Goal: Information Seeking & Learning: Learn about a topic

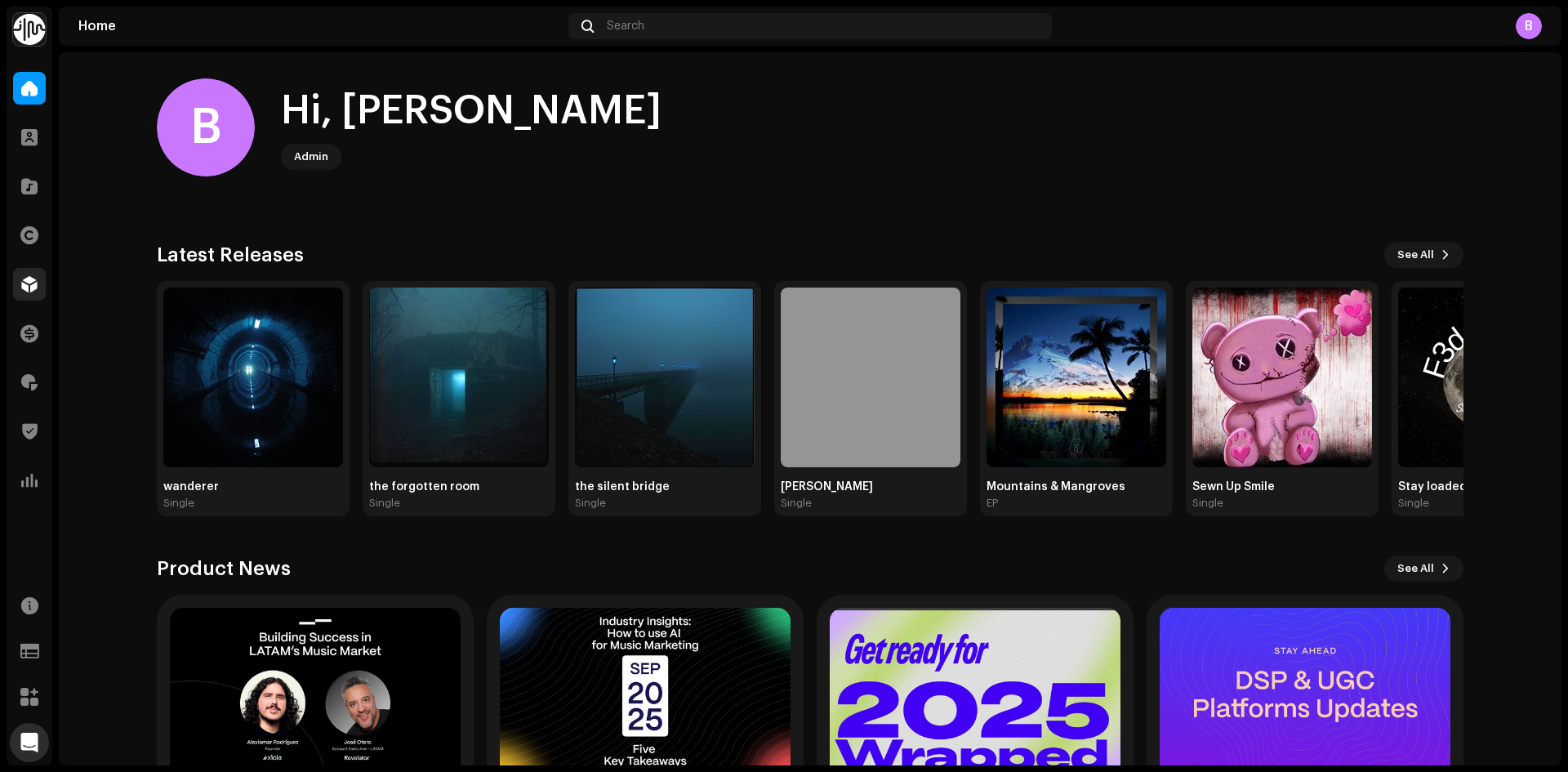
click at [40, 292] on div at bounding box center [29, 284] width 33 height 33
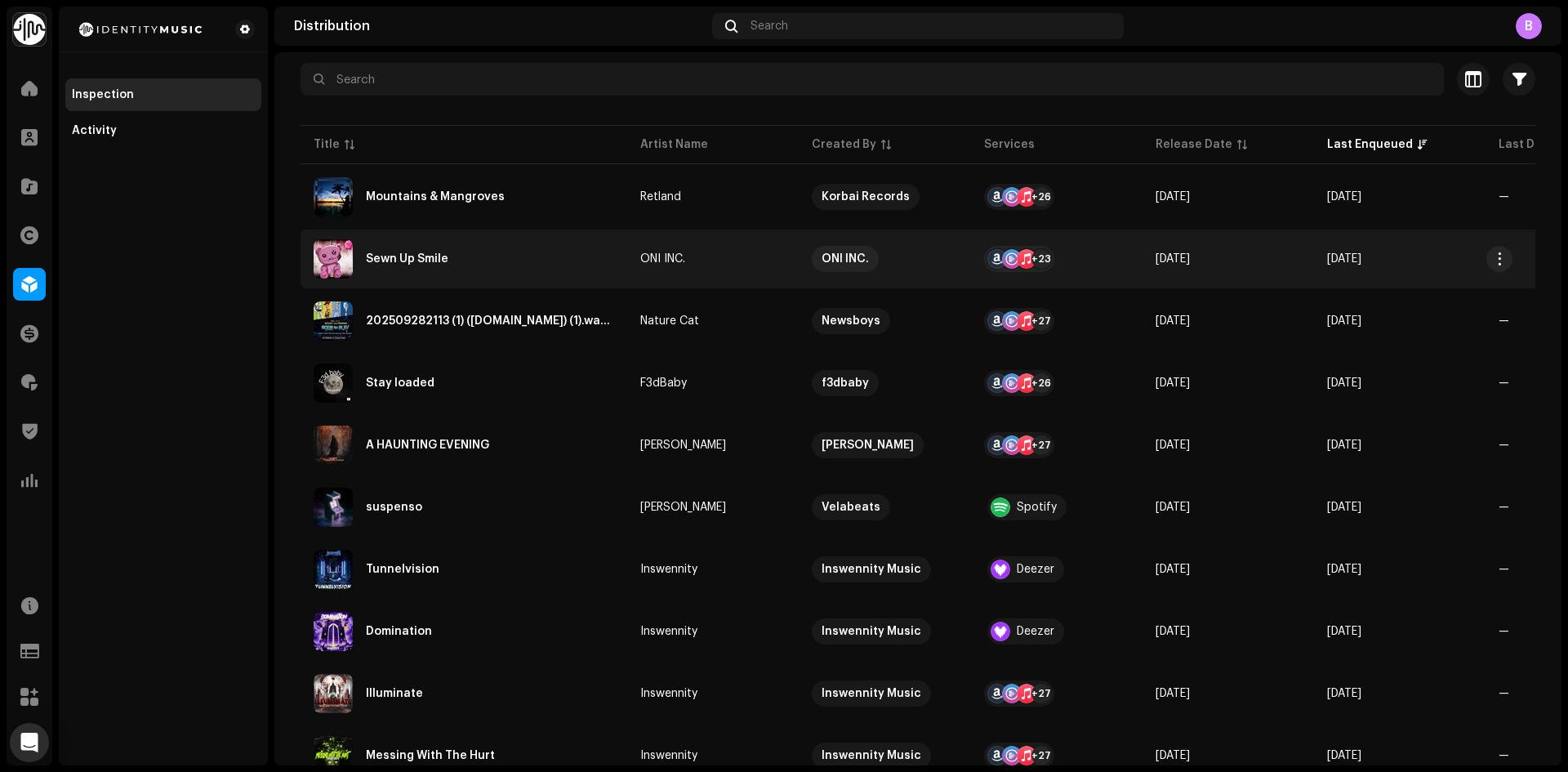
scroll to position [164, 0]
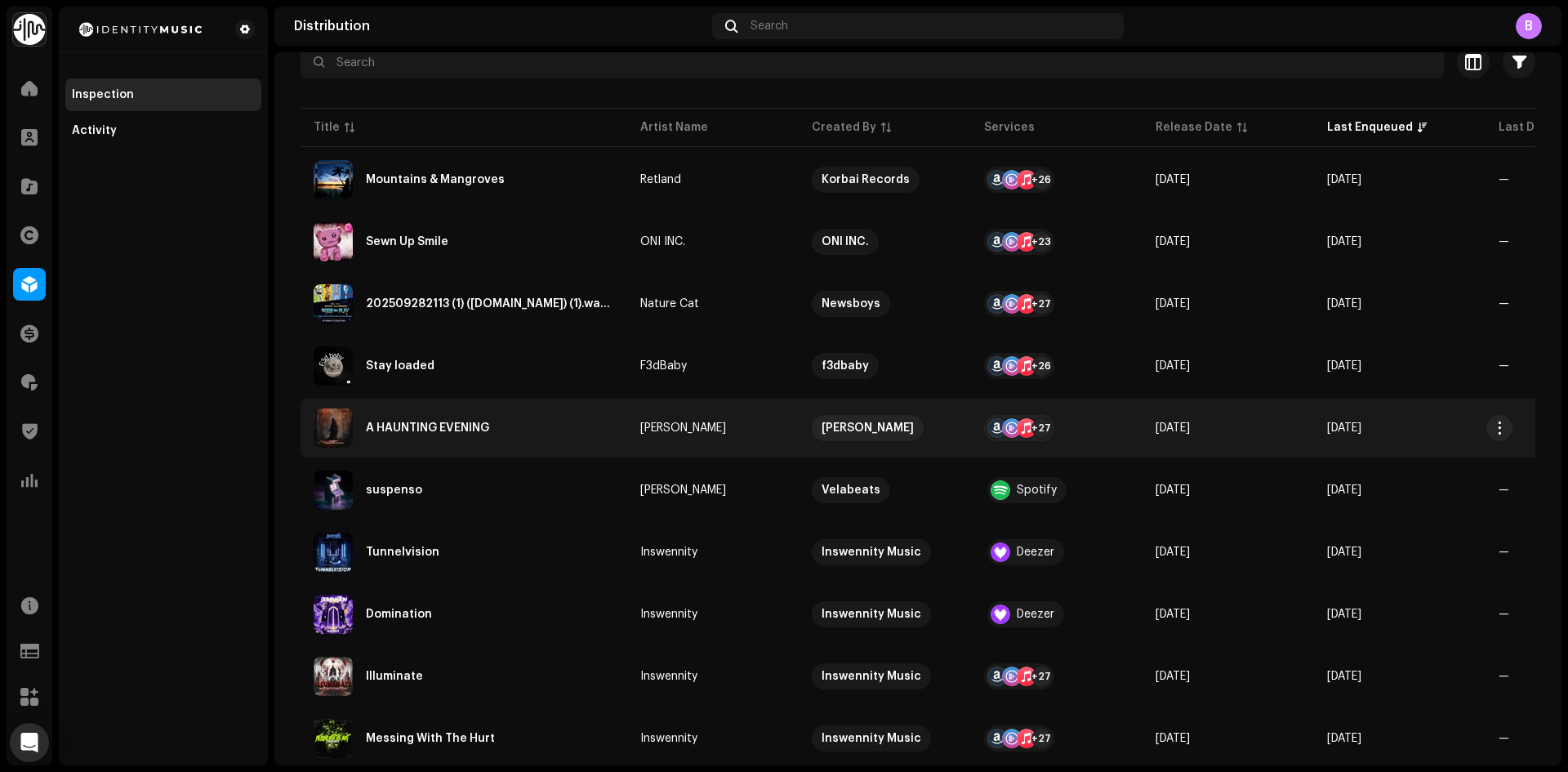
click at [590, 435] on div "A HAUNTING EVENING" at bounding box center [463, 428] width 301 height 39
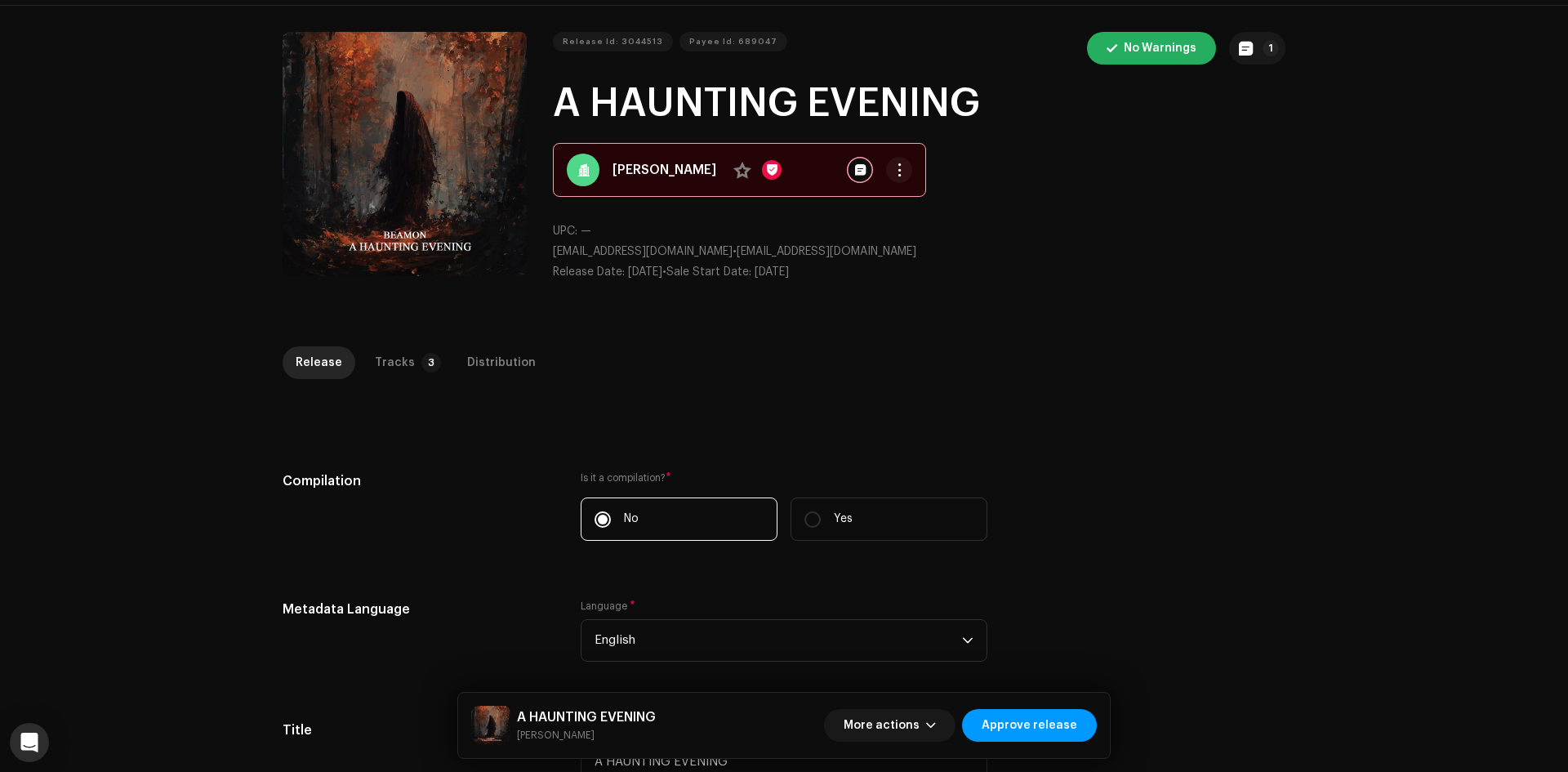
scroll to position [38, 0]
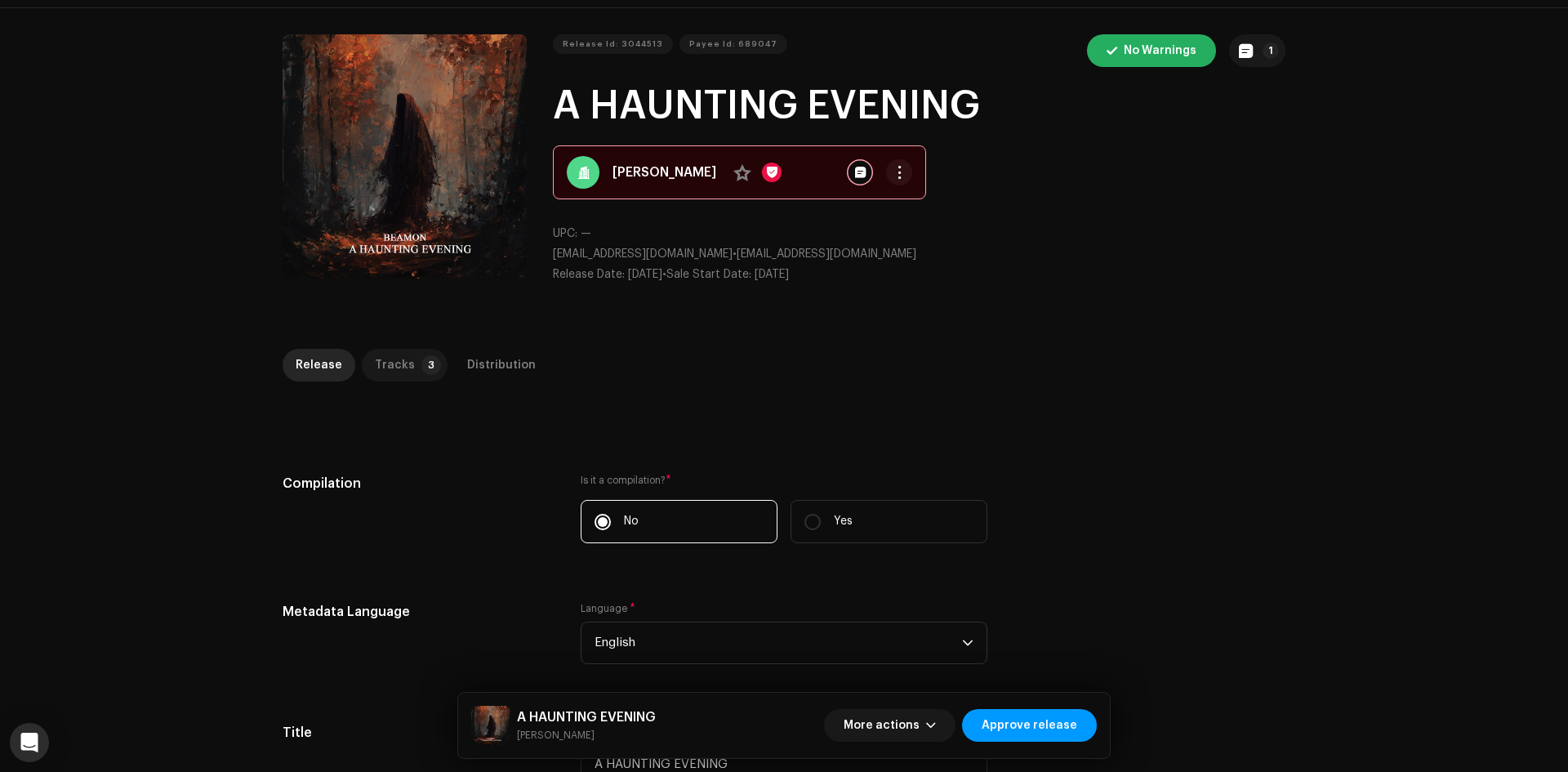
click at [400, 365] on div "Tracks" at bounding box center [394, 365] width 40 height 33
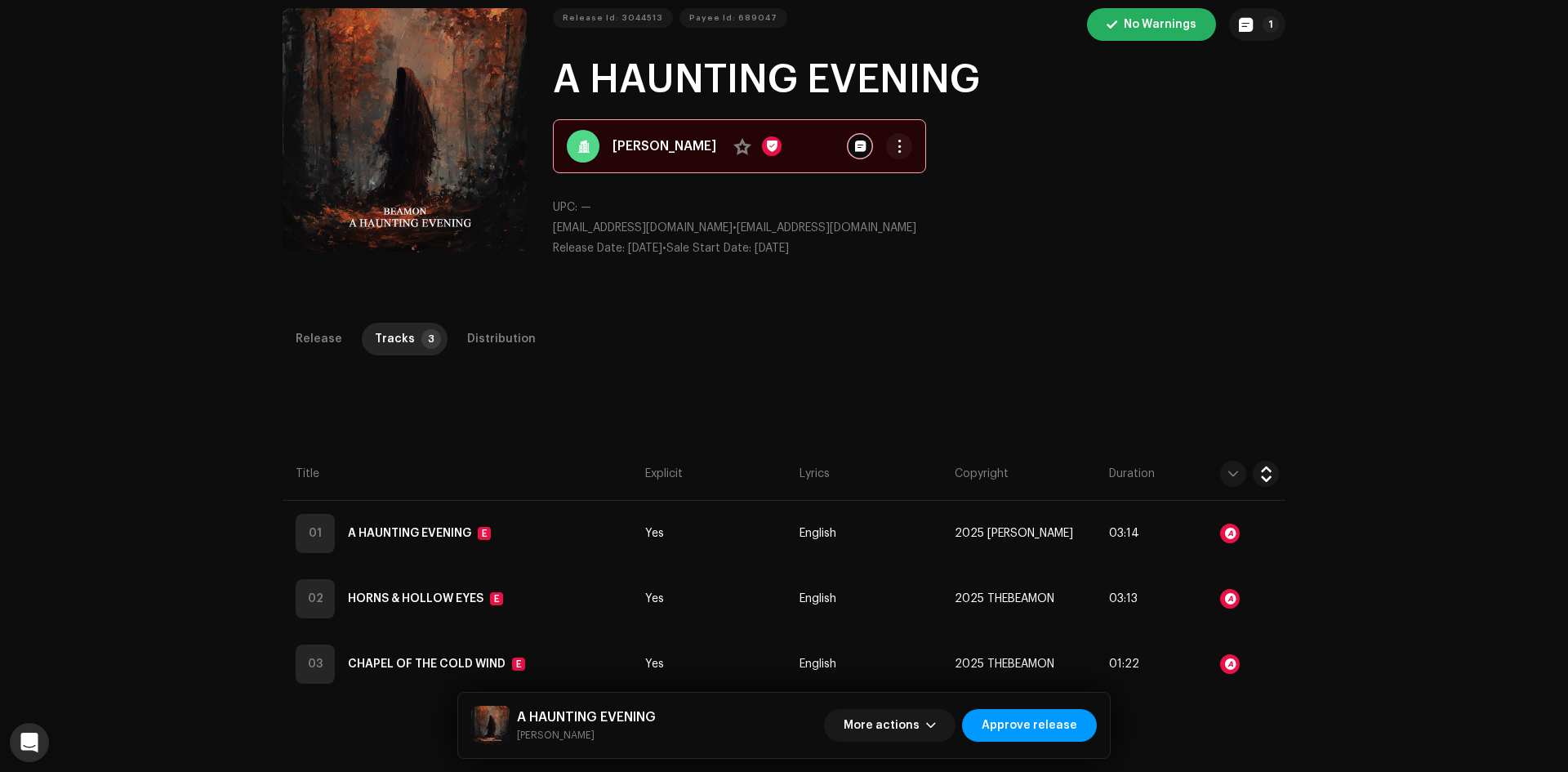
scroll to position [0, 0]
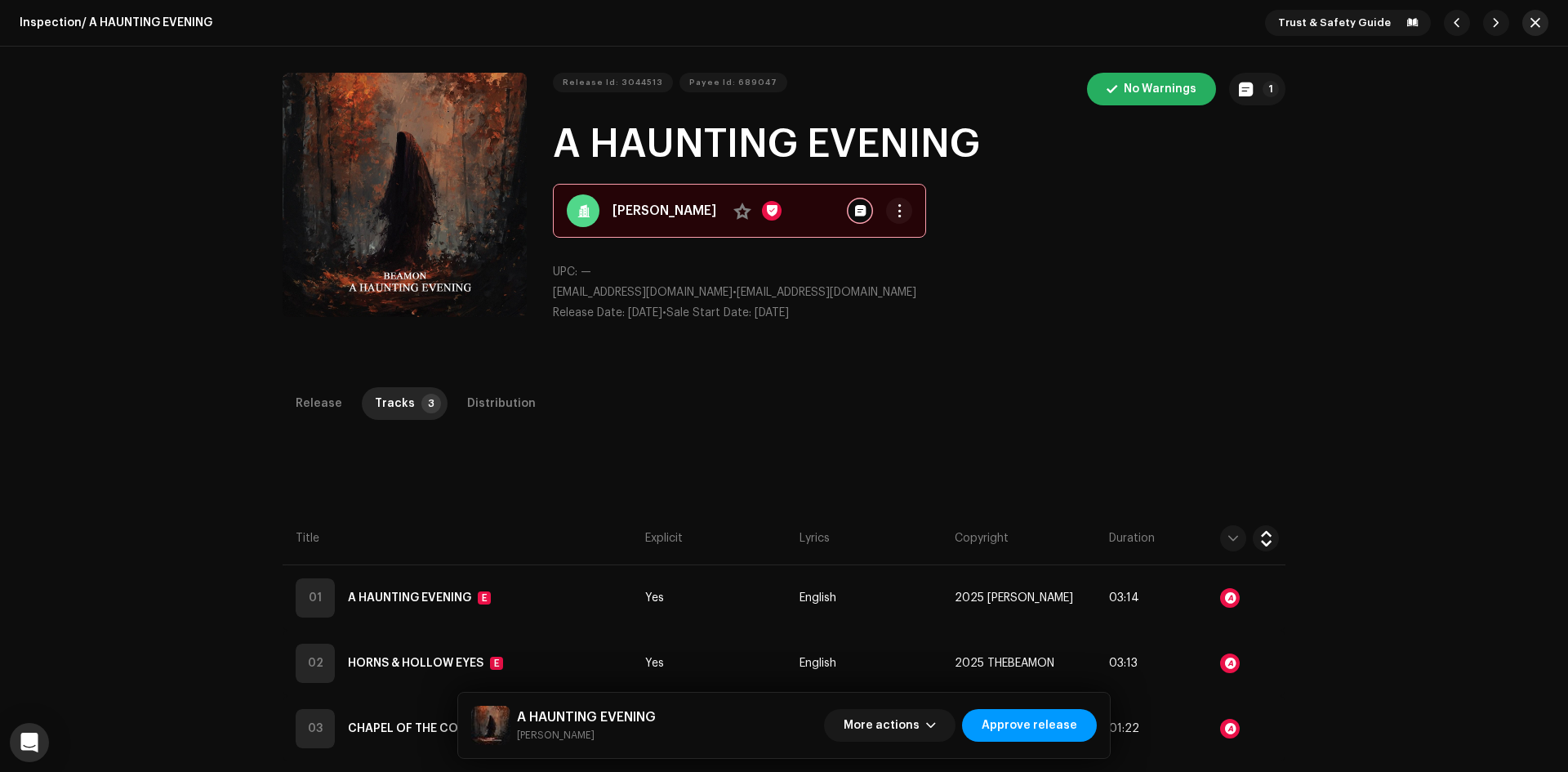
click at [1531, 22] on span "button" at bounding box center [1536, 22] width 10 height 13
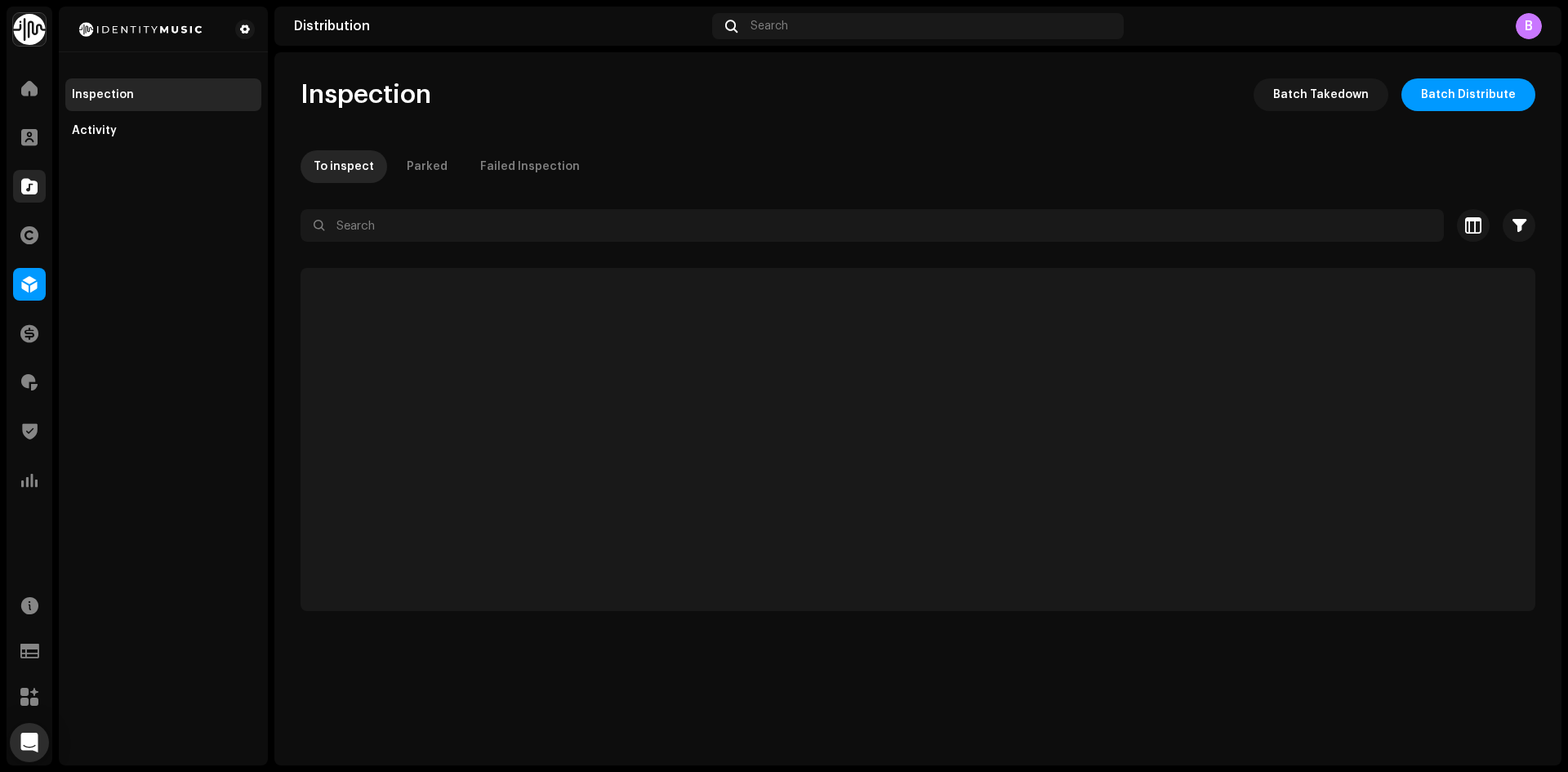
click at [22, 187] on span at bounding box center [29, 186] width 17 height 13
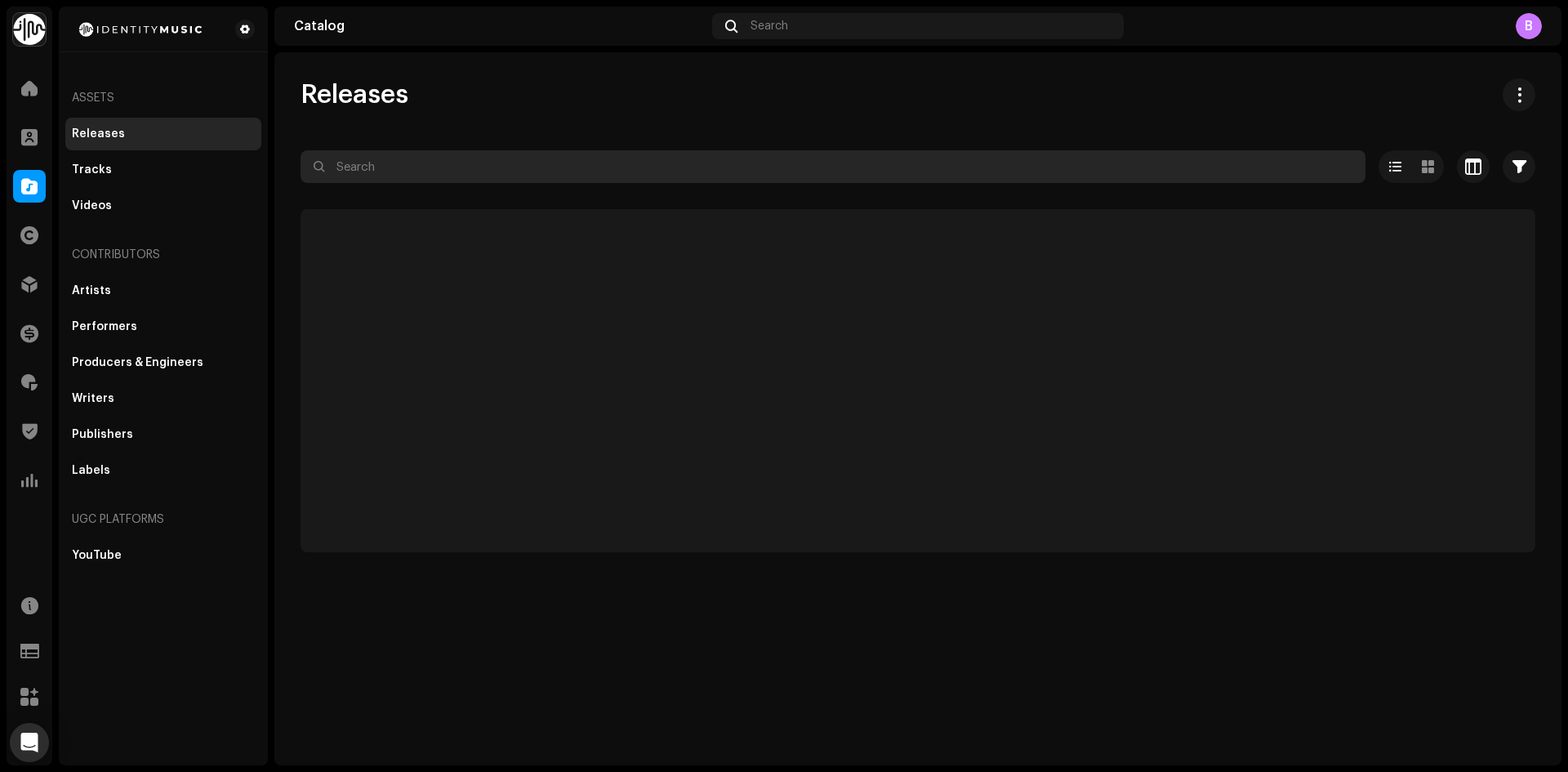
click at [449, 175] on input "text" at bounding box center [833, 166] width 1065 height 33
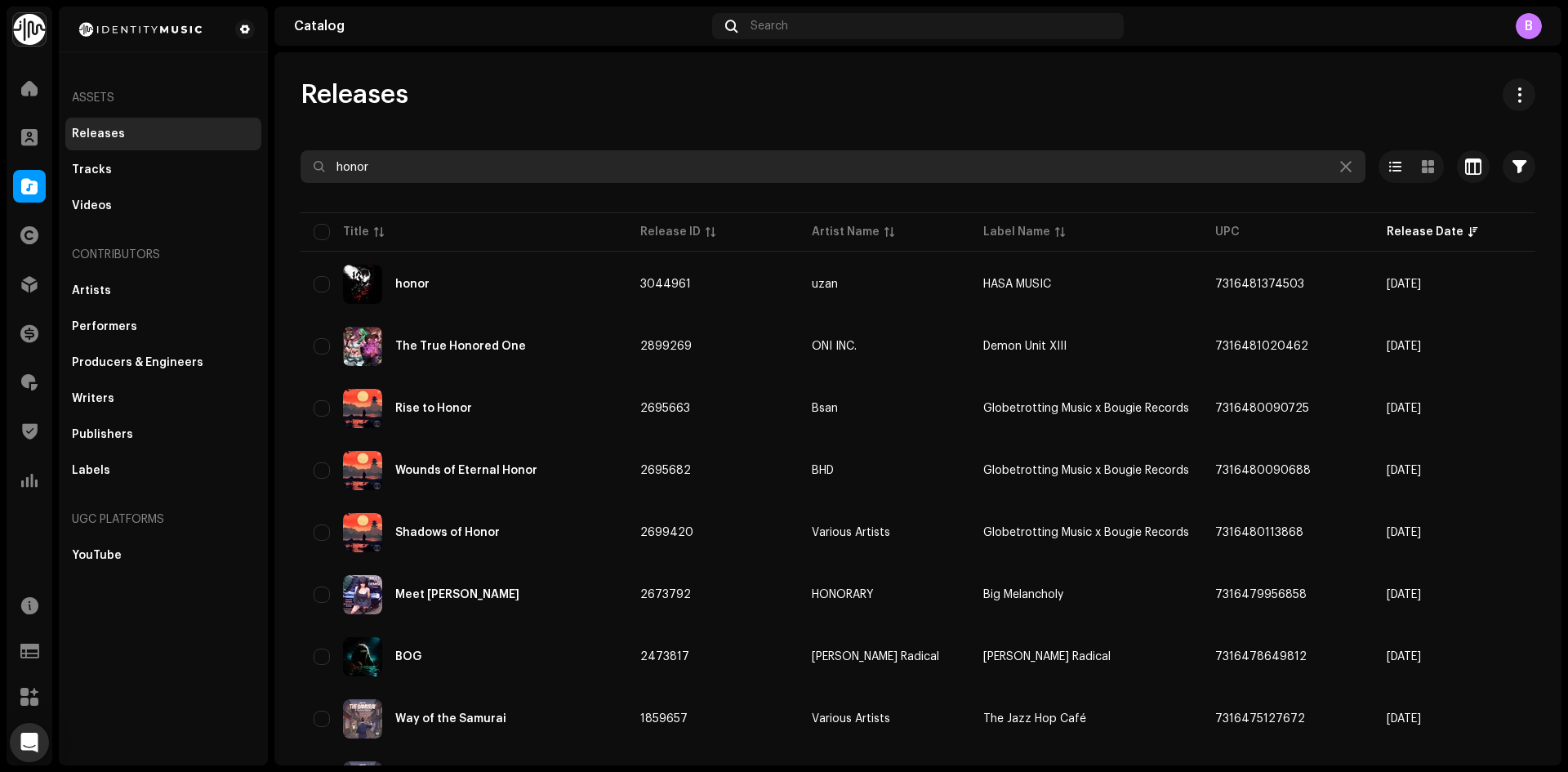
type input "honor"
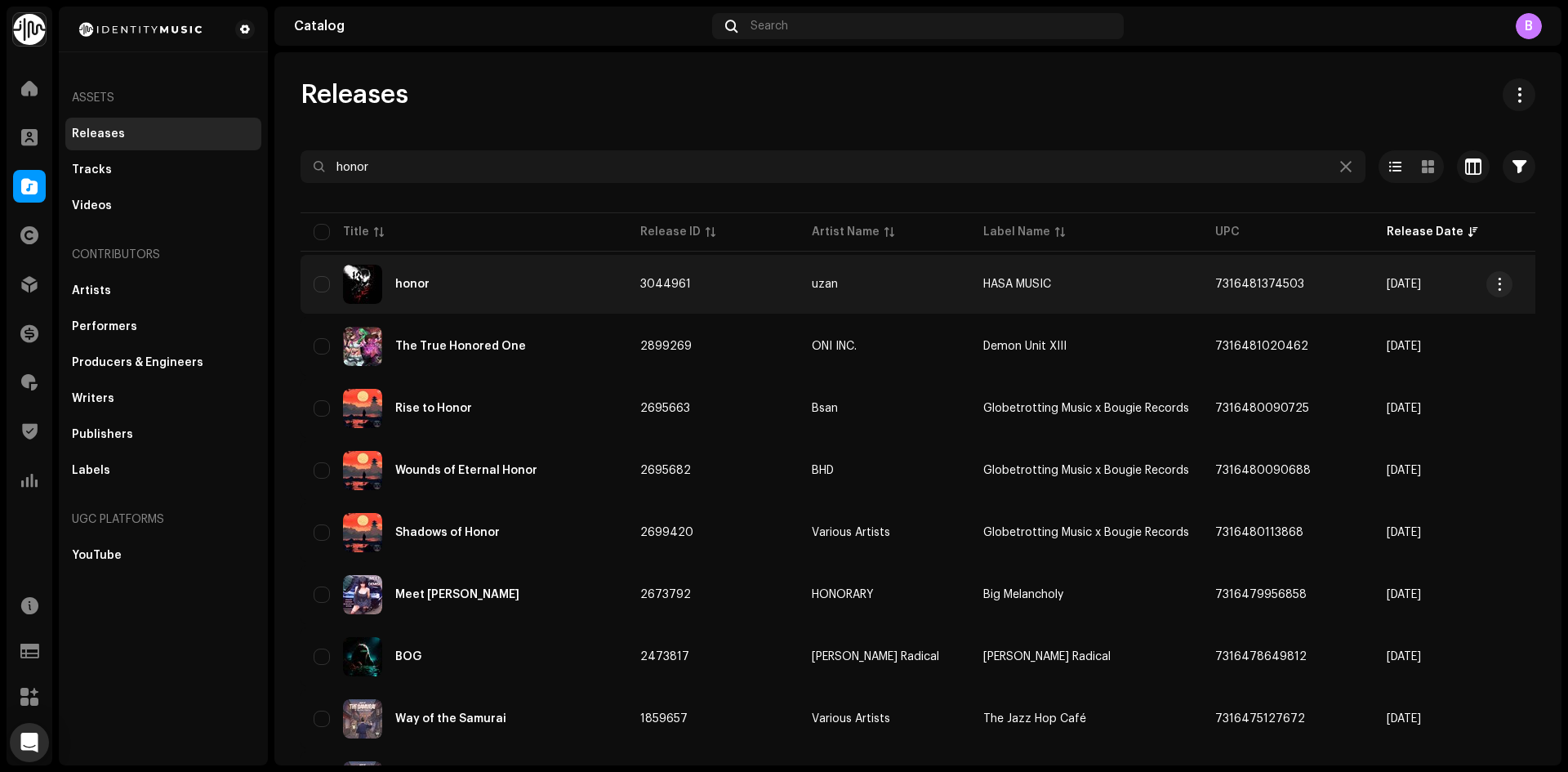
click at [508, 292] on div "honor" at bounding box center [463, 284] width 301 height 39
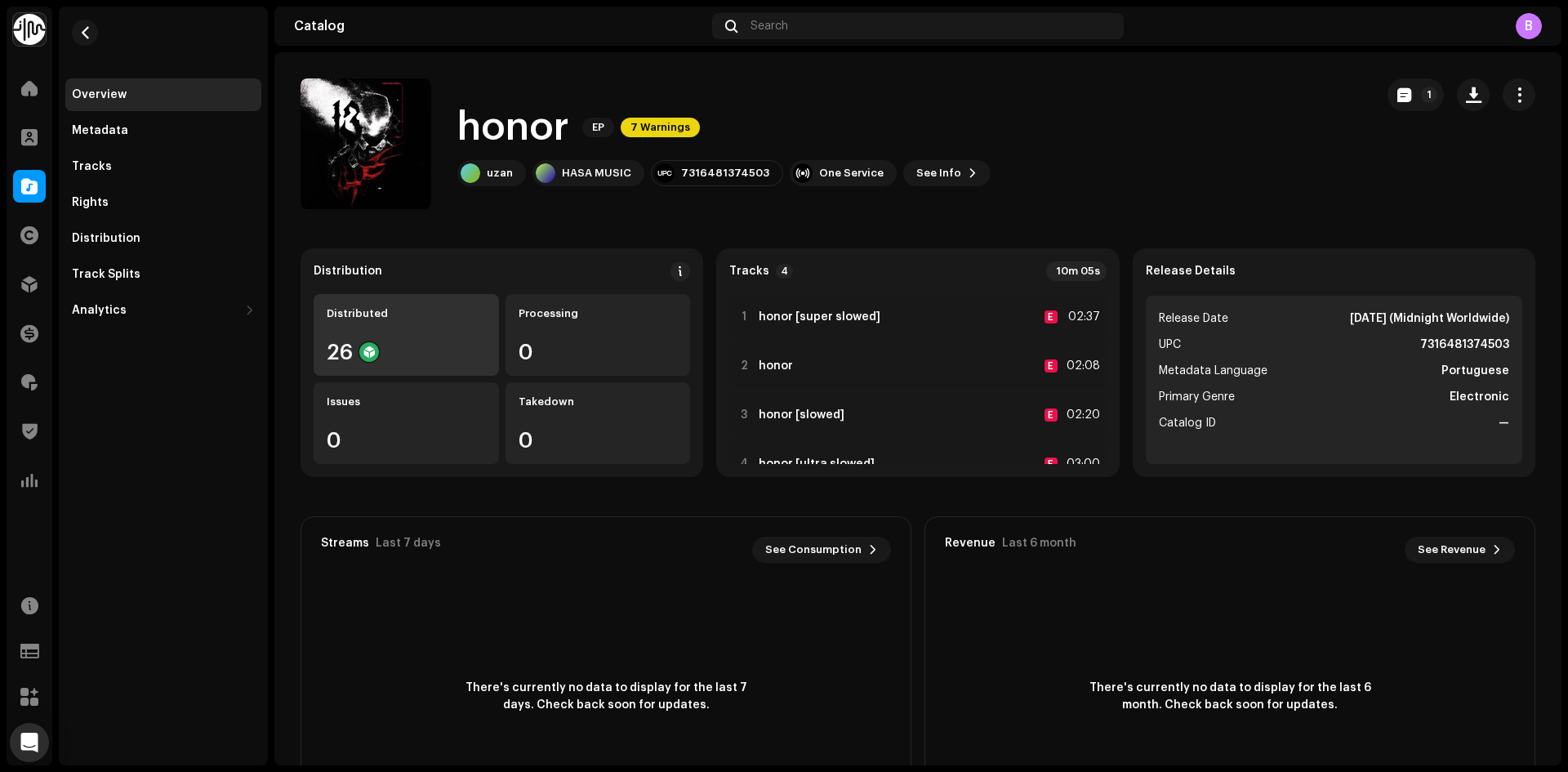
click at [419, 335] on div "Distributed 26" at bounding box center [406, 335] width 185 height 82
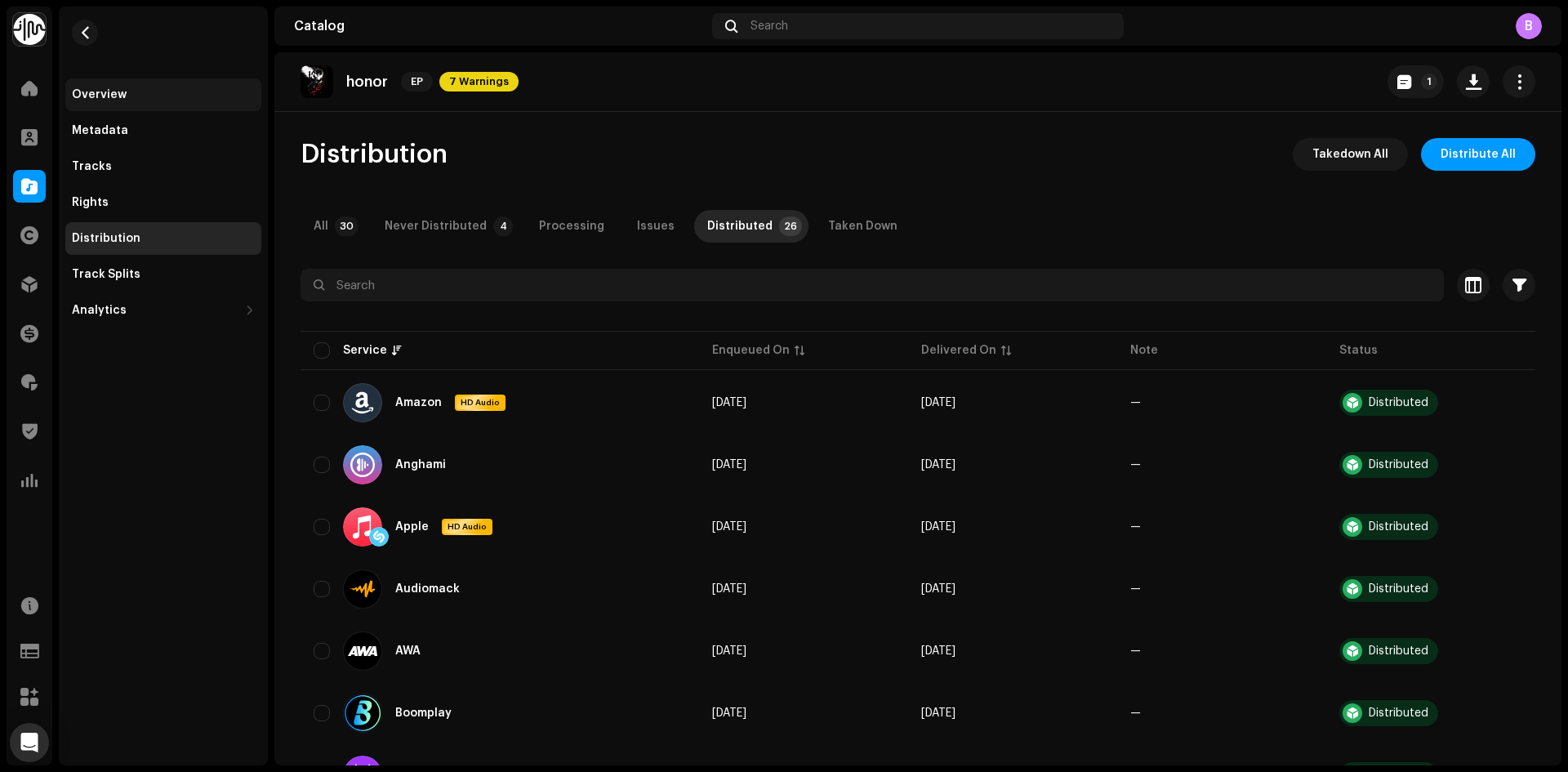
click at [167, 94] on div "Overview" at bounding box center [164, 94] width 183 height 13
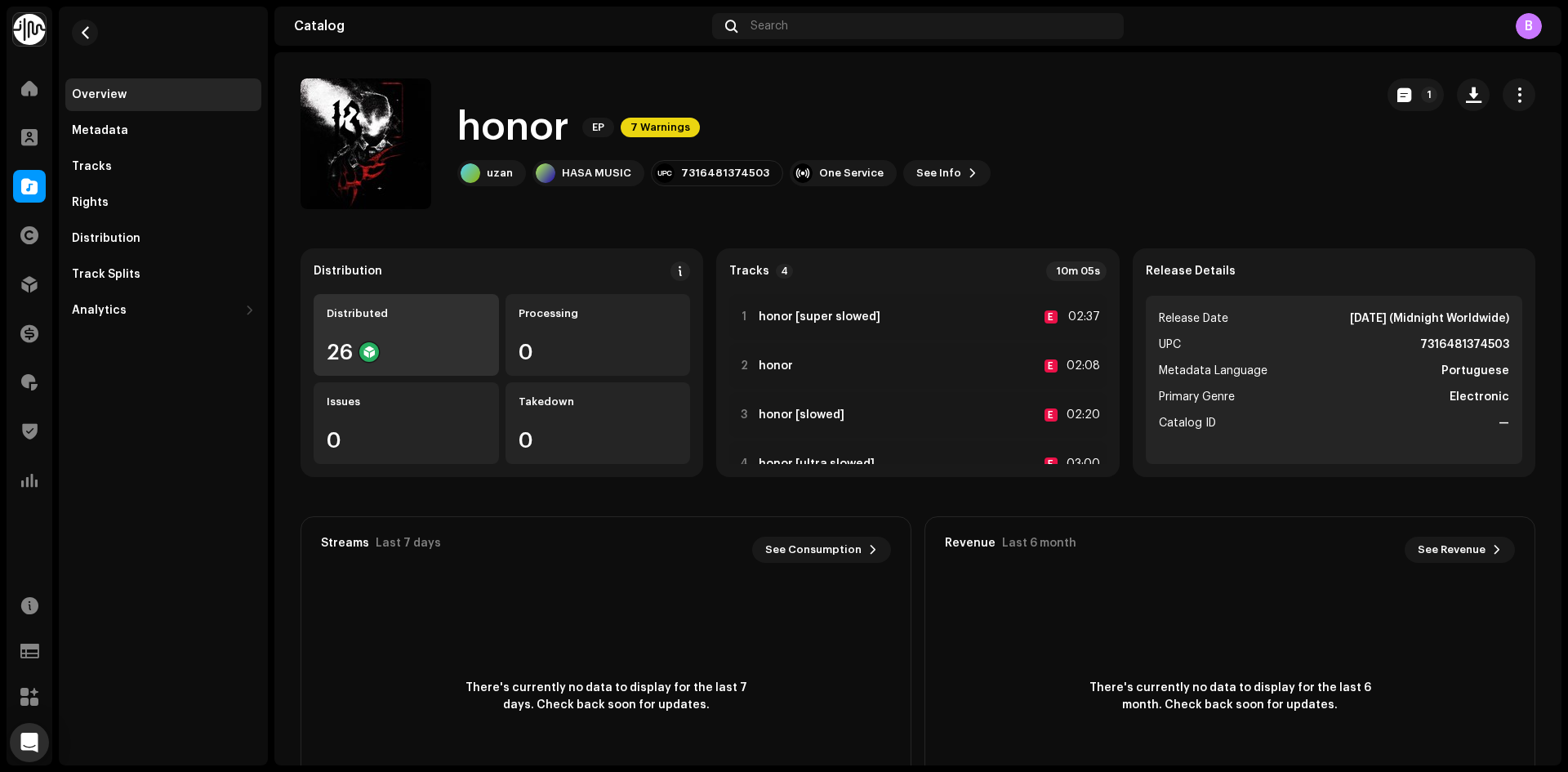
click at [426, 332] on div "Distributed 26" at bounding box center [406, 335] width 185 height 82
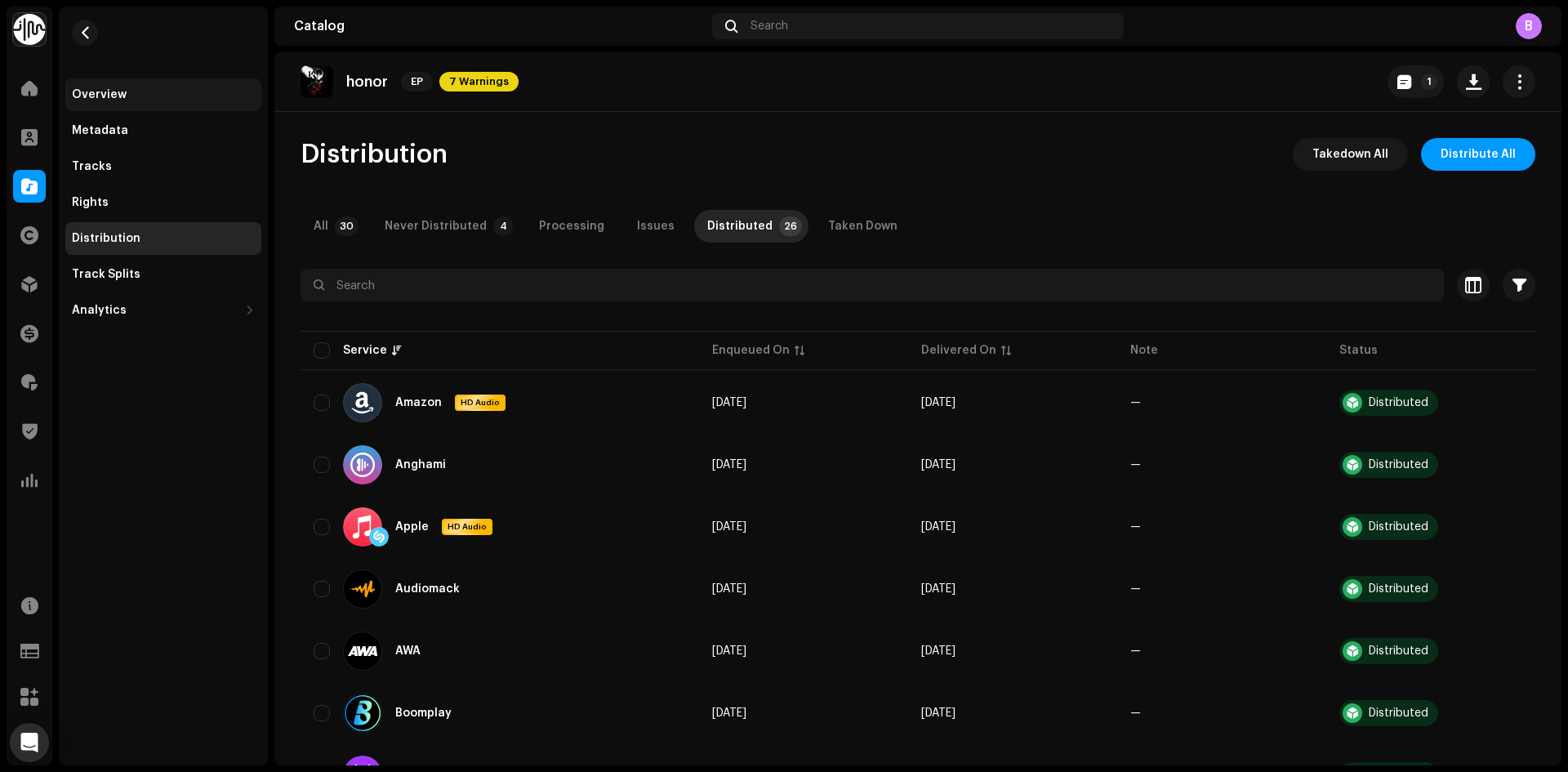
click at [121, 98] on div "Overview" at bounding box center [99, 94] width 55 height 13
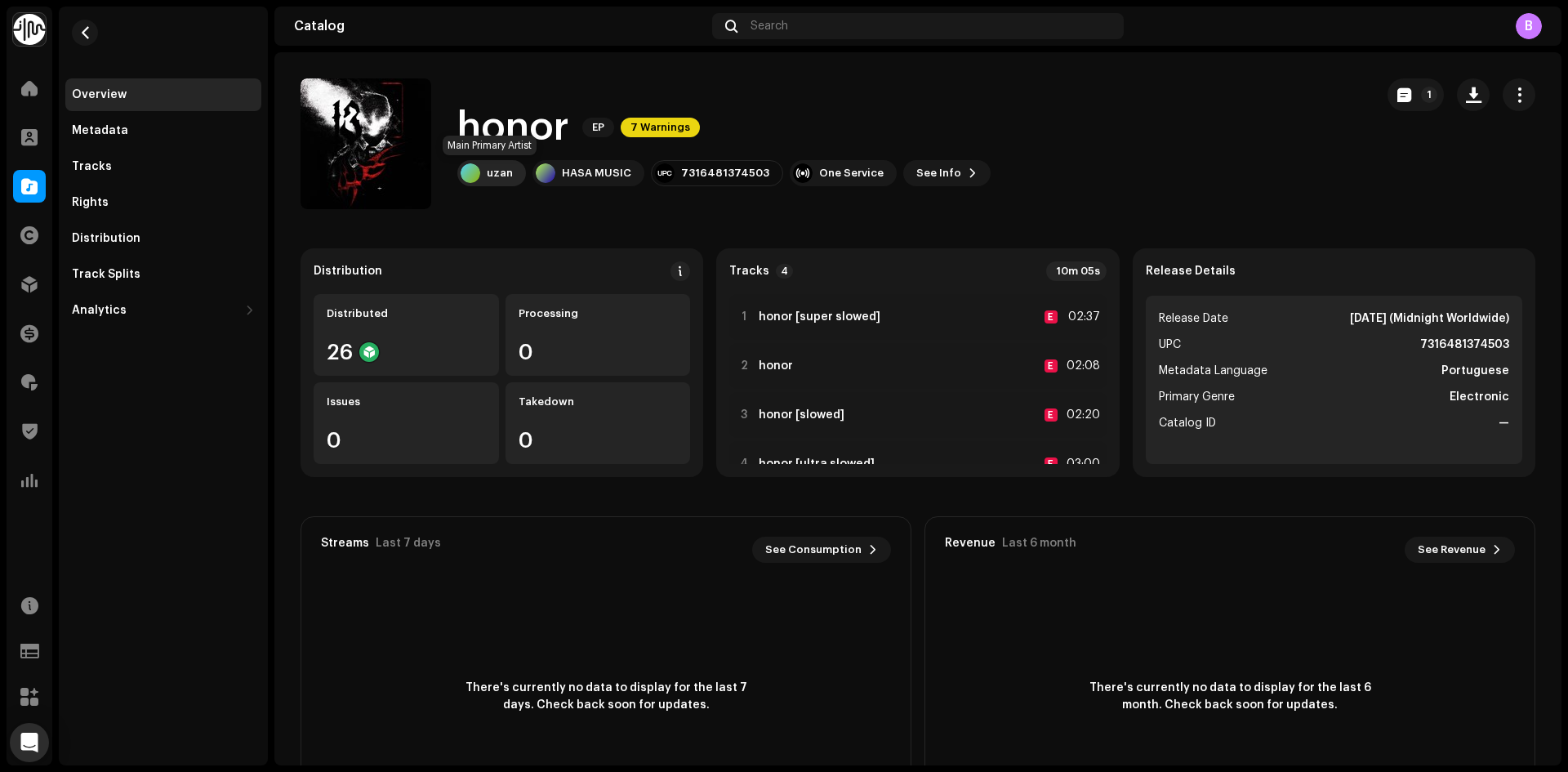
click at [508, 169] on div "uzan" at bounding box center [499, 172] width 26 height 13
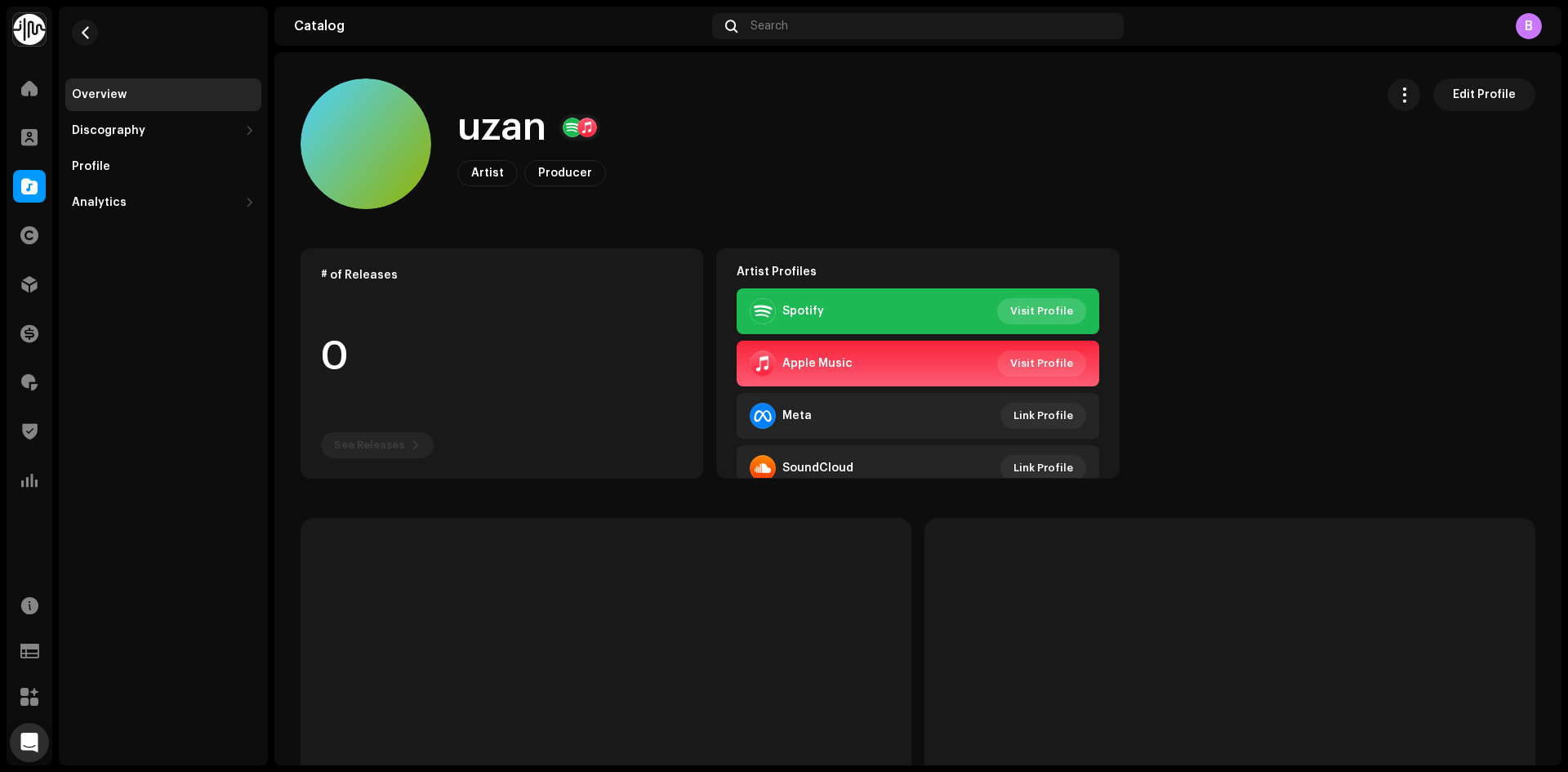
click at [1036, 302] on span "Visit Profile" at bounding box center [1041, 312] width 63 height 33
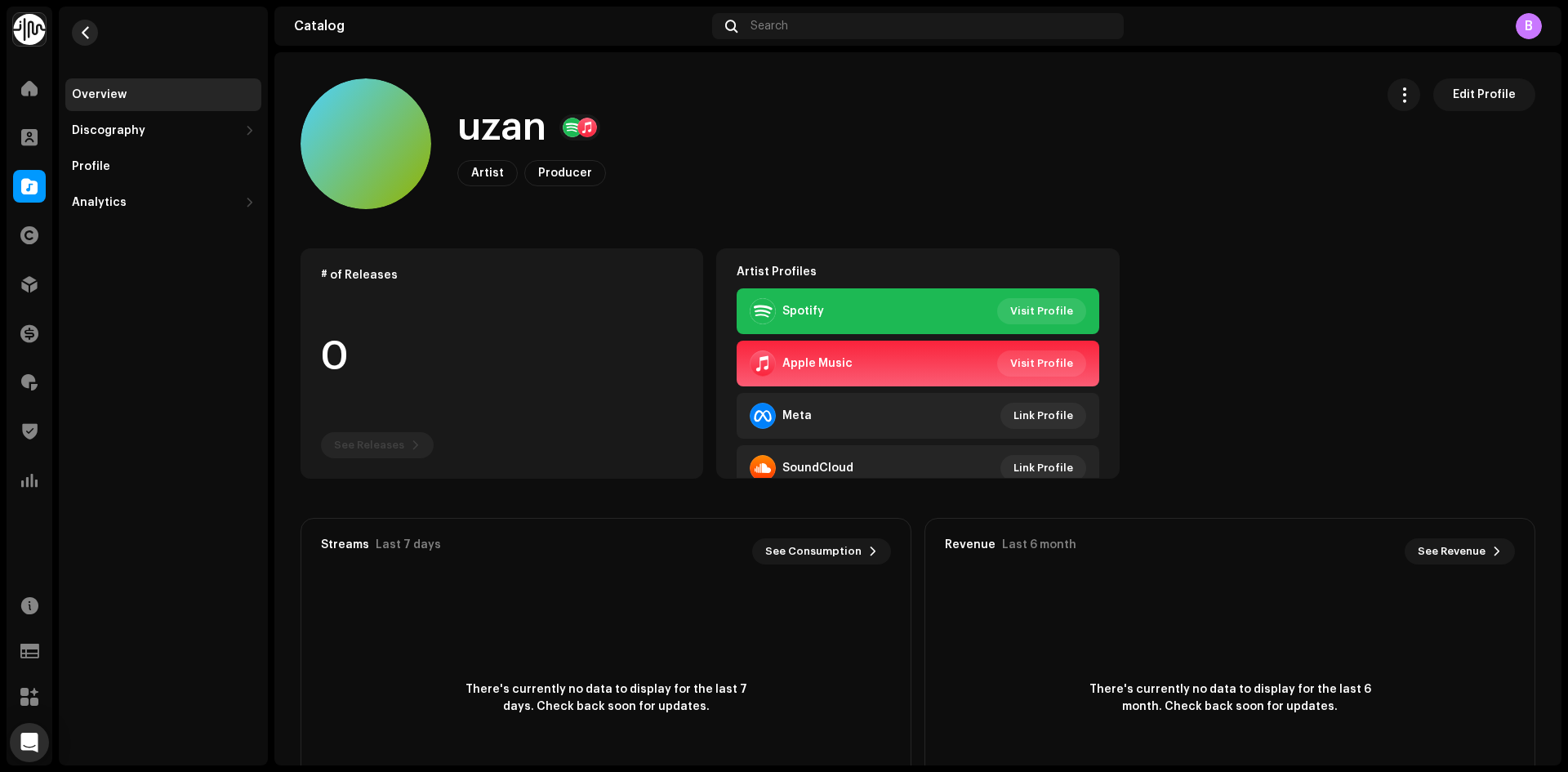
click at [79, 38] on span "button" at bounding box center [85, 32] width 13 height 13
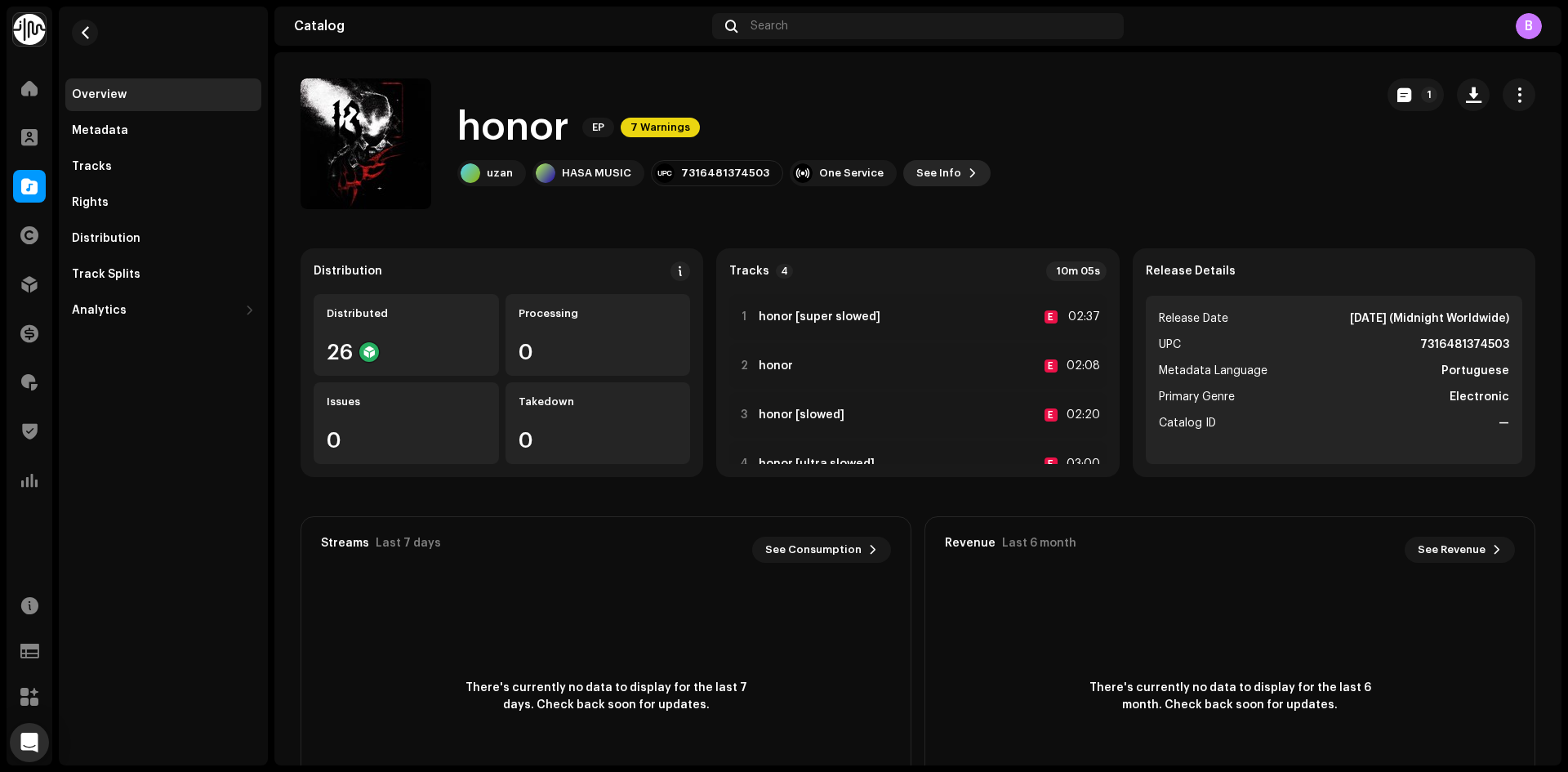
click at [934, 174] on span "See Info" at bounding box center [938, 173] width 45 height 33
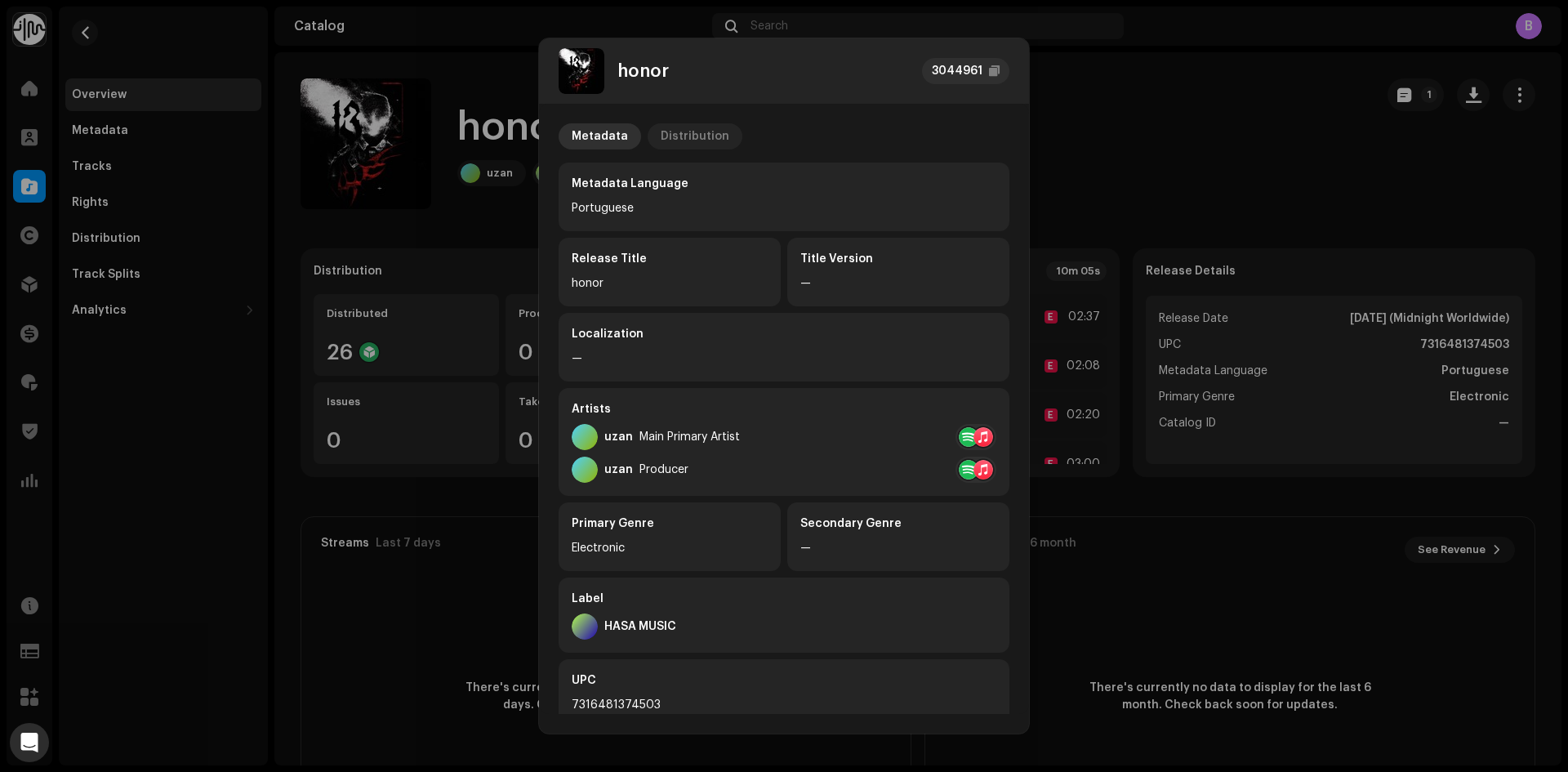
click at [706, 133] on div "Distribution" at bounding box center [695, 136] width 68 height 26
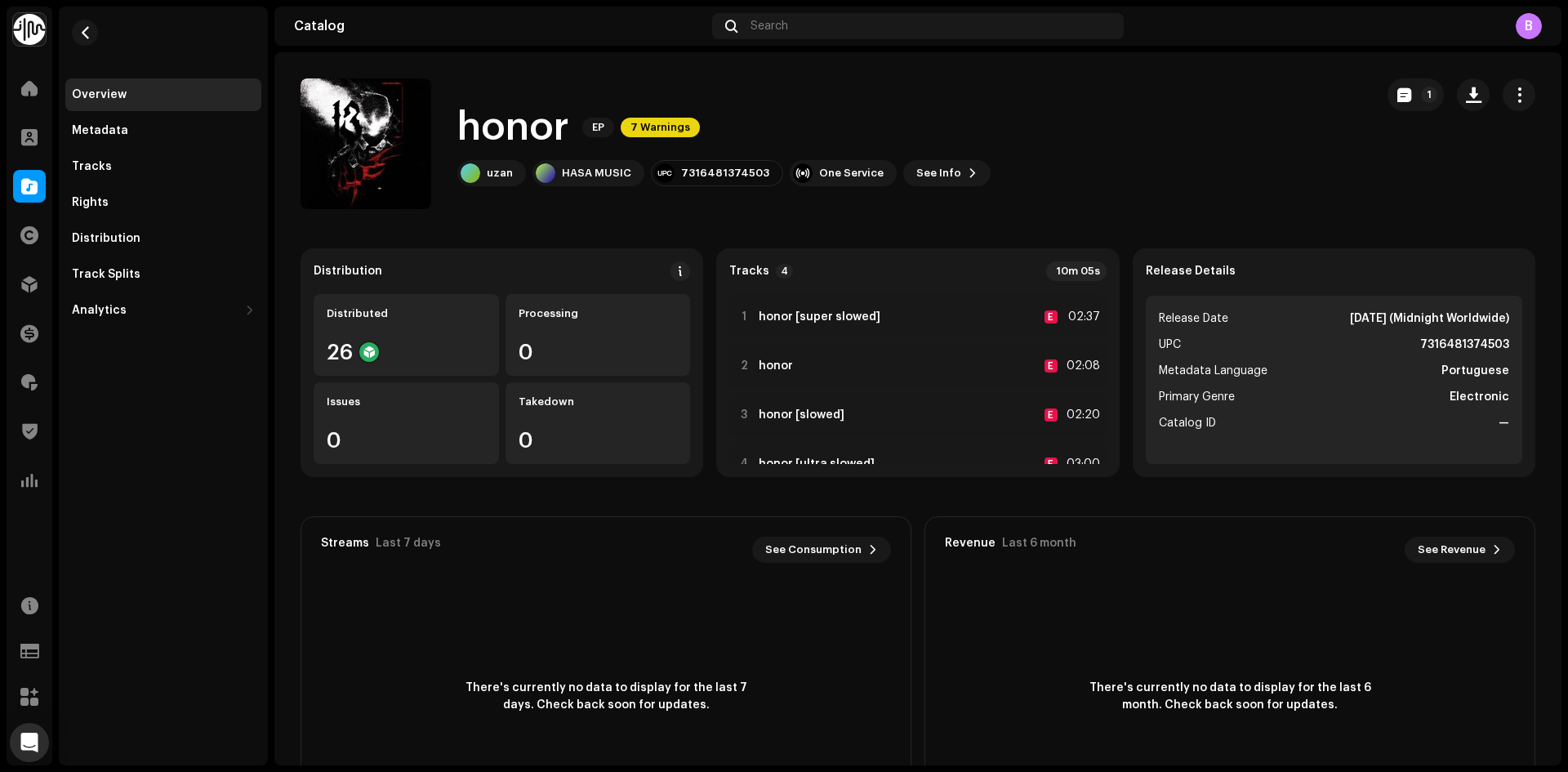
click at [1209, 116] on div "honor 3044961 Metadata Distribution Release Date Oct 6, 2025 (Midnight Worldwid…" at bounding box center [784, 386] width 1568 height 772
click at [748, 169] on div "7316481374503" at bounding box center [725, 172] width 89 height 13
copy div "7316481374503"
click at [916, 165] on span "See Info" at bounding box center [938, 173] width 45 height 33
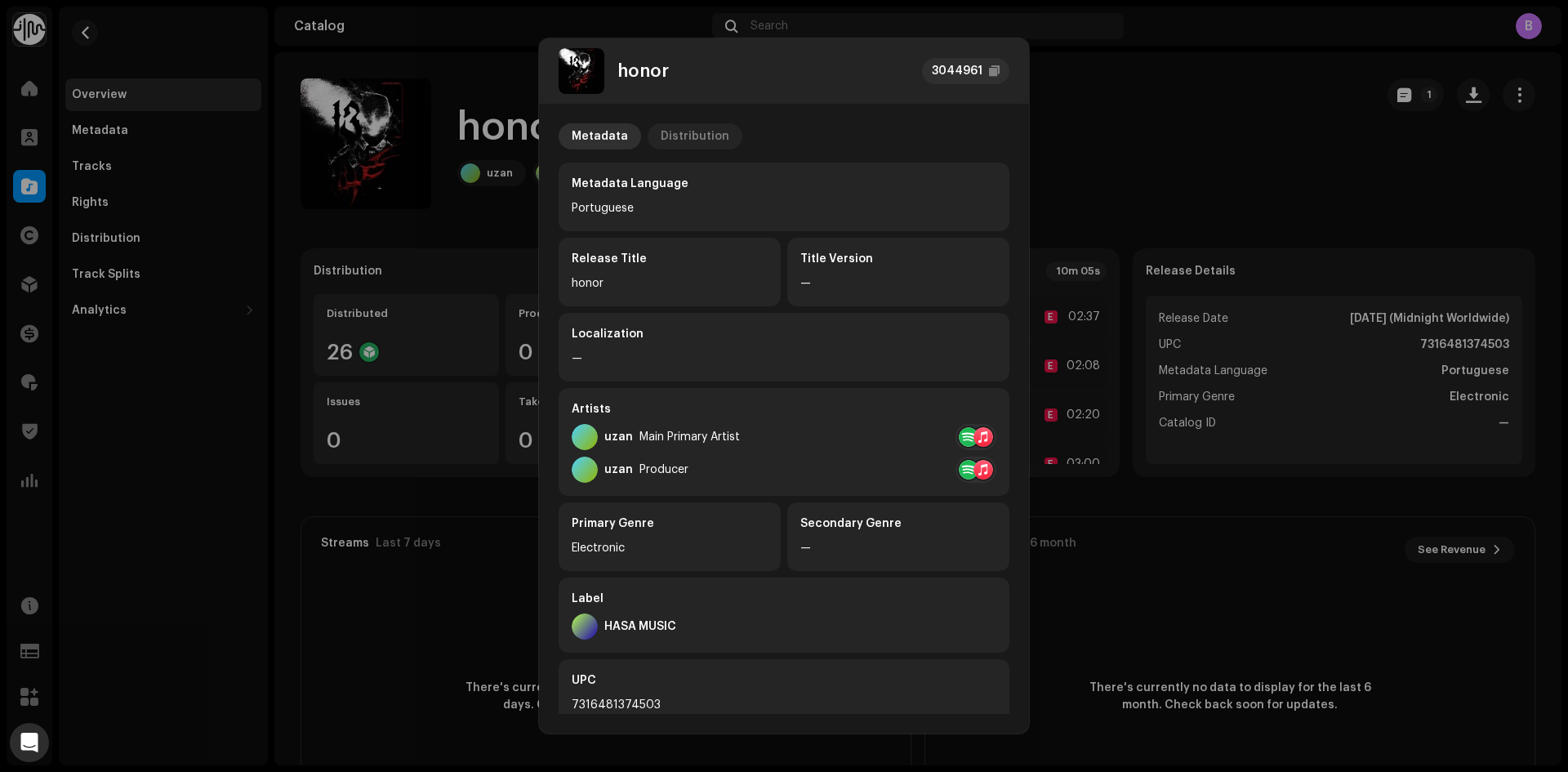
click at [699, 139] on div "Distribution" at bounding box center [695, 136] width 68 height 26
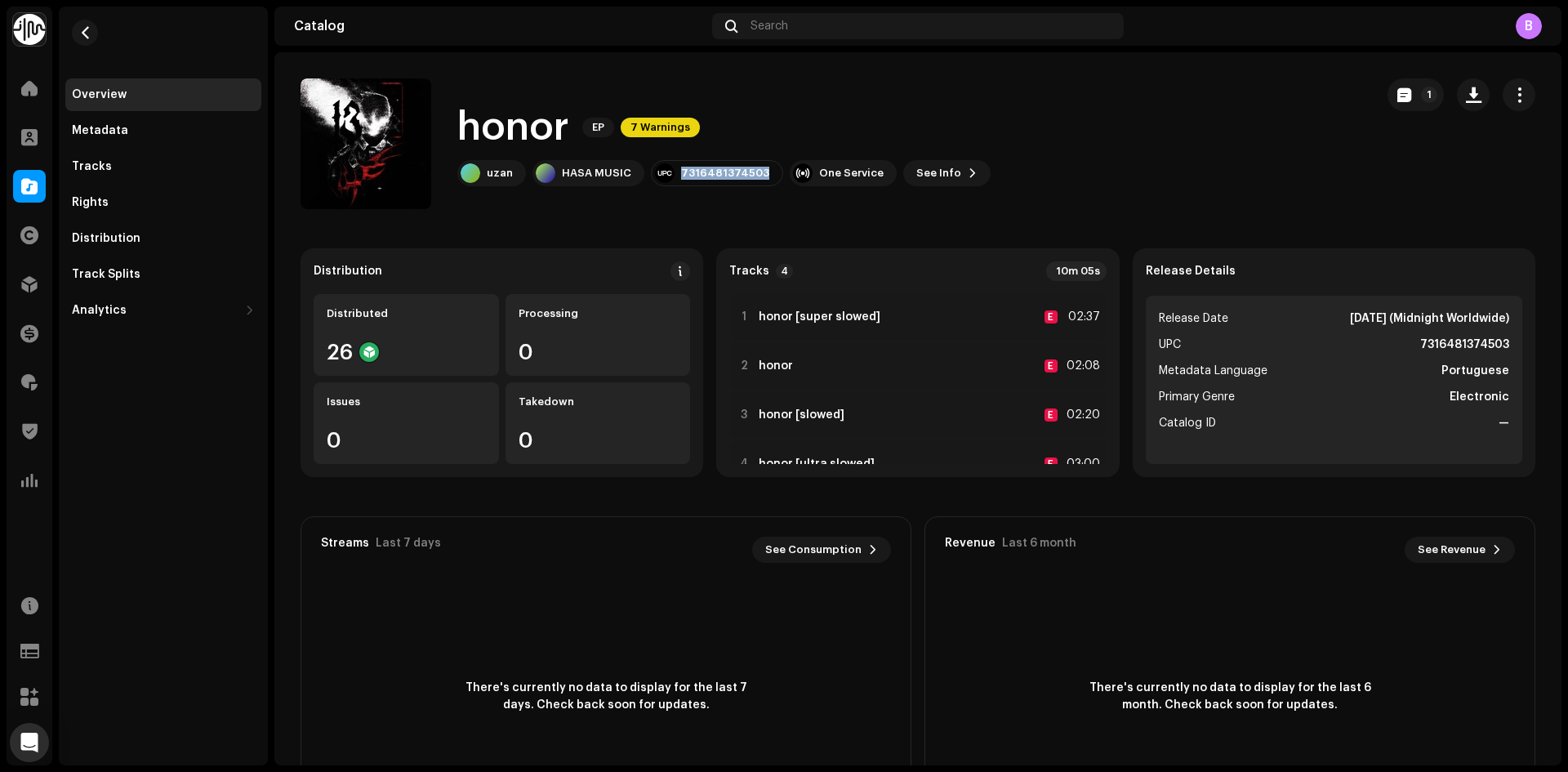
click at [1195, 134] on div "honor 3044961 Metadata Distribution Release Date Oct 6, 2025 (Midnight Worldwid…" at bounding box center [784, 386] width 1568 height 772
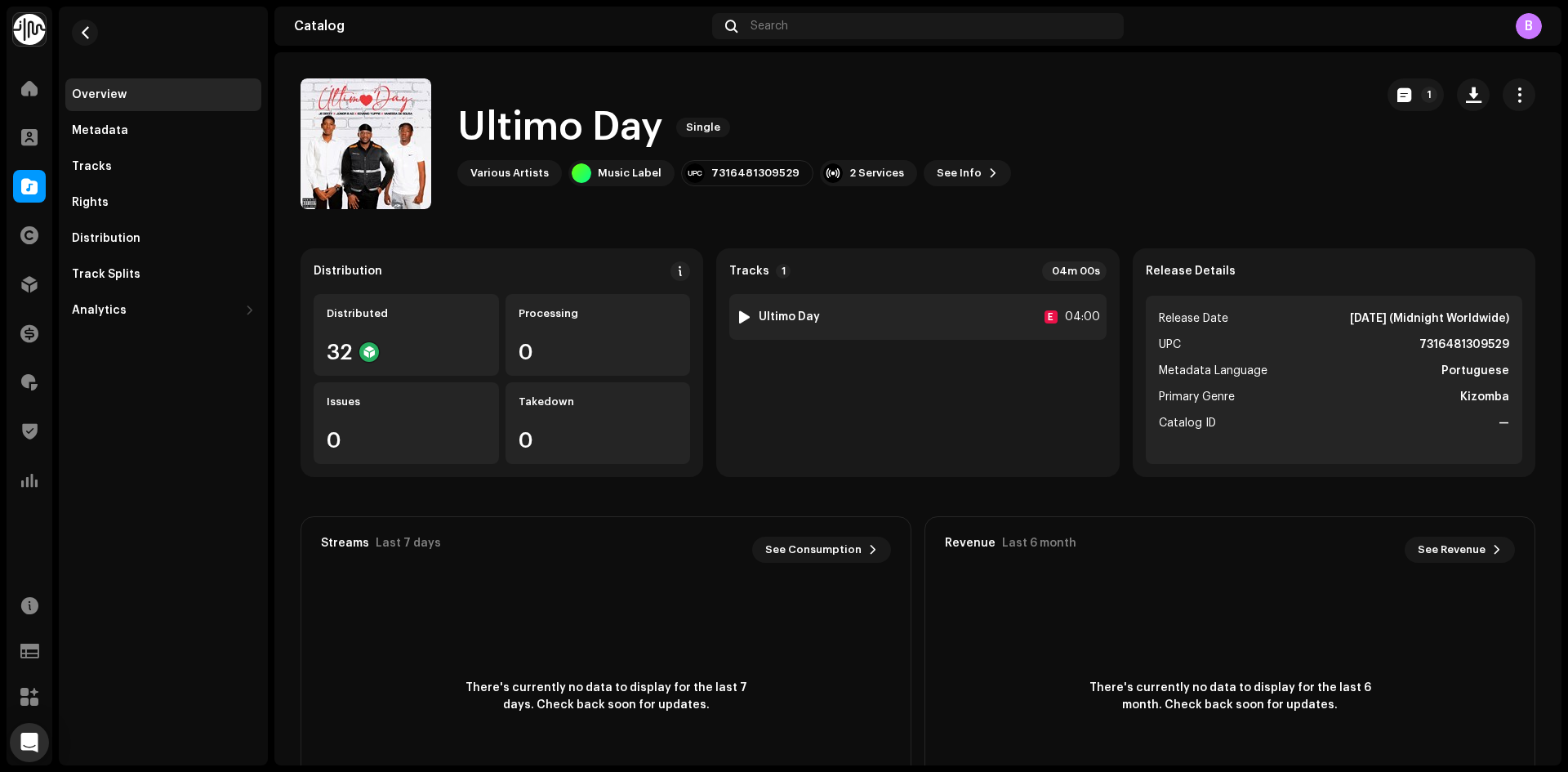
click at [882, 327] on div "1 Ultimo Day E 04:00" at bounding box center [917, 316] width 377 height 46
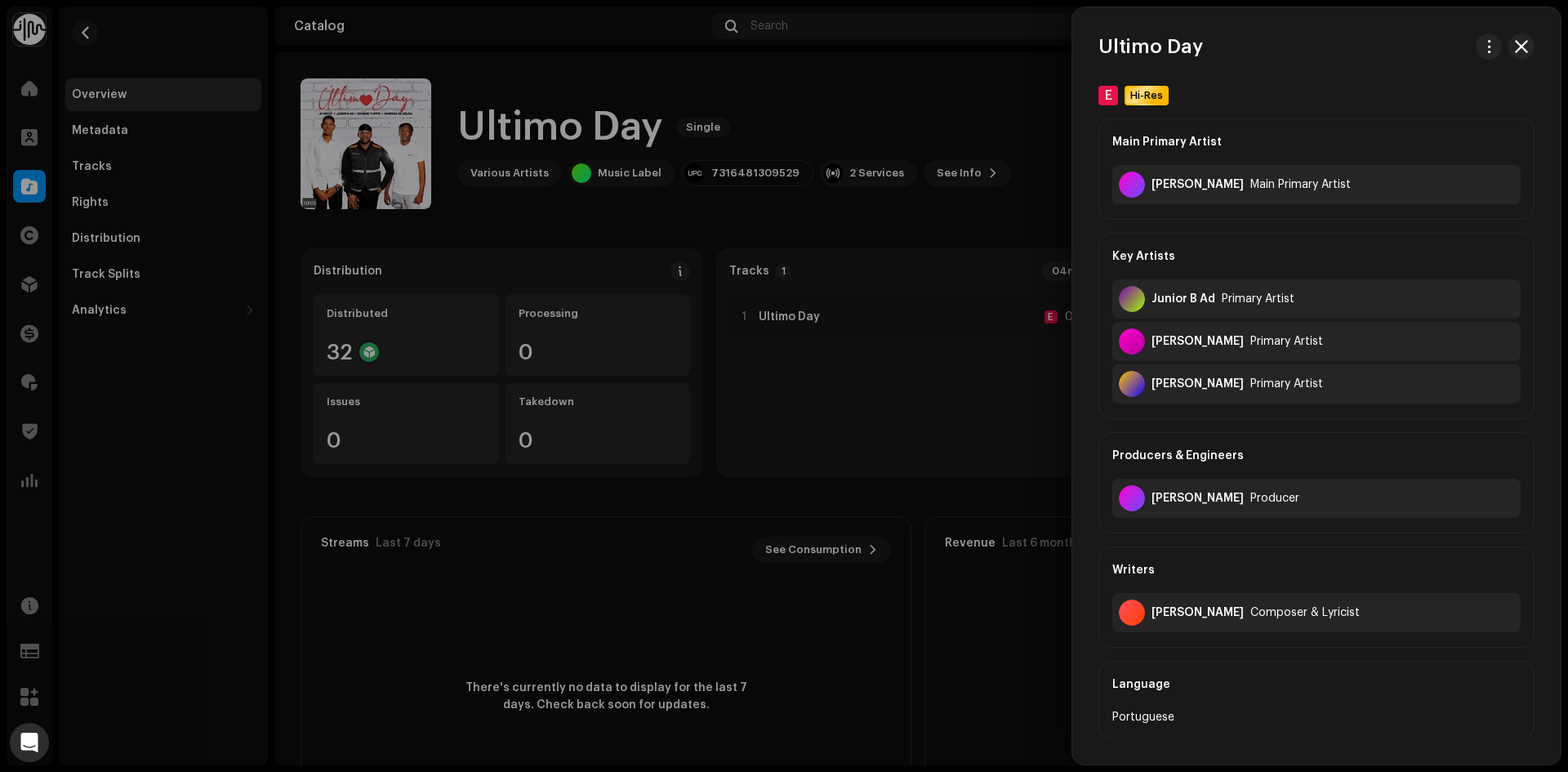
click at [858, 204] on div at bounding box center [784, 386] width 1568 height 772
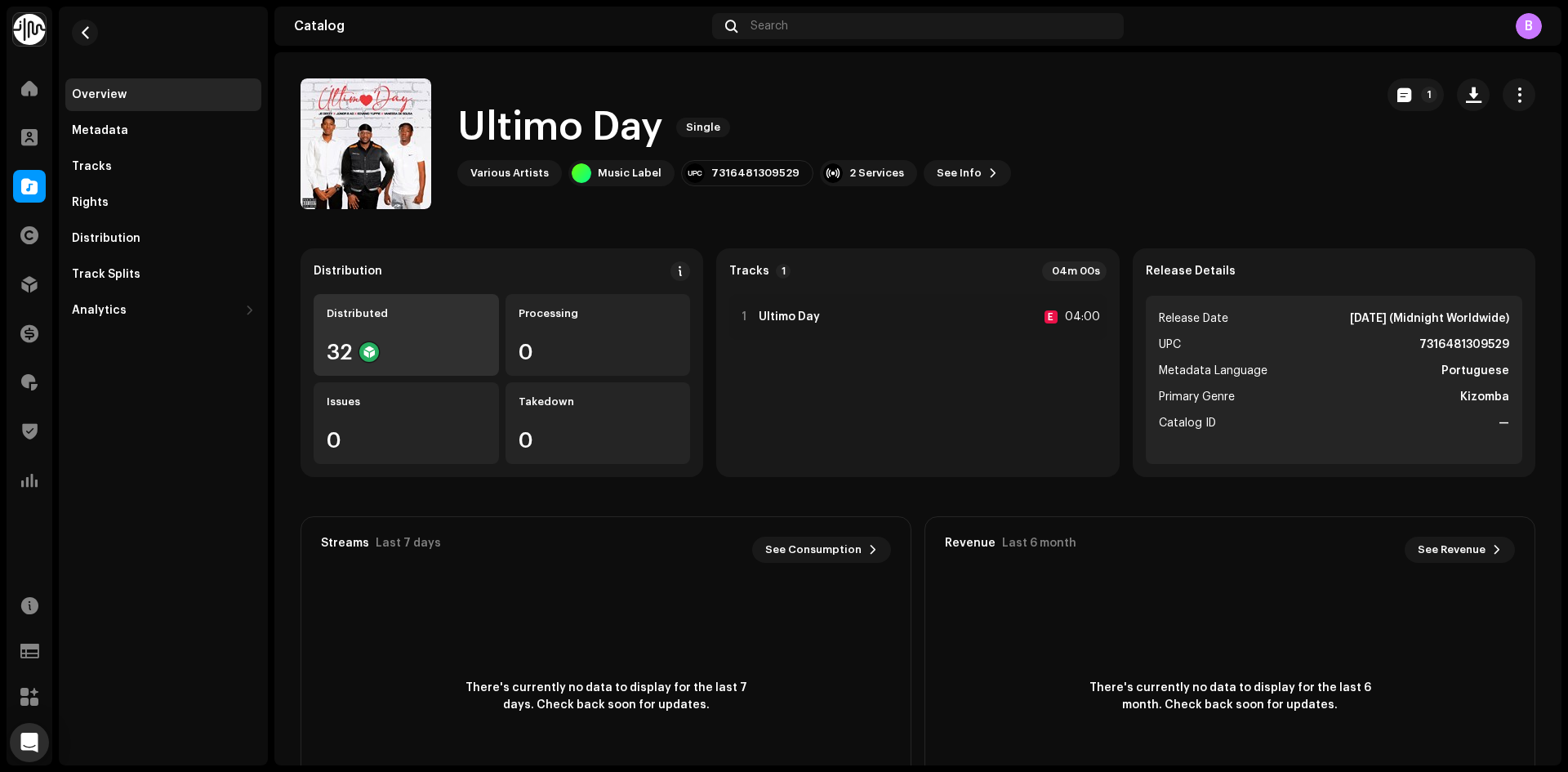
click at [388, 333] on div "Distributed 32" at bounding box center [406, 335] width 185 height 82
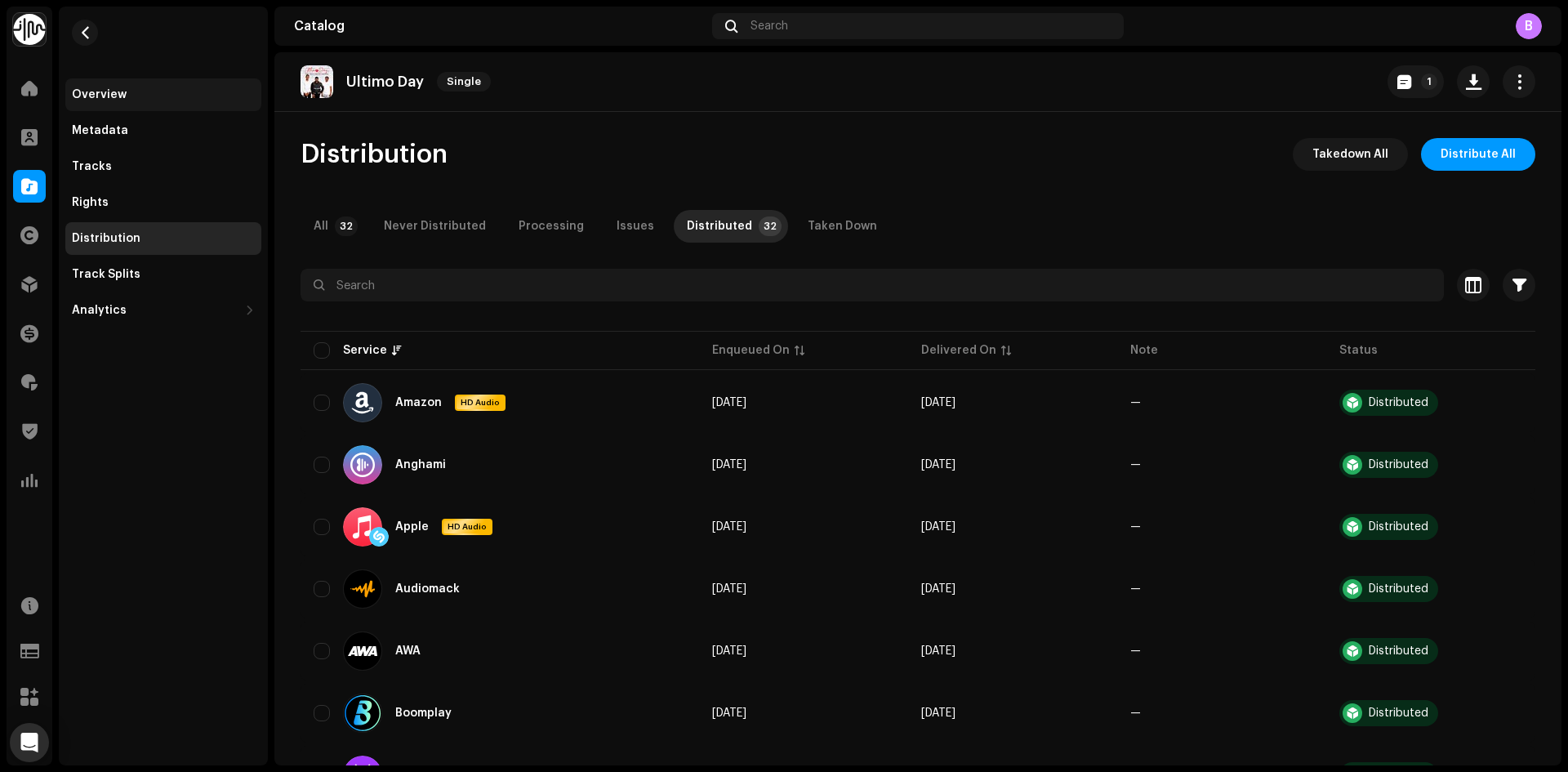
drag, startPoint x: 102, startPoint y: 102, endPoint x: 168, endPoint y: 89, distance: 67.3
click at [102, 102] on div "Overview" at bounding box center [163, 95] width 196 height 33
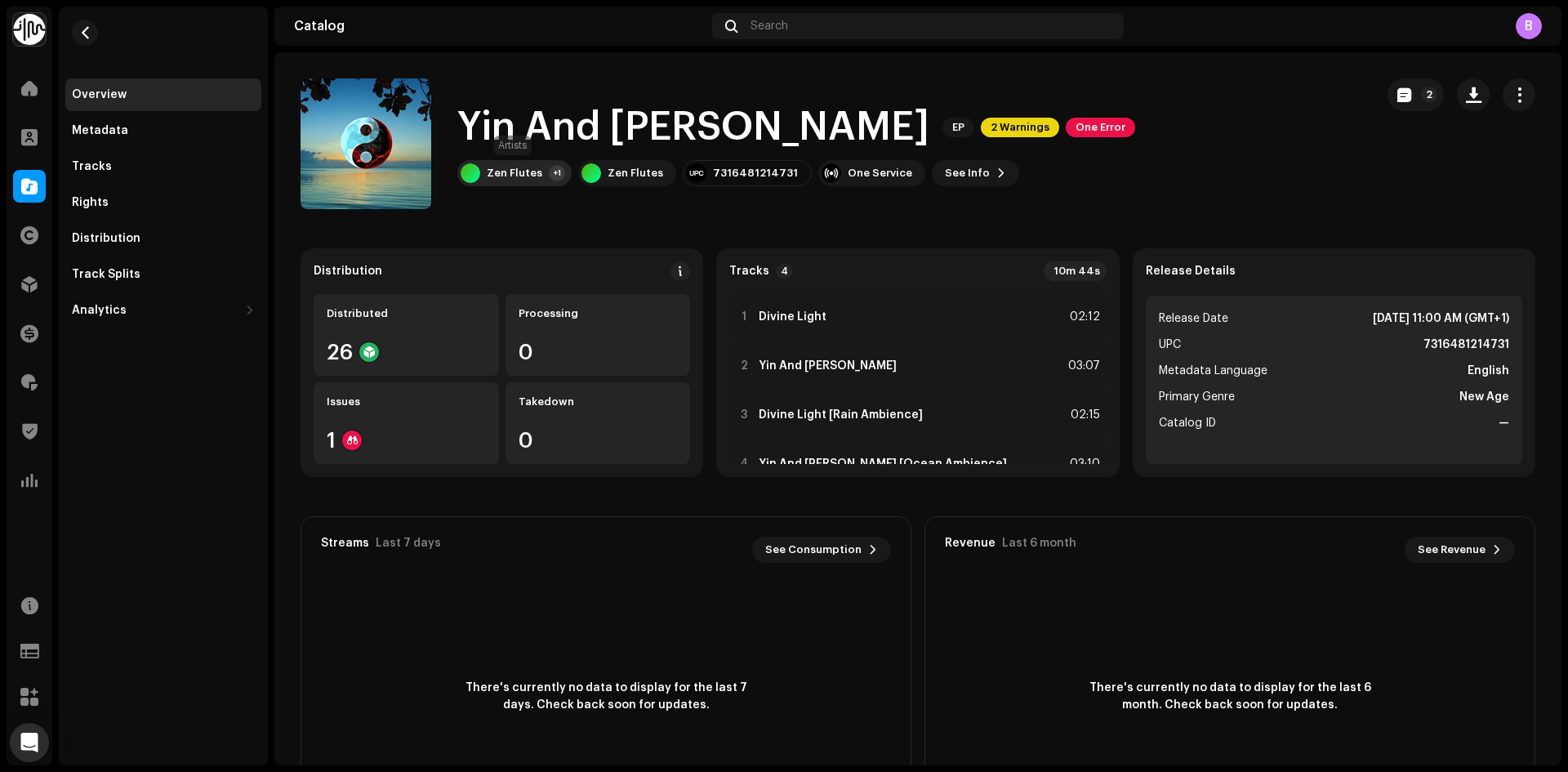
click at [511, 168] on div "Zen Flutes" at bounding box center [514, 172] width 55 height 13
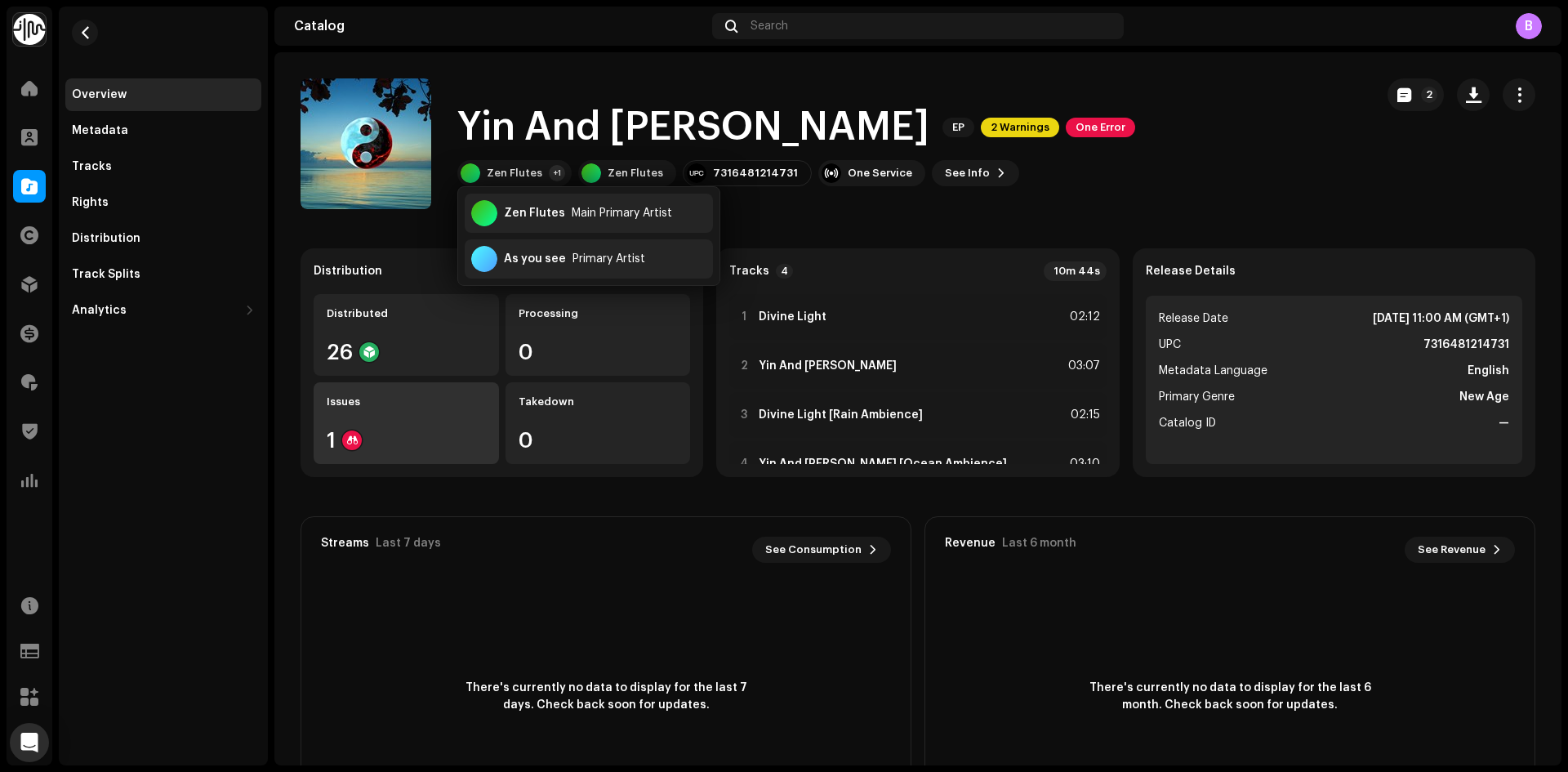
click at [425, 434] on div "1" at bounding box center [407, 440] width 160 height 21
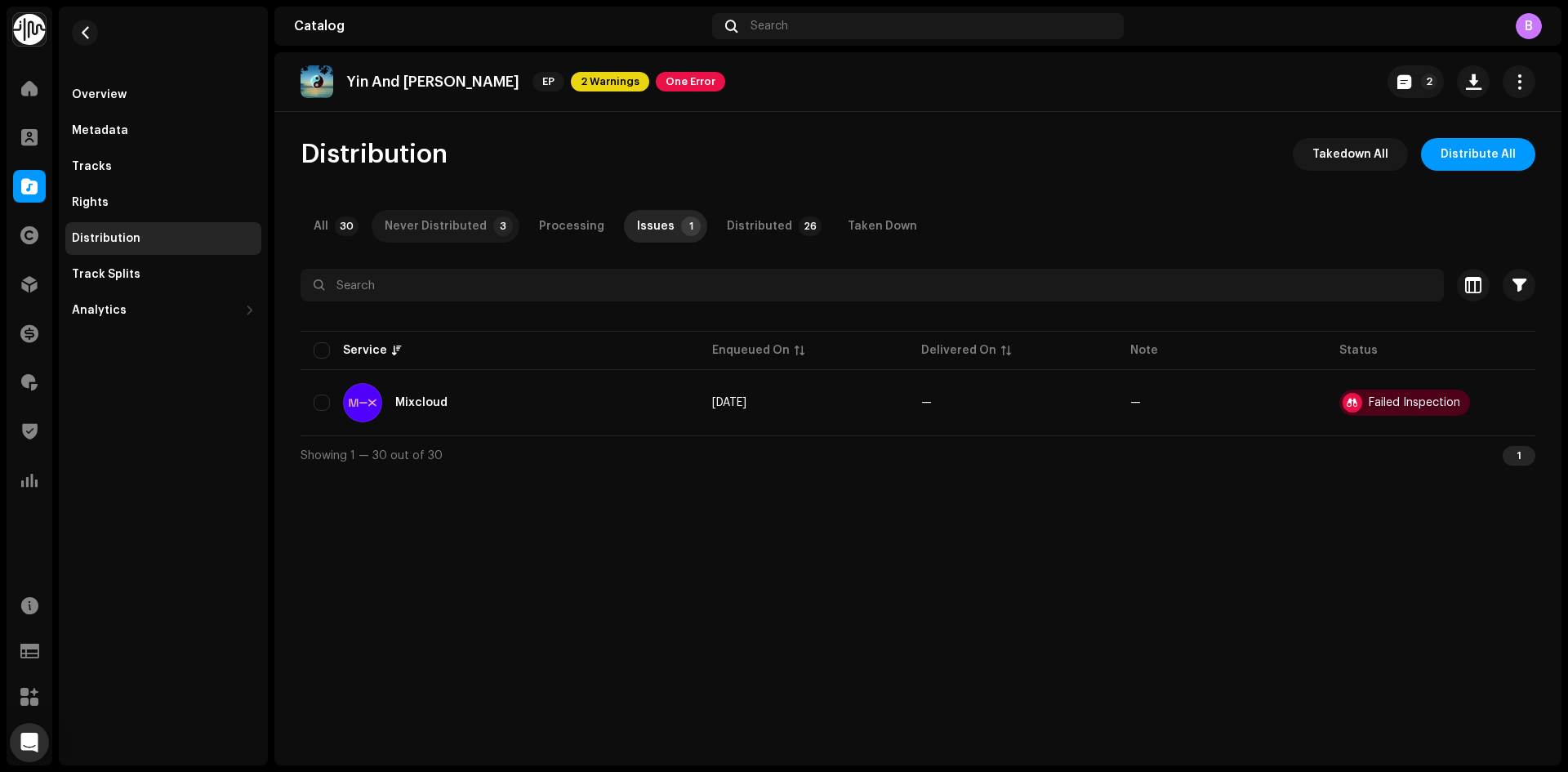
click at [458, 226] on div "Never Distributed" at bounding box center [435, 227] width 102 height 33
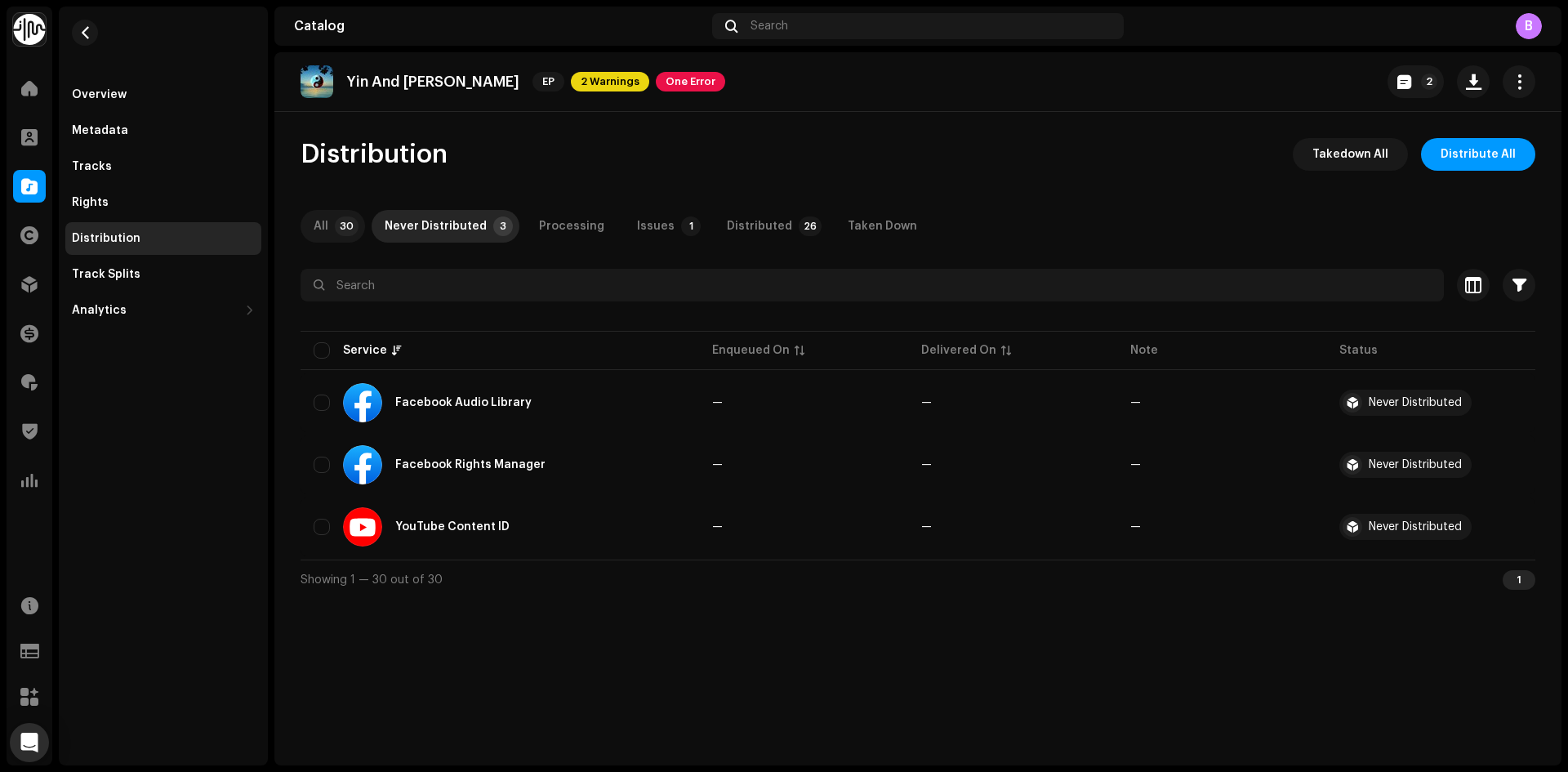
click at [335, 231] on p-badge "30" at bounding box center [346, 226] width 23 height 19
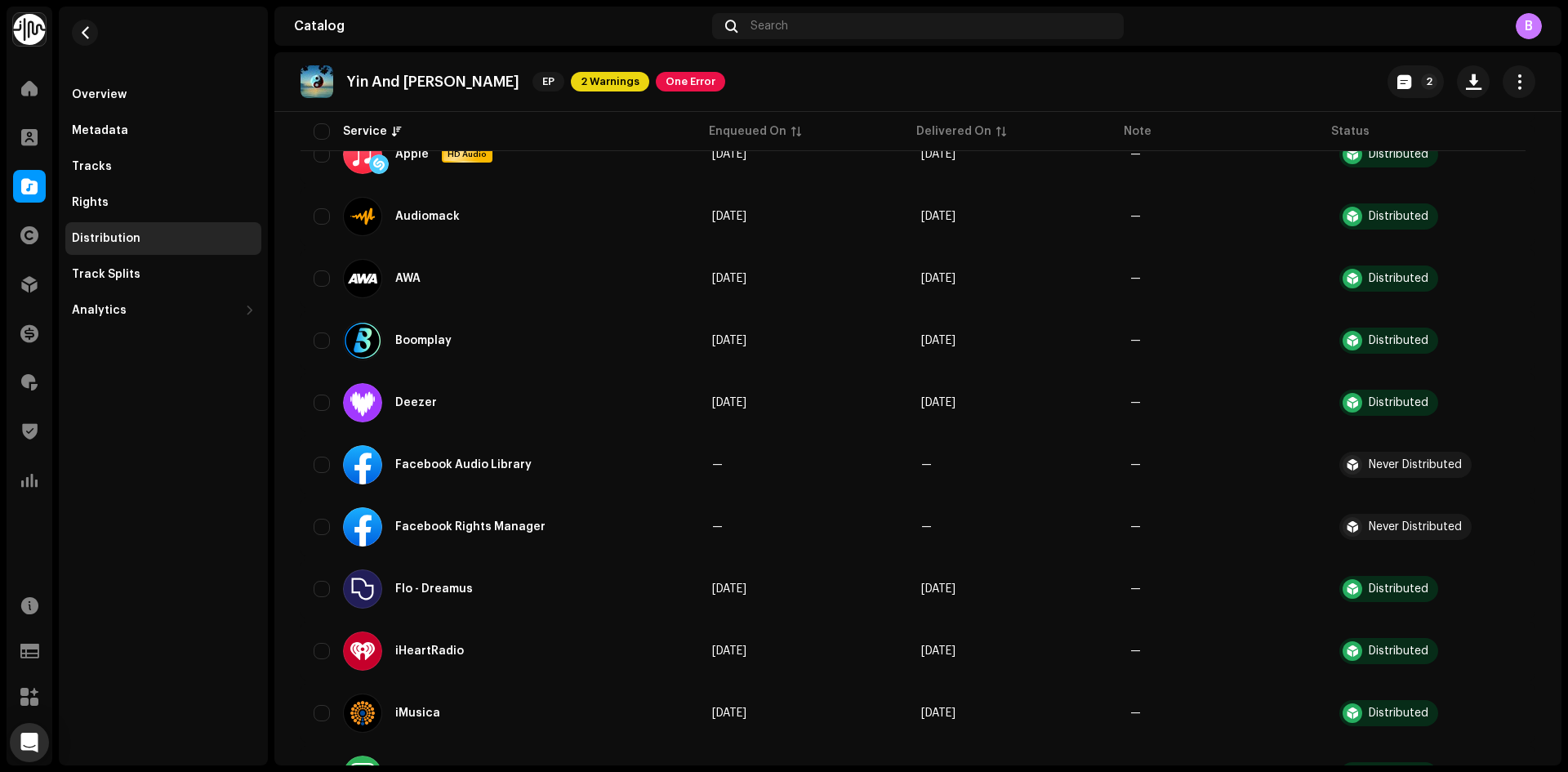
scroll to position [43, 0]
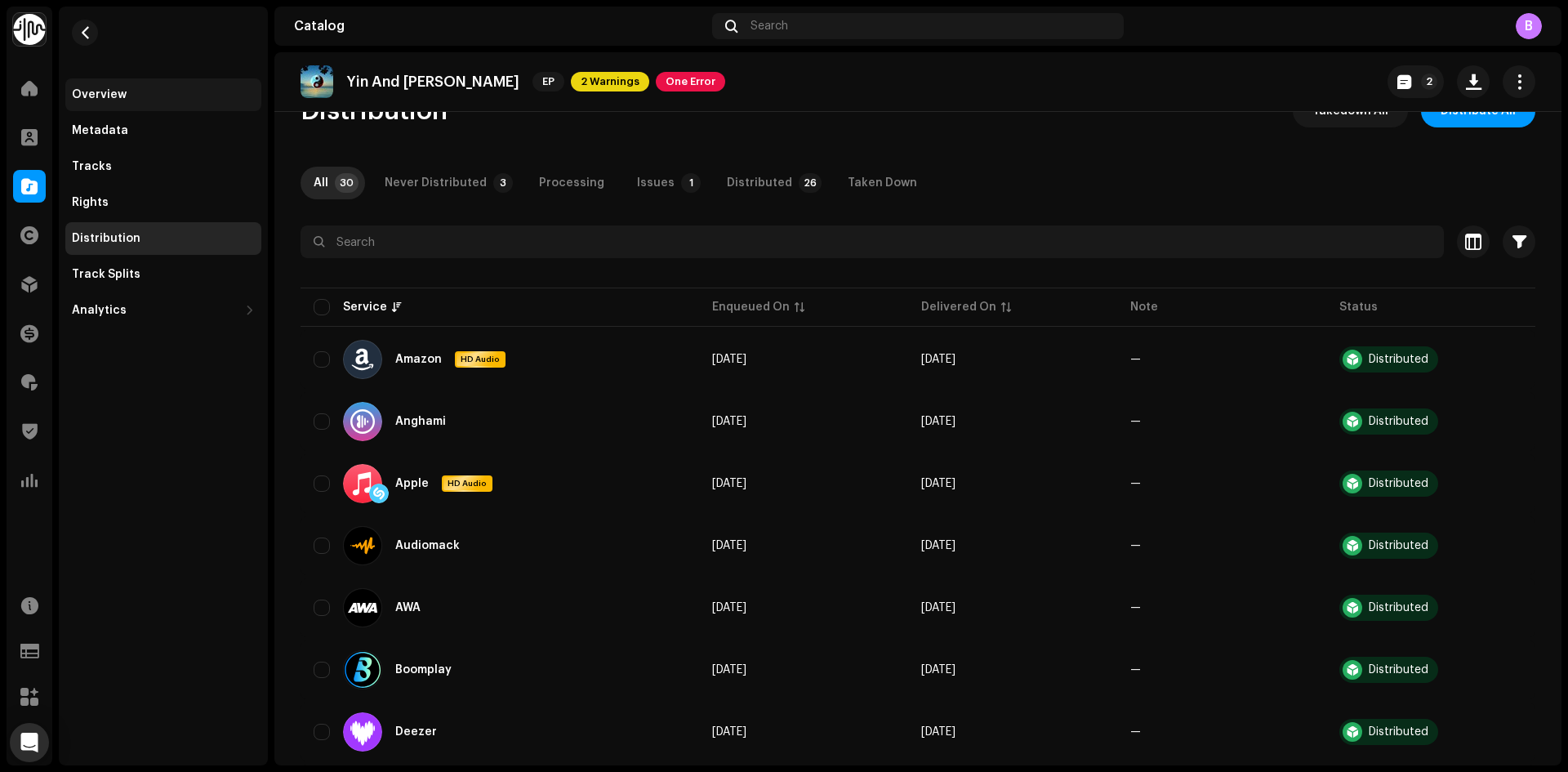
click at [111, 95] on div "Overview" at bounding box center [99, 94] width 55 height 13
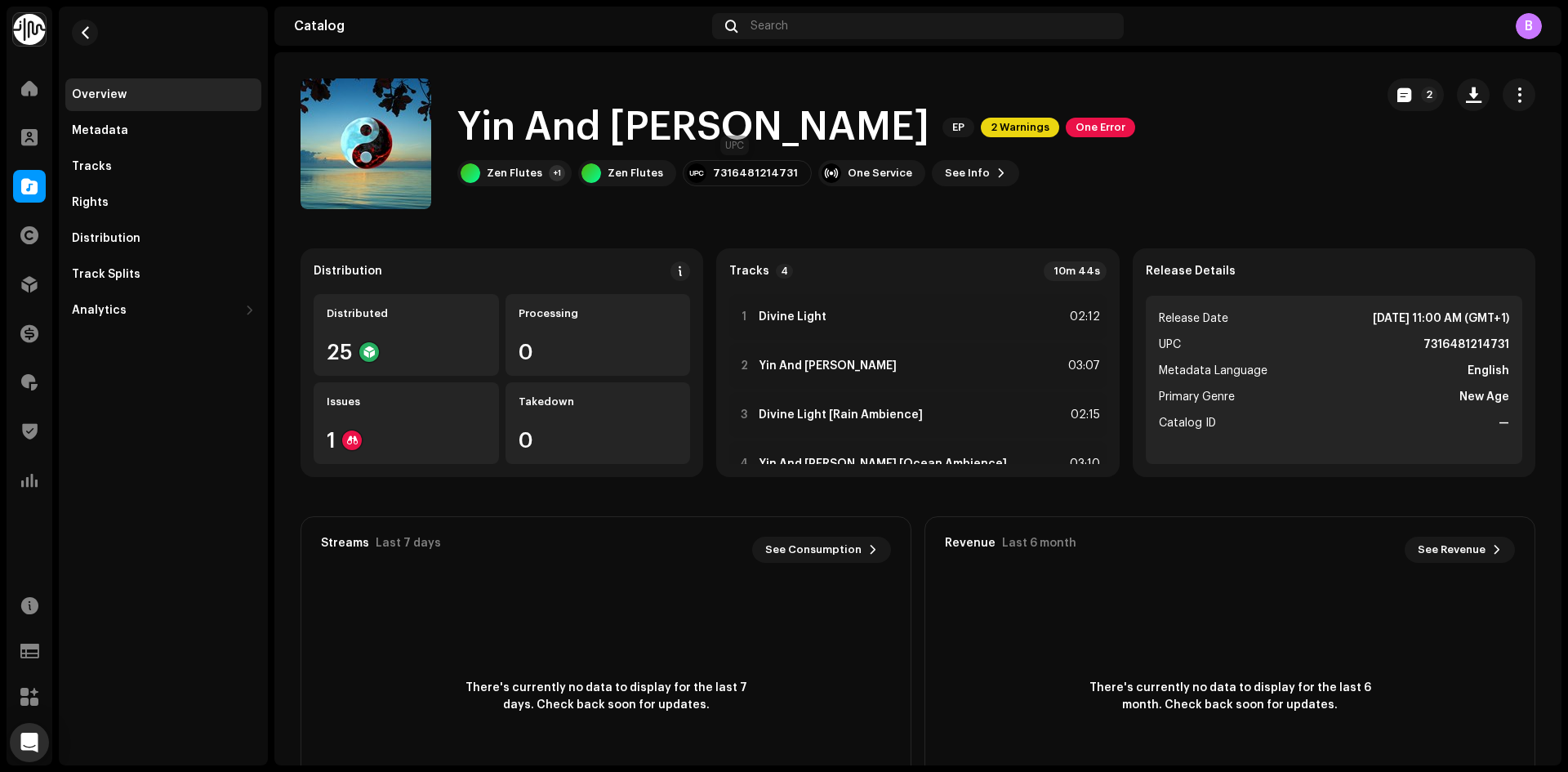
click at [756, 170] on div "7316481214731" at bounding box center [755, 172] width 85 height 13
copy div "7316481214731"
click at [89, 24] on button "button" at bounding box center [85, 32] width 26 height 26
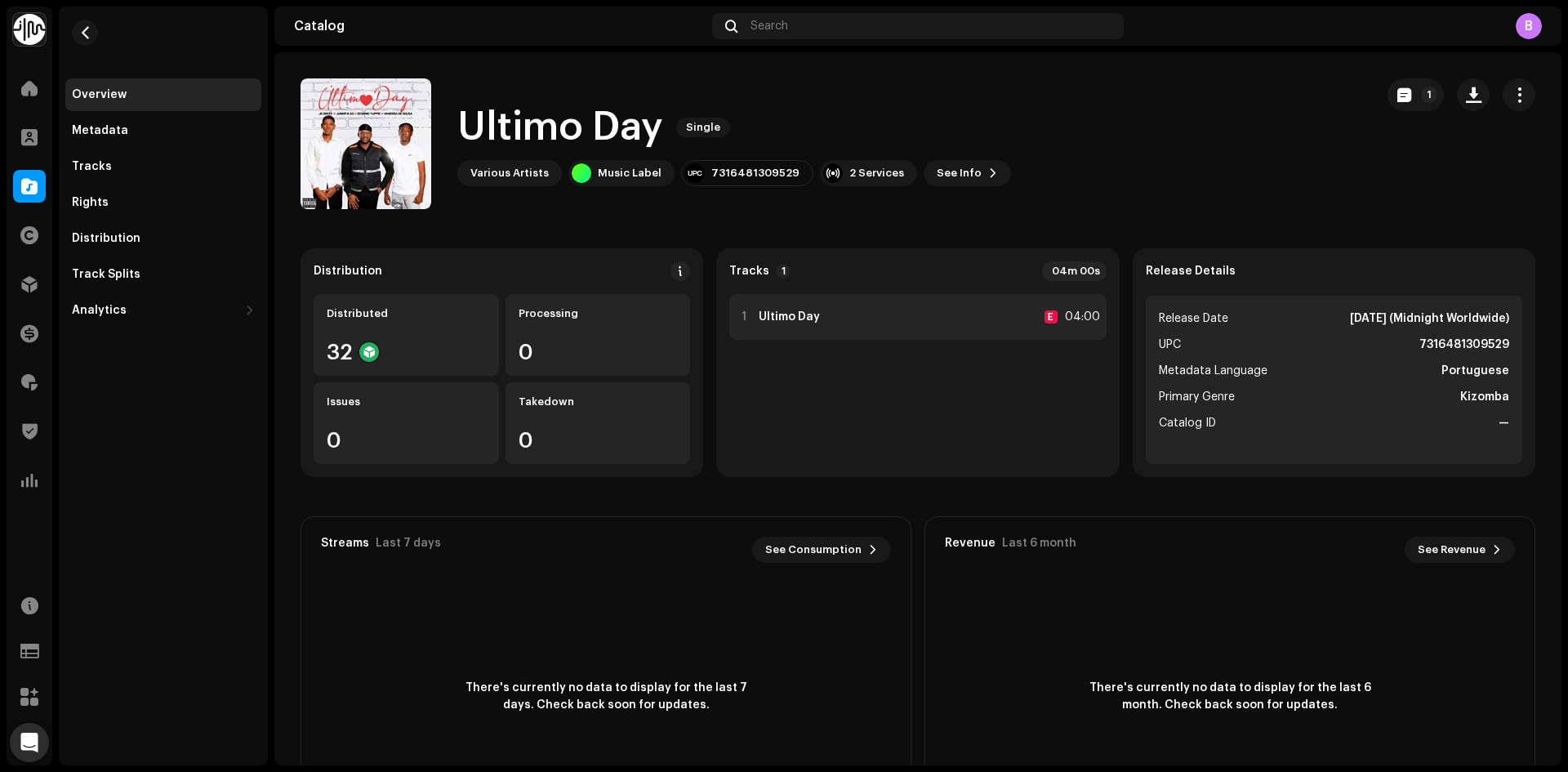
click at [975, 338] on div "1 Ultimo Day E 04:00" at bounding box center [917, 316] width 377 height 46
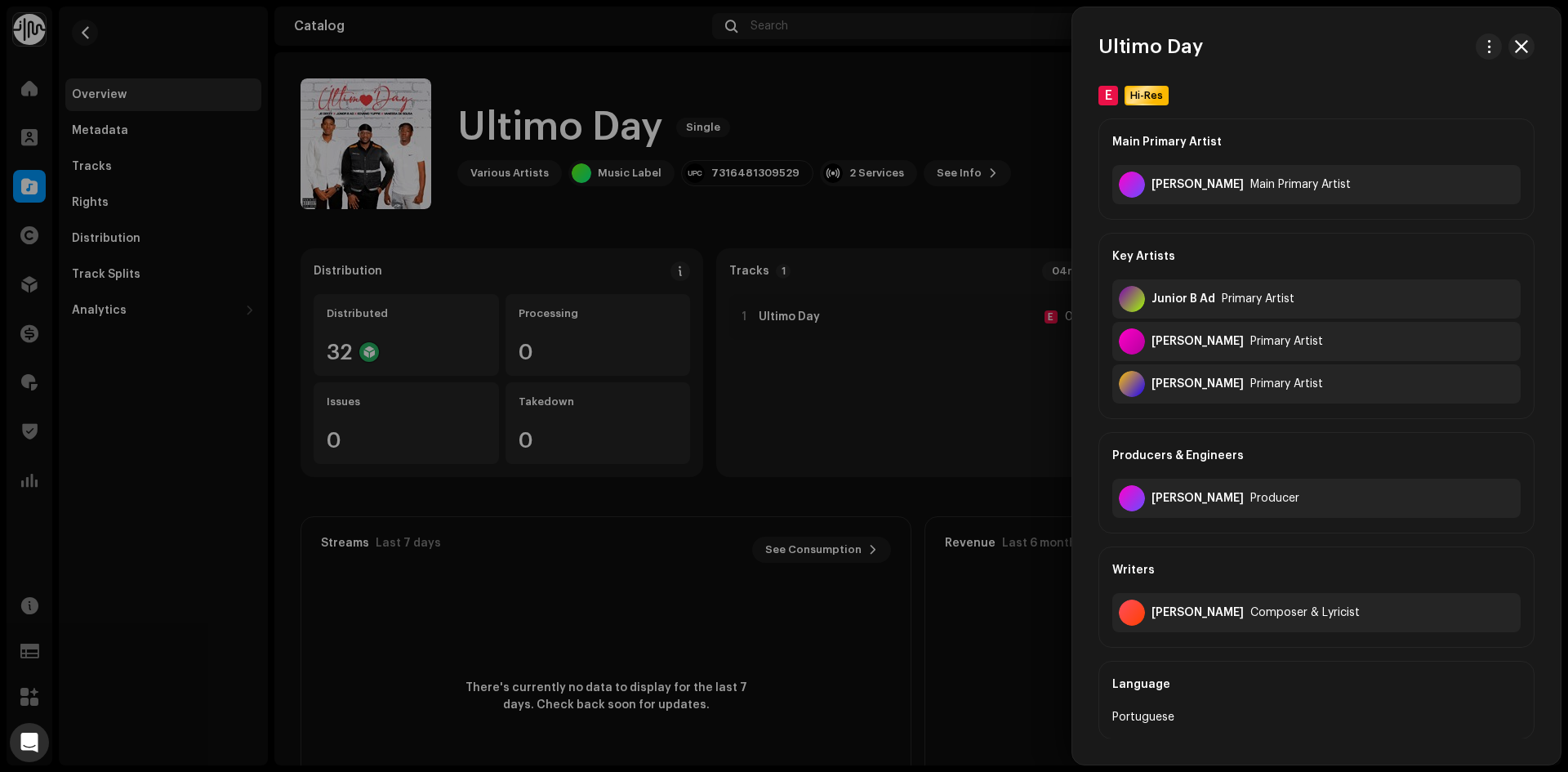
click at [988, 383] on div at bounding box center [784, 386] width 1568 height 772
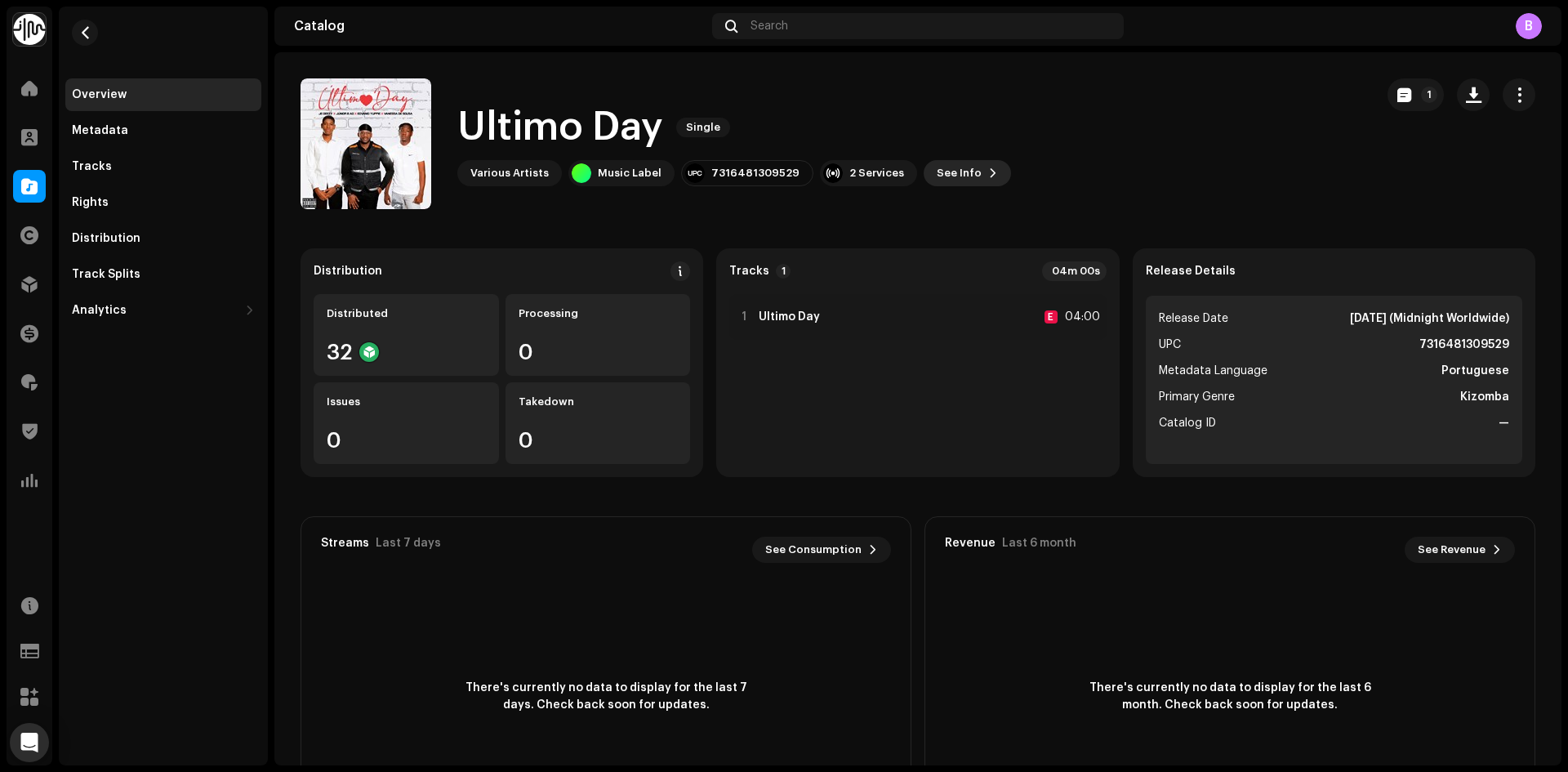
click at [949, 167] on span "See Info" at bounding box center [959, 173] width 45 height 33
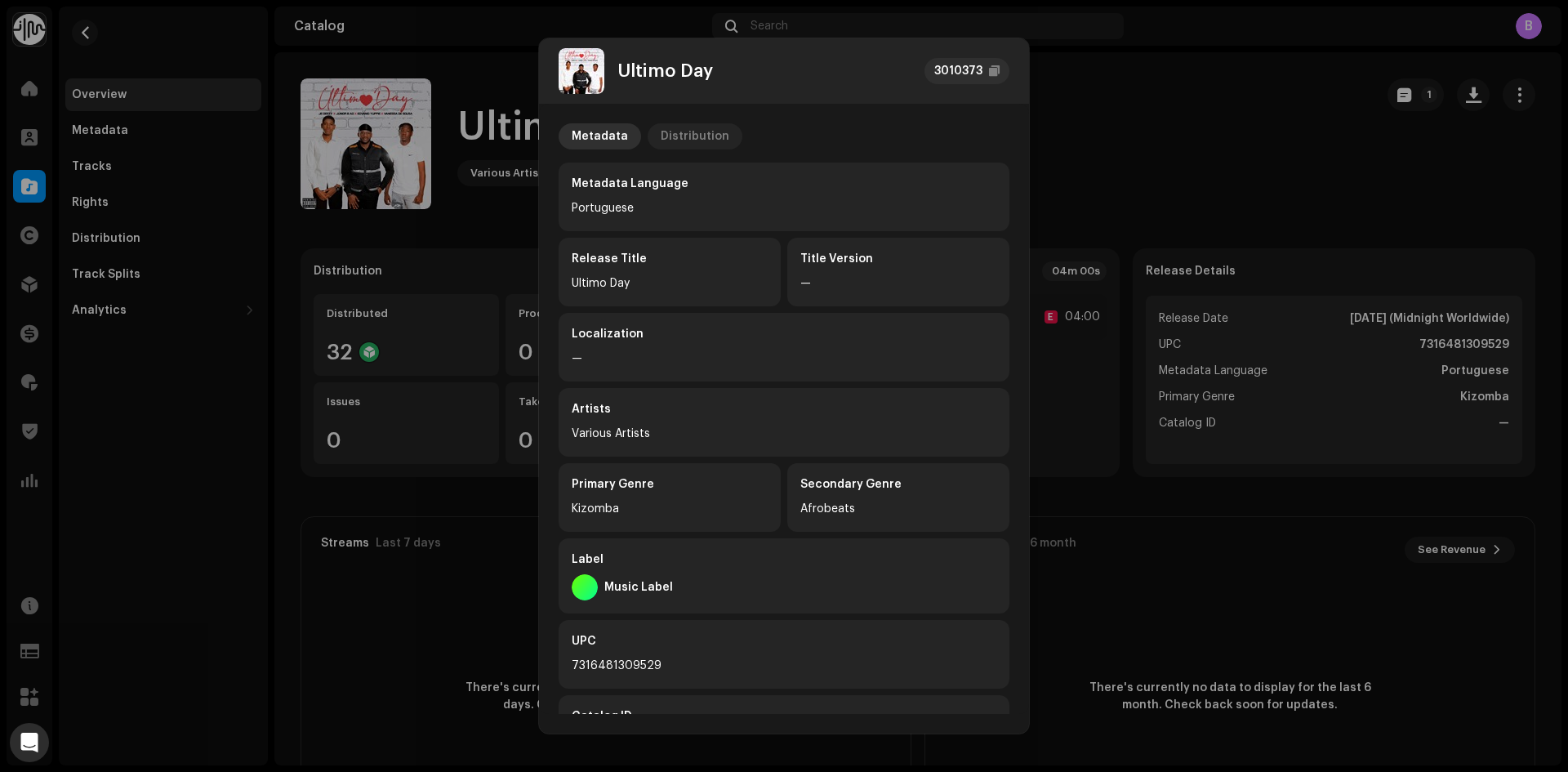
click at [701, 134] on div "Distribution" at bounding box center [695, 136] width 68 height 26
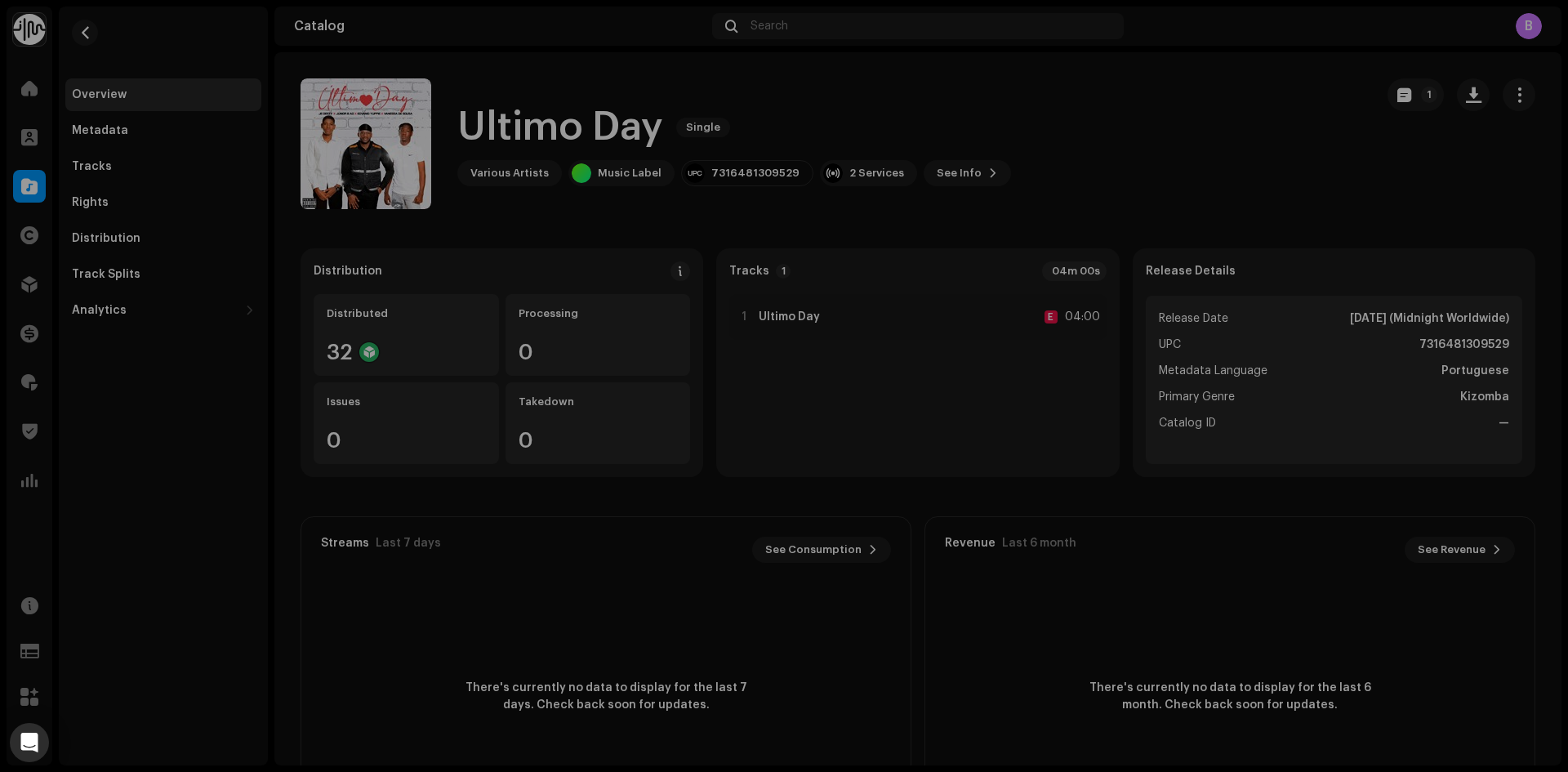
click at [1177, 160] on div "Ultimo Day 3010373 Metadata Distribution Release Date Oct 16, 2025 (Midnight Wo…" at bounding box center [784, 386] width 1568 height 772
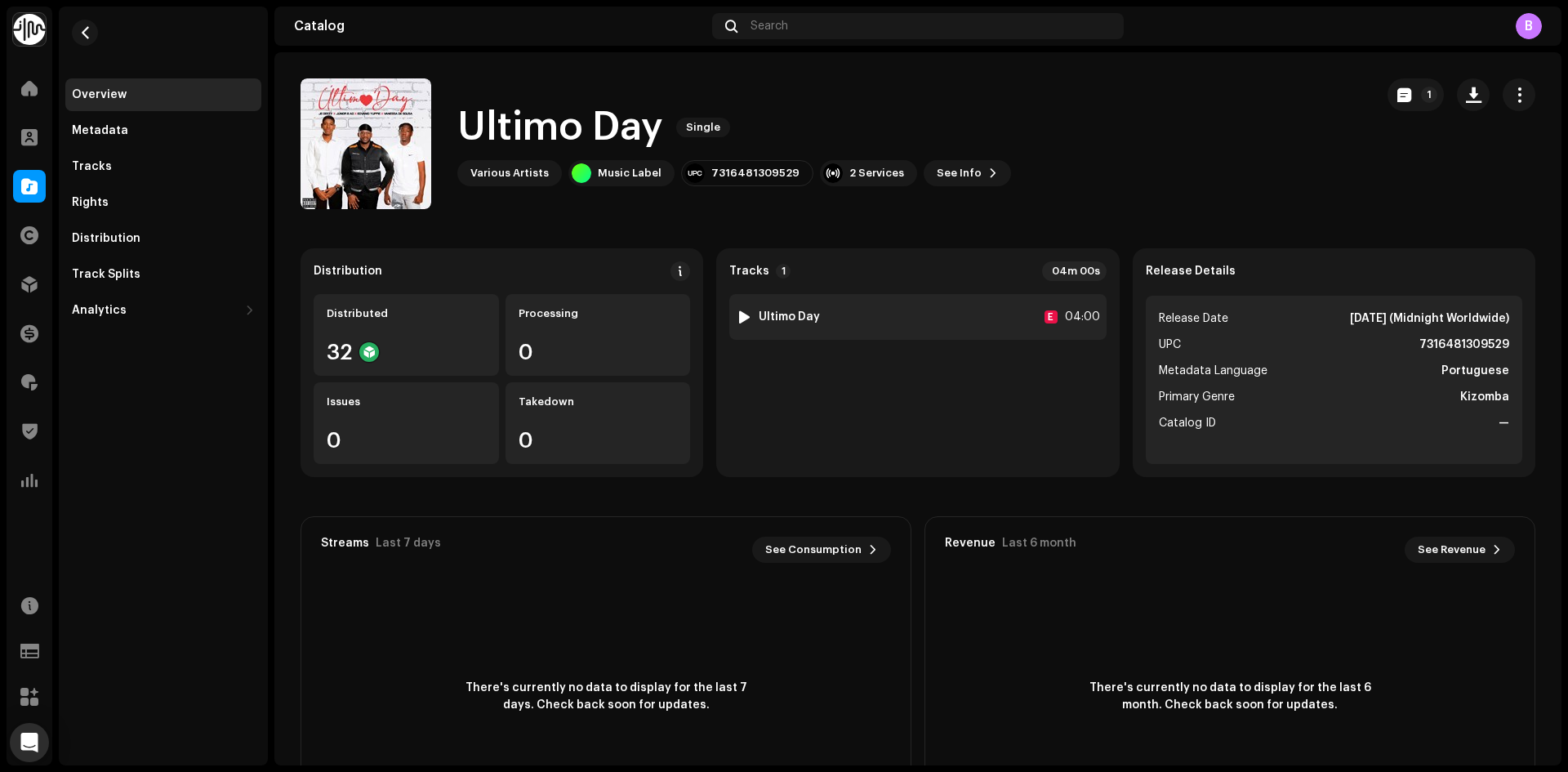
click at [909, 323] on div "1 Ultimo Day E 04:00" at bounding box center [917, 316] width 377 height 46
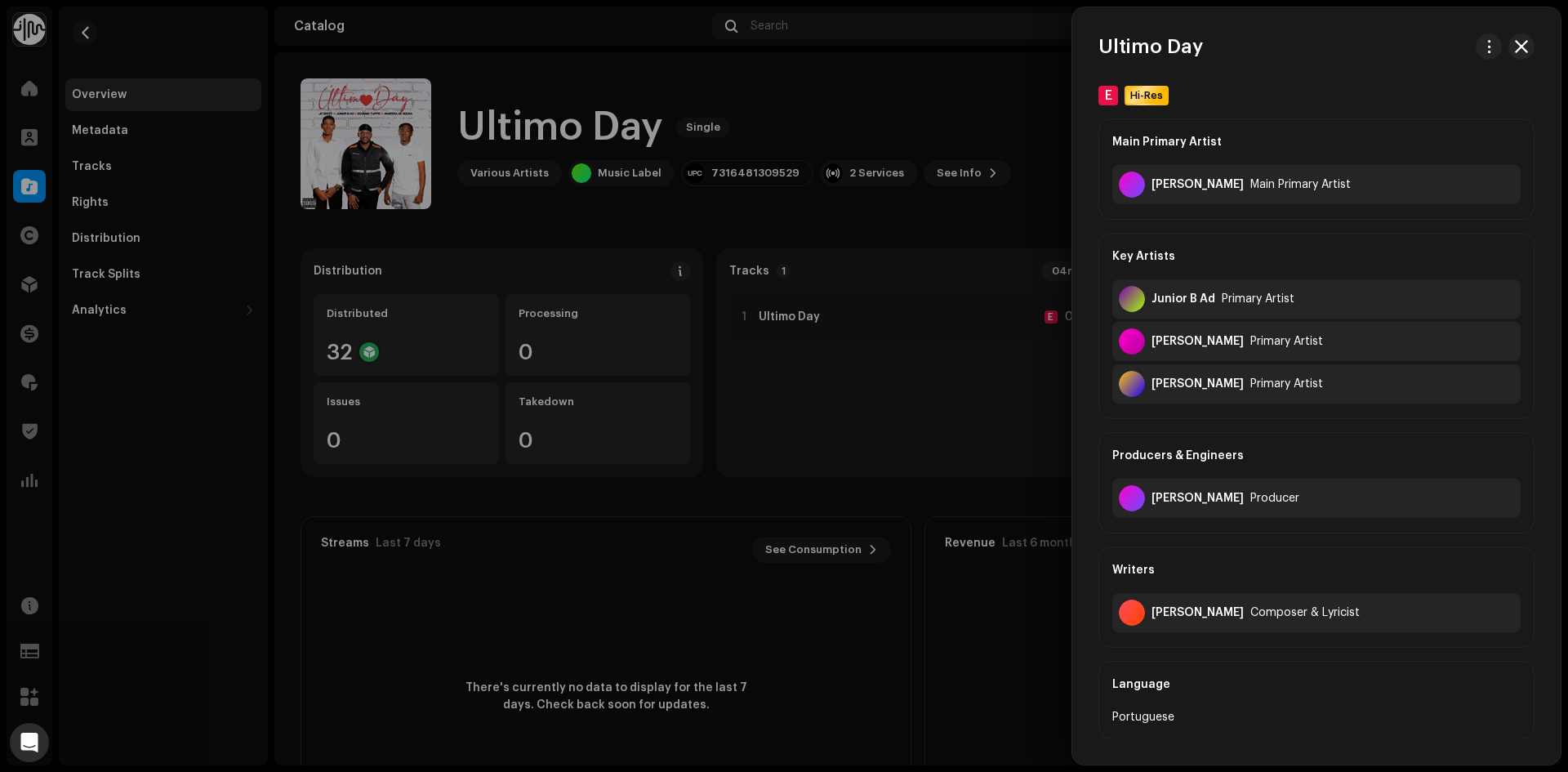
click at [655, 65] on div at bounding box center [784, 386] width 1568 height 772
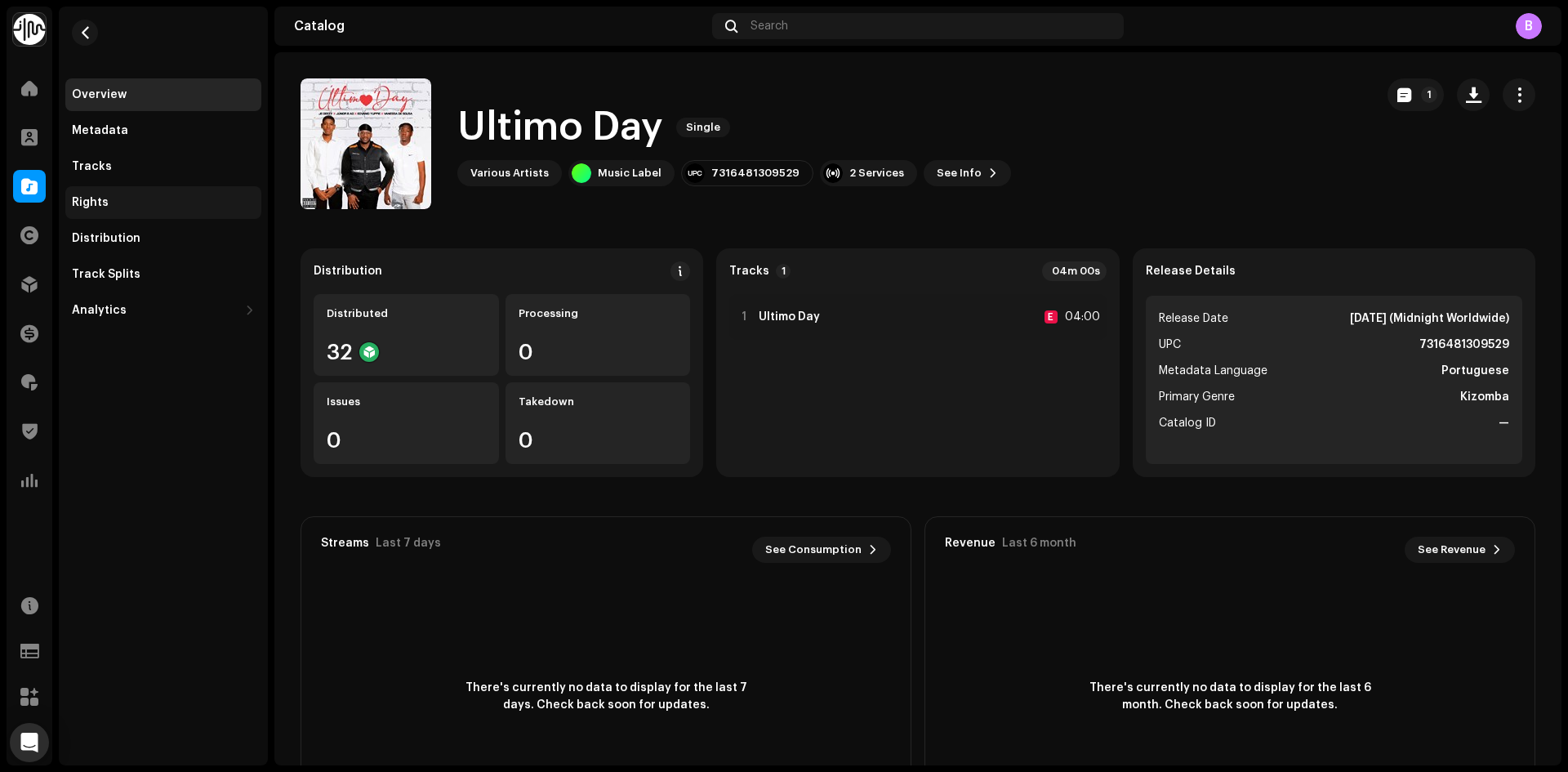
click at [153, 200] on div "Rights" at bounding box center [164, 202] width 183 height 13
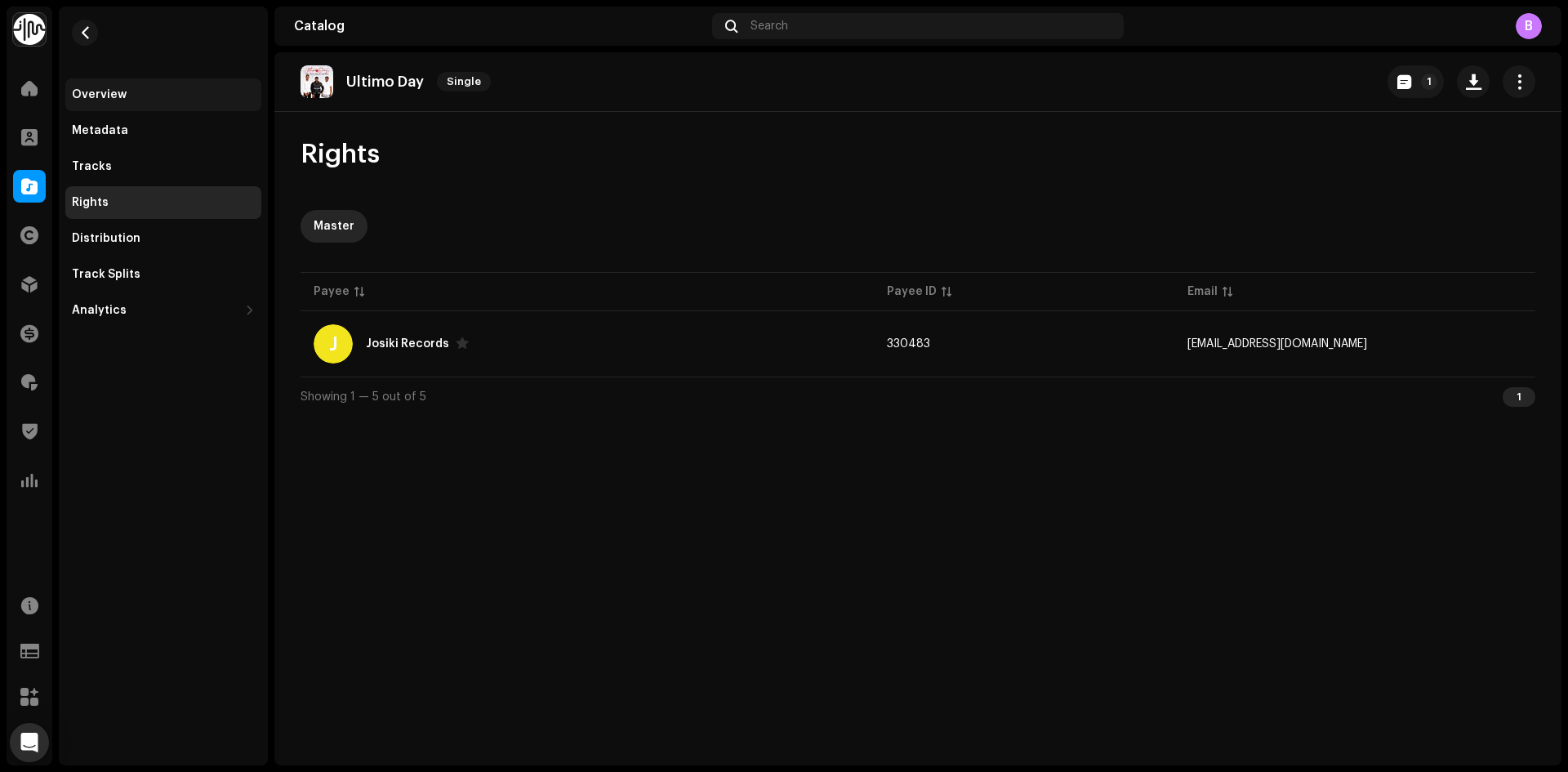
click at [117, 99] on div "Overview" at bounding box center [99, 94] width 55 height 13
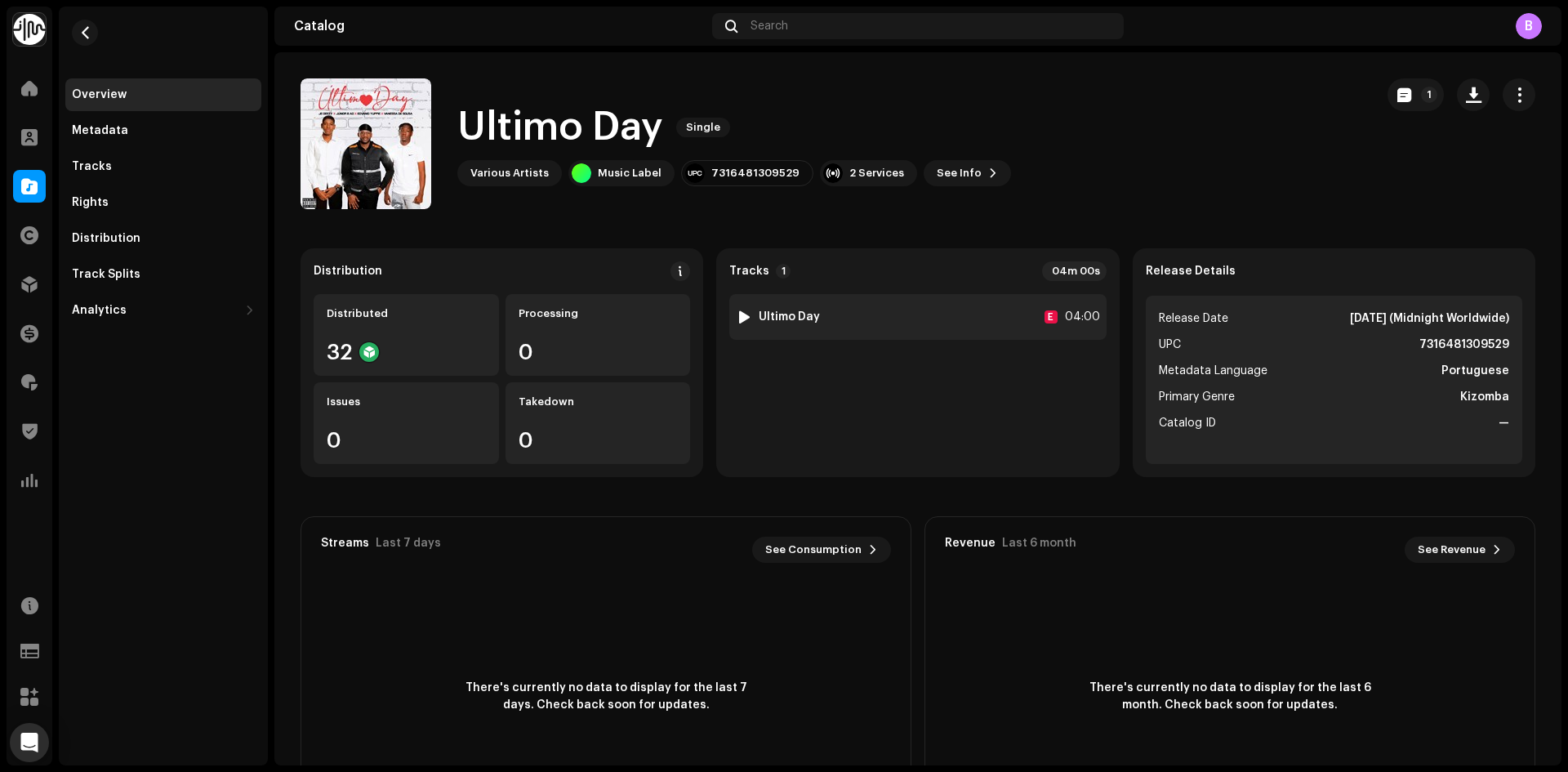
click at [832, 317] on div "1 Ultimo Day E 04:00" at bounding box center [917, 316] width 377 height 46
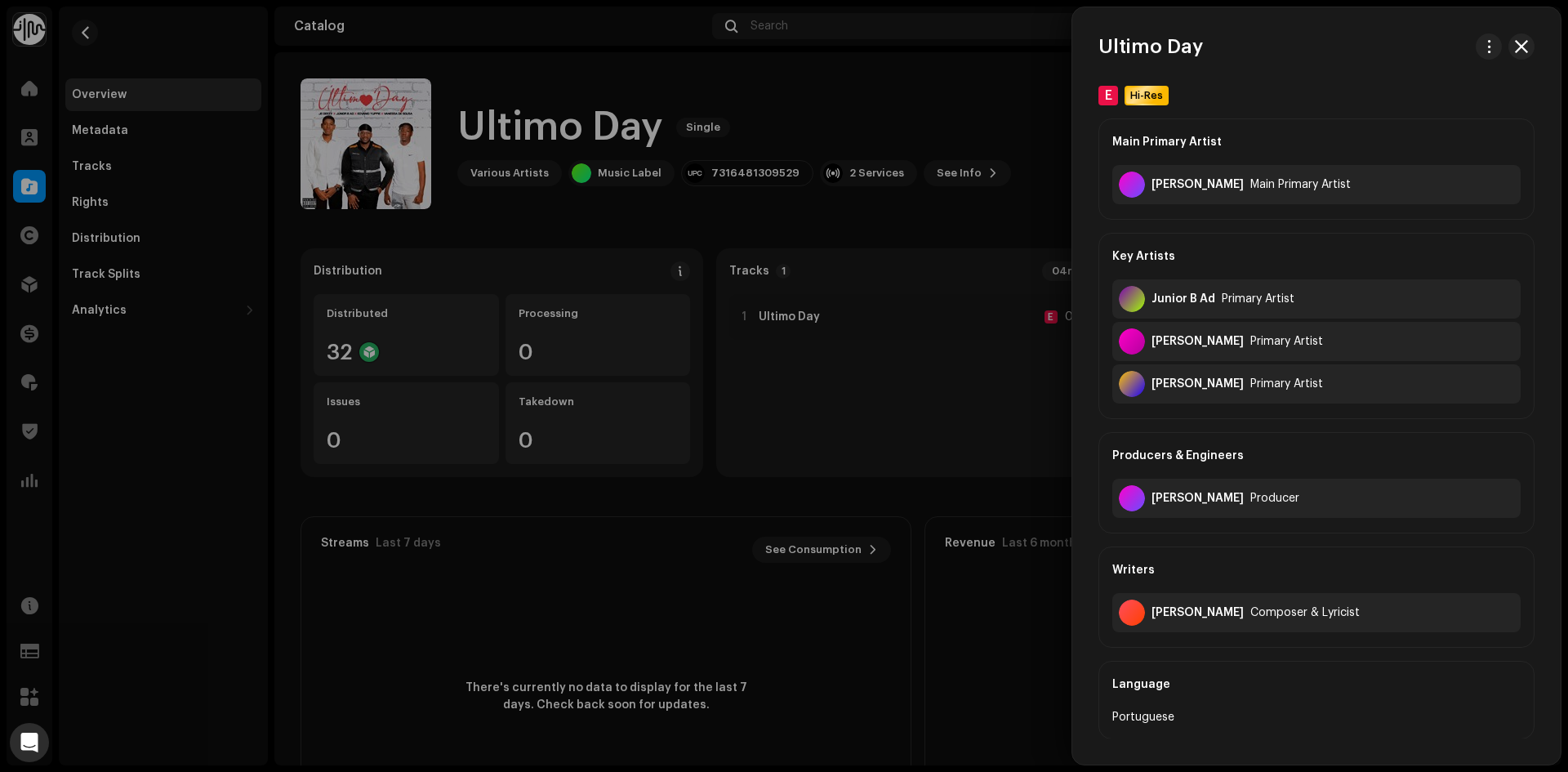
click at [823, 250] on div at bounding box center [784, 386] width 1568 height 772
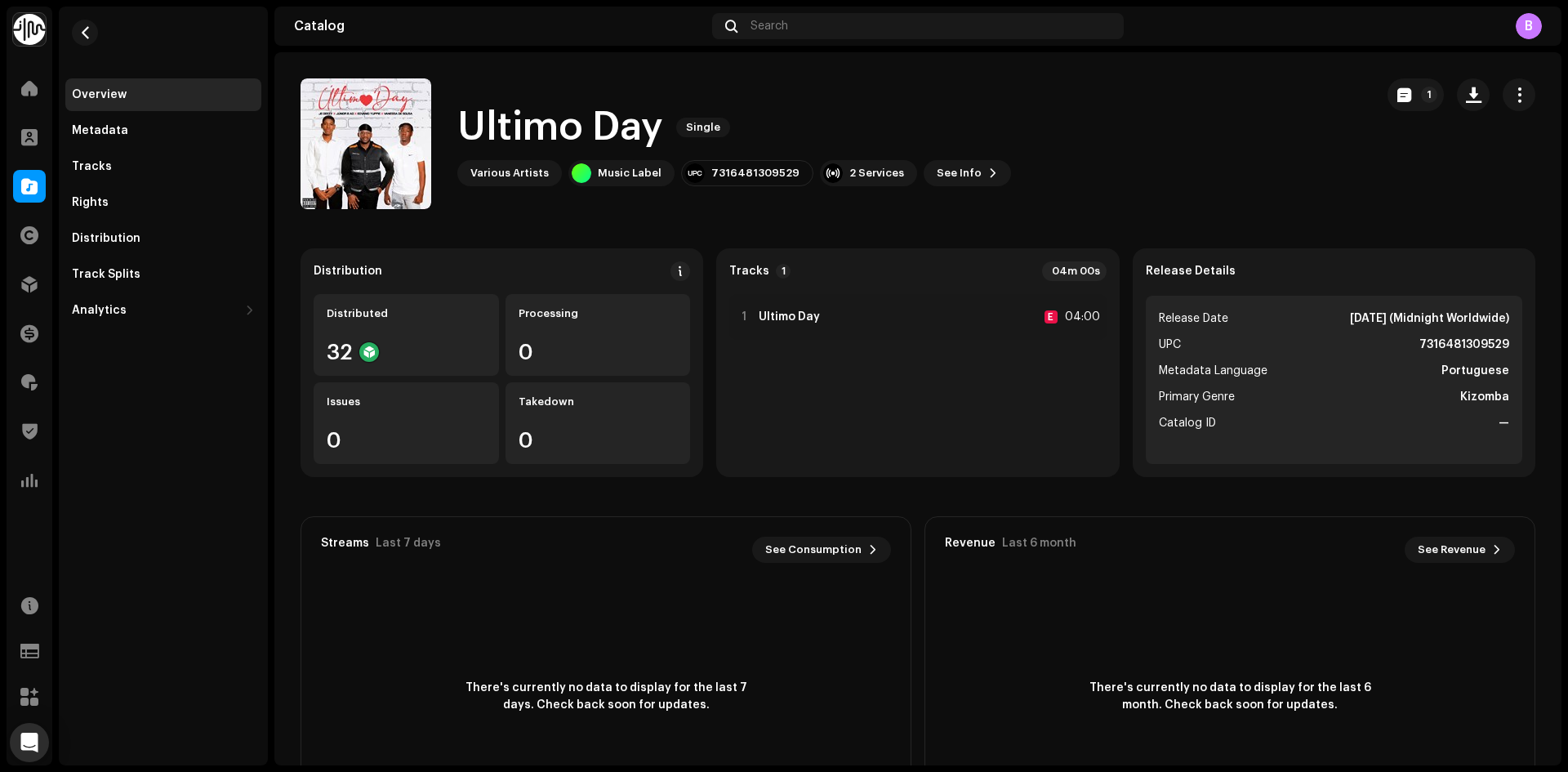
click at [951, 156] on div "Ultimo Day Single Various Artists Music Label 7316481309529 2 Services See Info…" at bounding box center [734, 143] width 554 height 85
click at [951, 171] on span "See Info" at bounding box center [959, 173] width 45 height 33
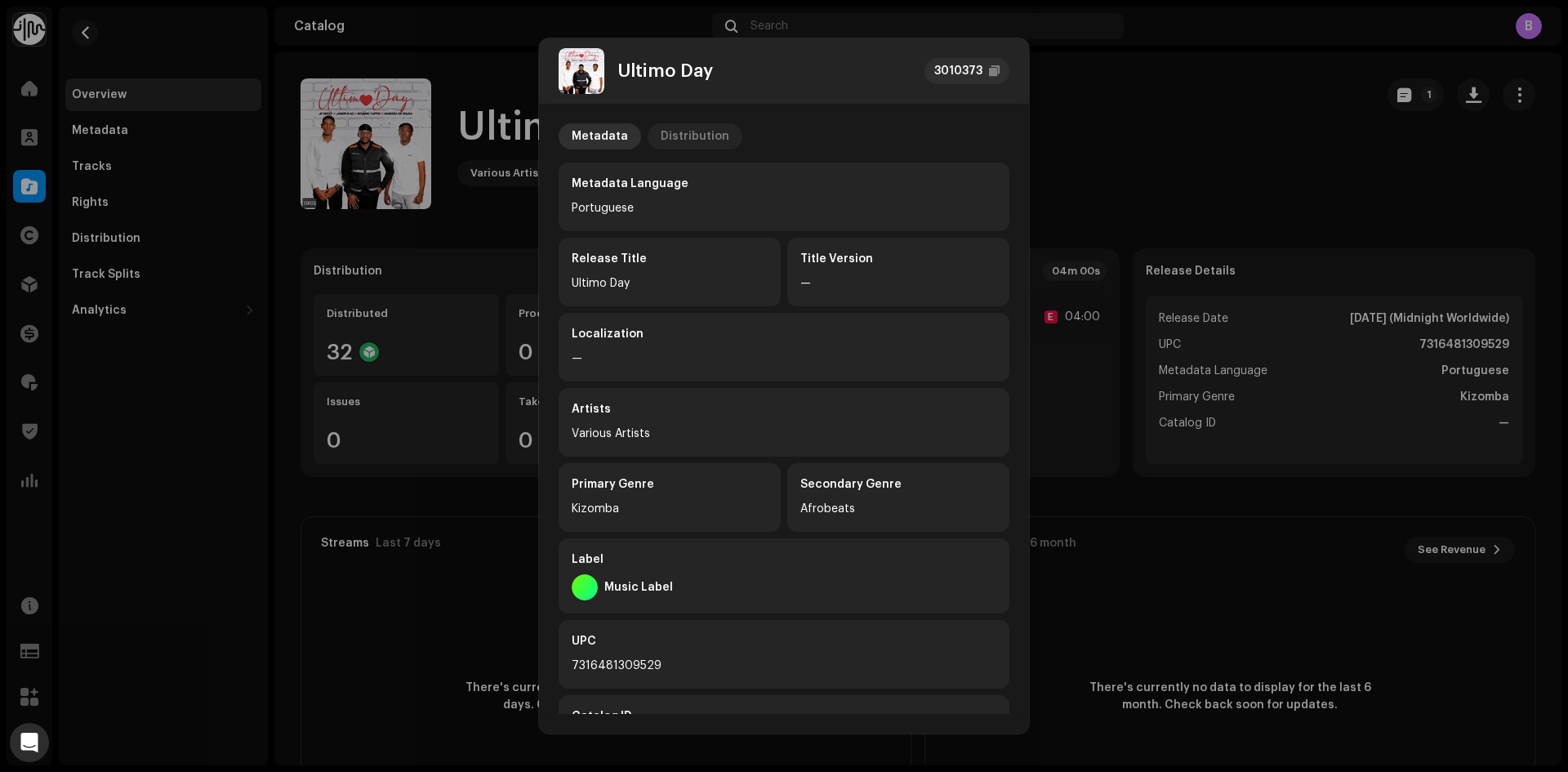
click at [673, 133] on div "Distribution" at bounding box center [695, 136] width 68 height 26
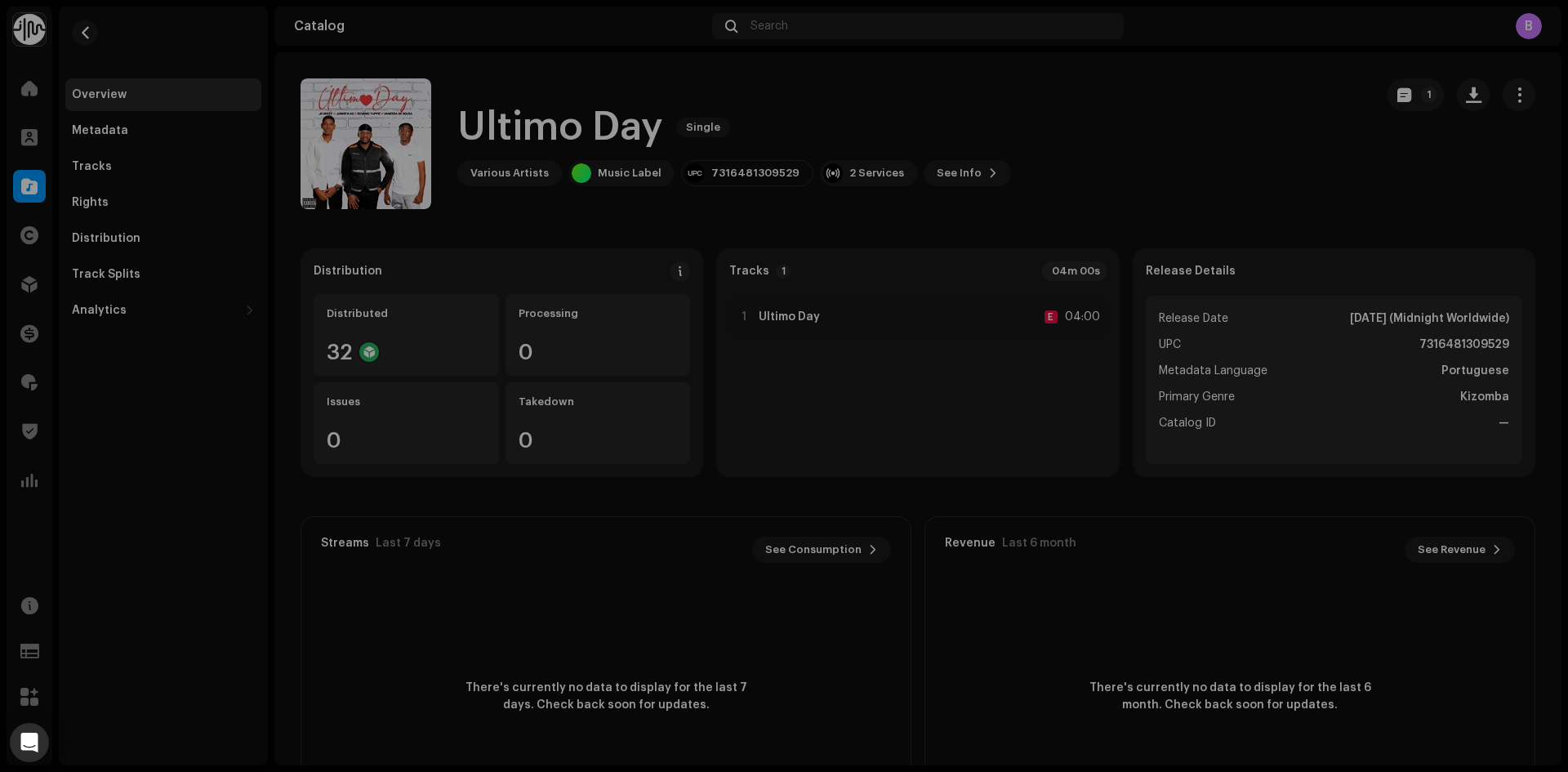
click at [1191, 128] on div "Ultimo Day 3010373 Metadata Distribution Release Date Oct 16, 2025 (Midnight Wo…" at bounding box center [784, 386] width 1568 height 772
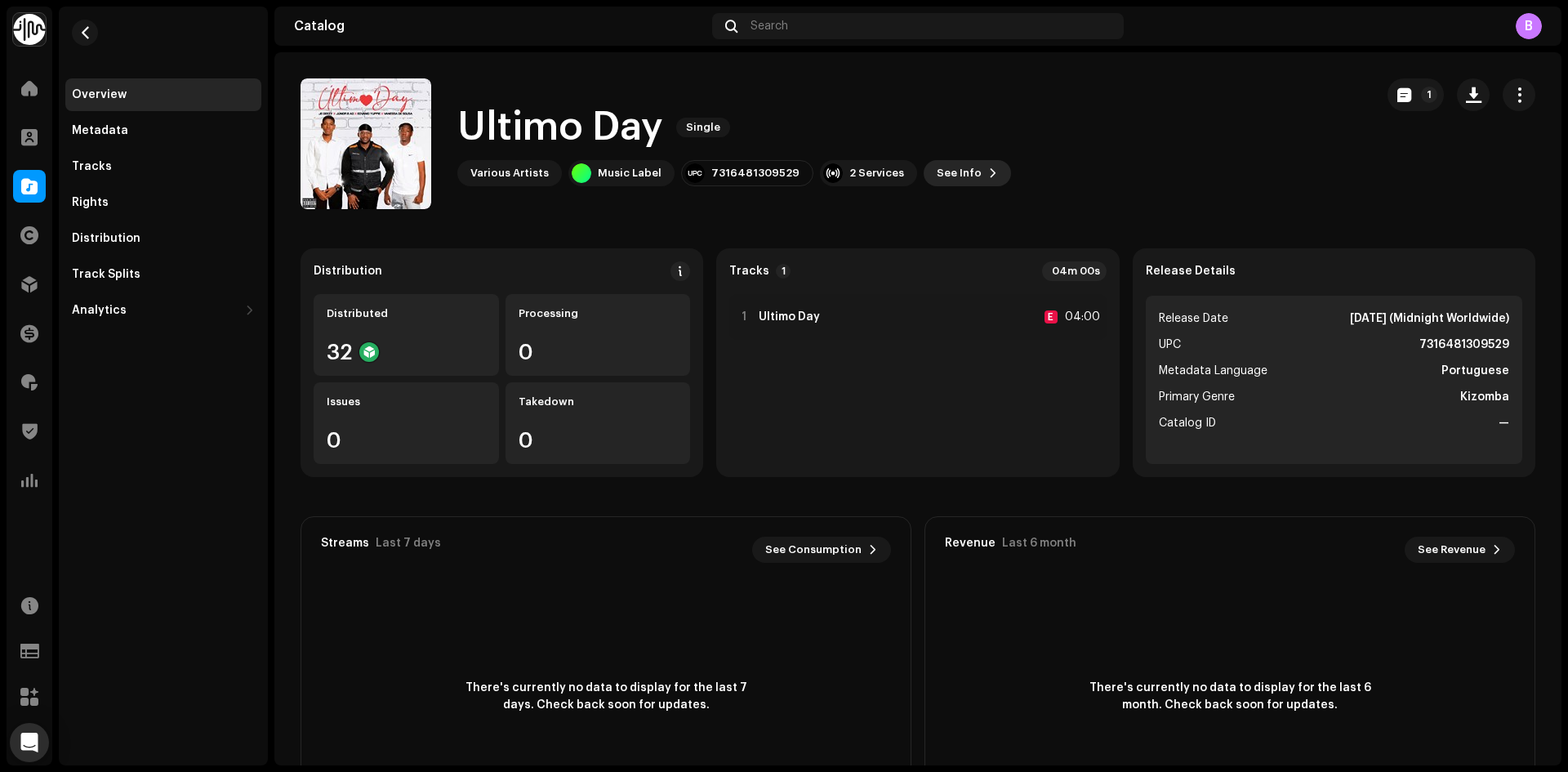
click at [944, 174] on span "See Info" at bounding box center [959, 173] width 45 height 33
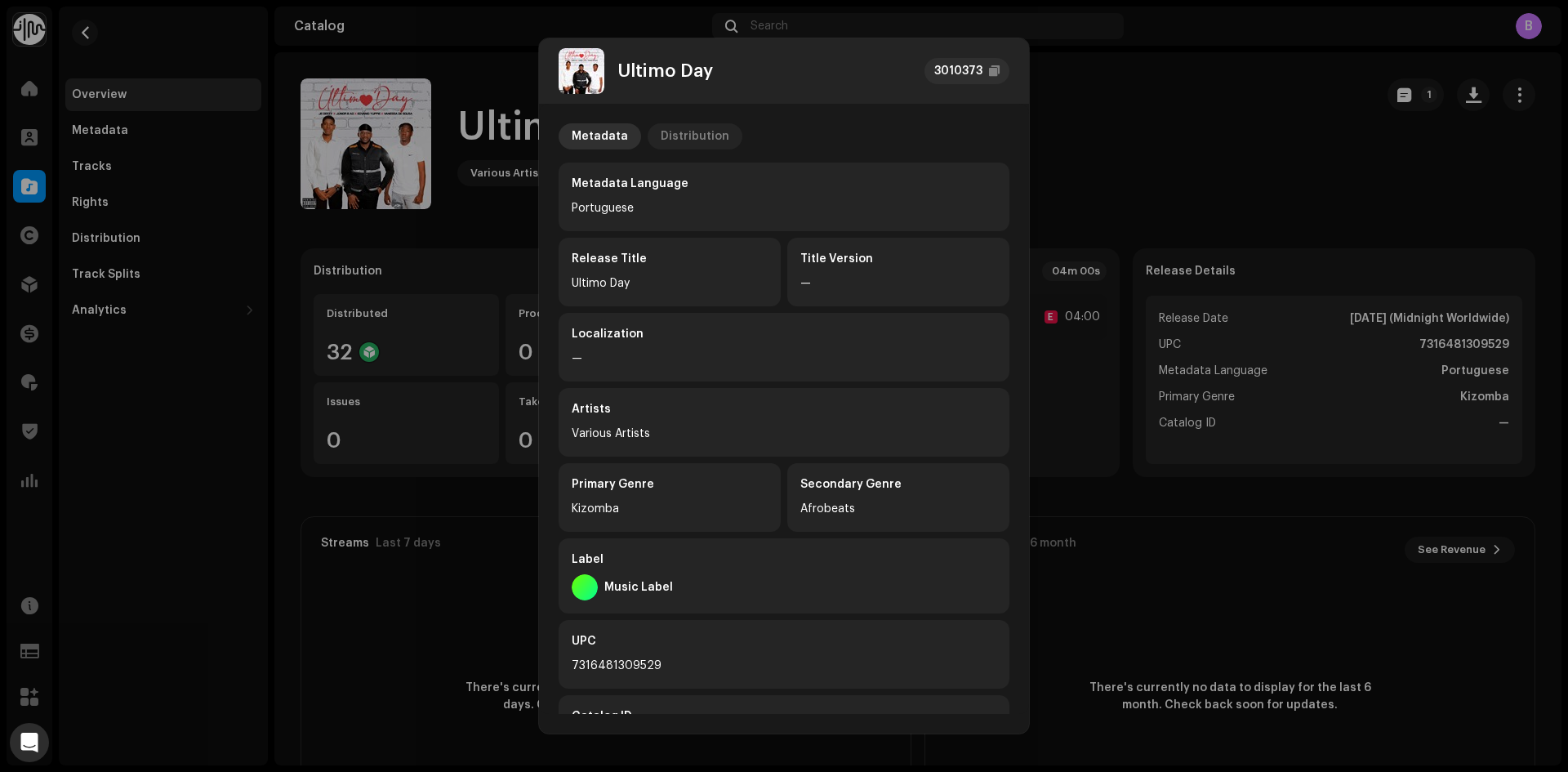
click at [673, 125] on div "Distribution" at bounding box center [695, 136] width 68 height 26
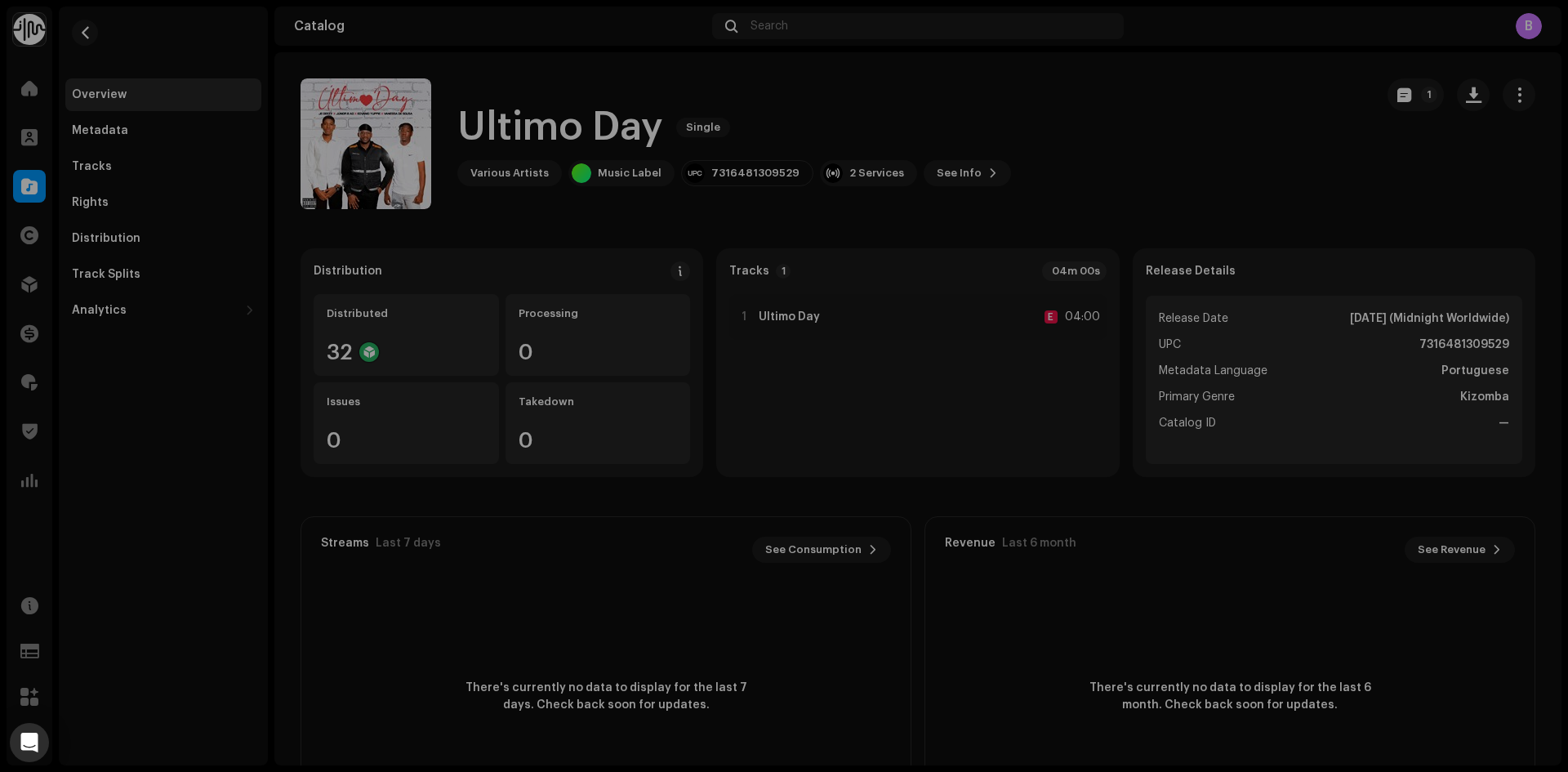
click at [1199, 127] on div "Ultimo Day 3010373 Metadata Distribution Release Date Oct 16, 2025 (Midnight Wo…" at bounding box center [784, 386] width 1568 height 772
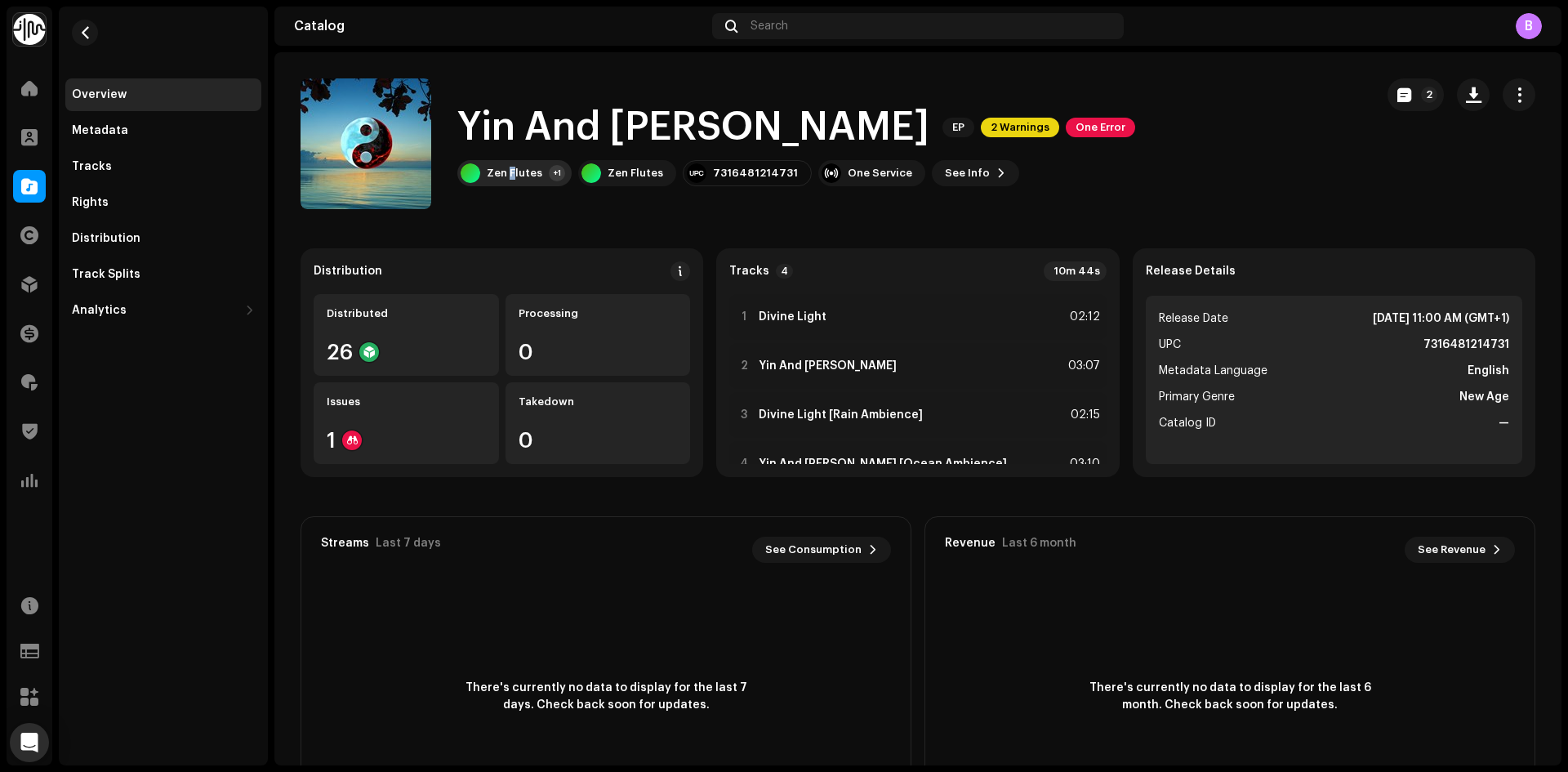
click at [511, 183] on div "Zen Flutes +1" at bounding box center [514, 172] width 114 height 26
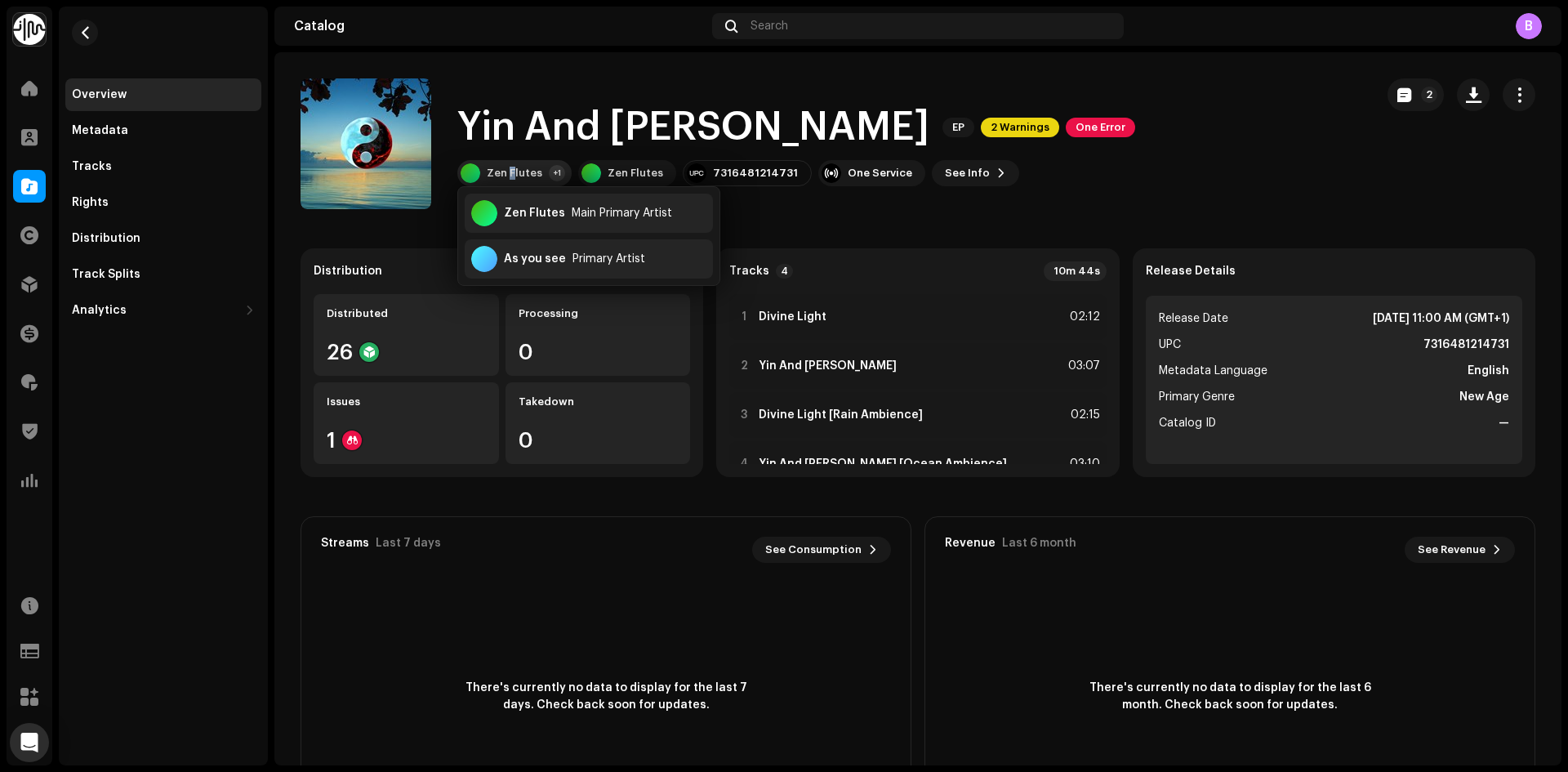
click at [513, 177] on div "Zen Flutes" at bounding box center [514, 172] width 55 height 13
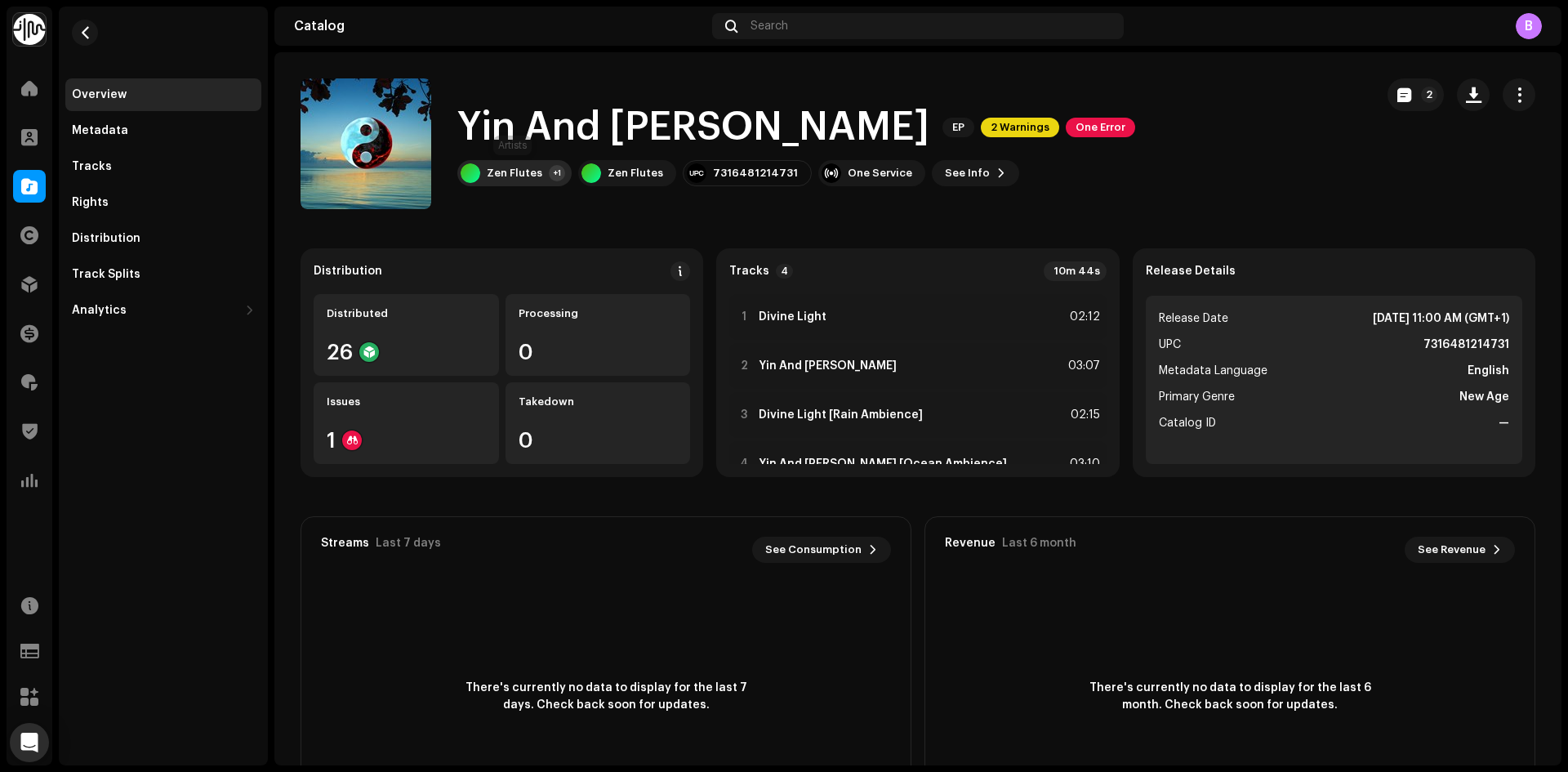
click at [511, 164] on div "Zen Flutes +1" at bounding box center [514, 172] width 114 height 26
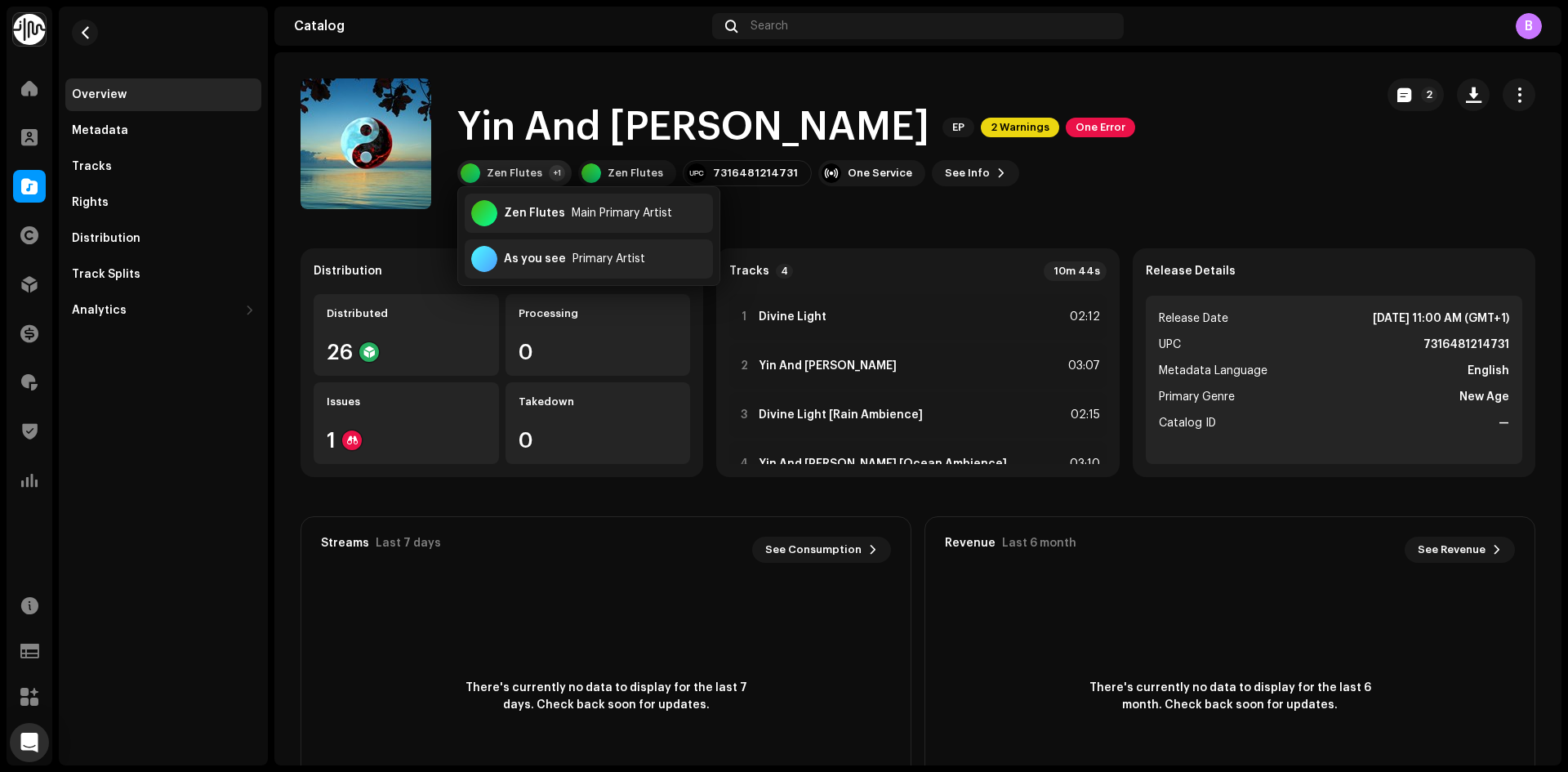
click at [511, 165] on div "Zen Flutes +1" at bounding box center [514, 172] width 114 height 26
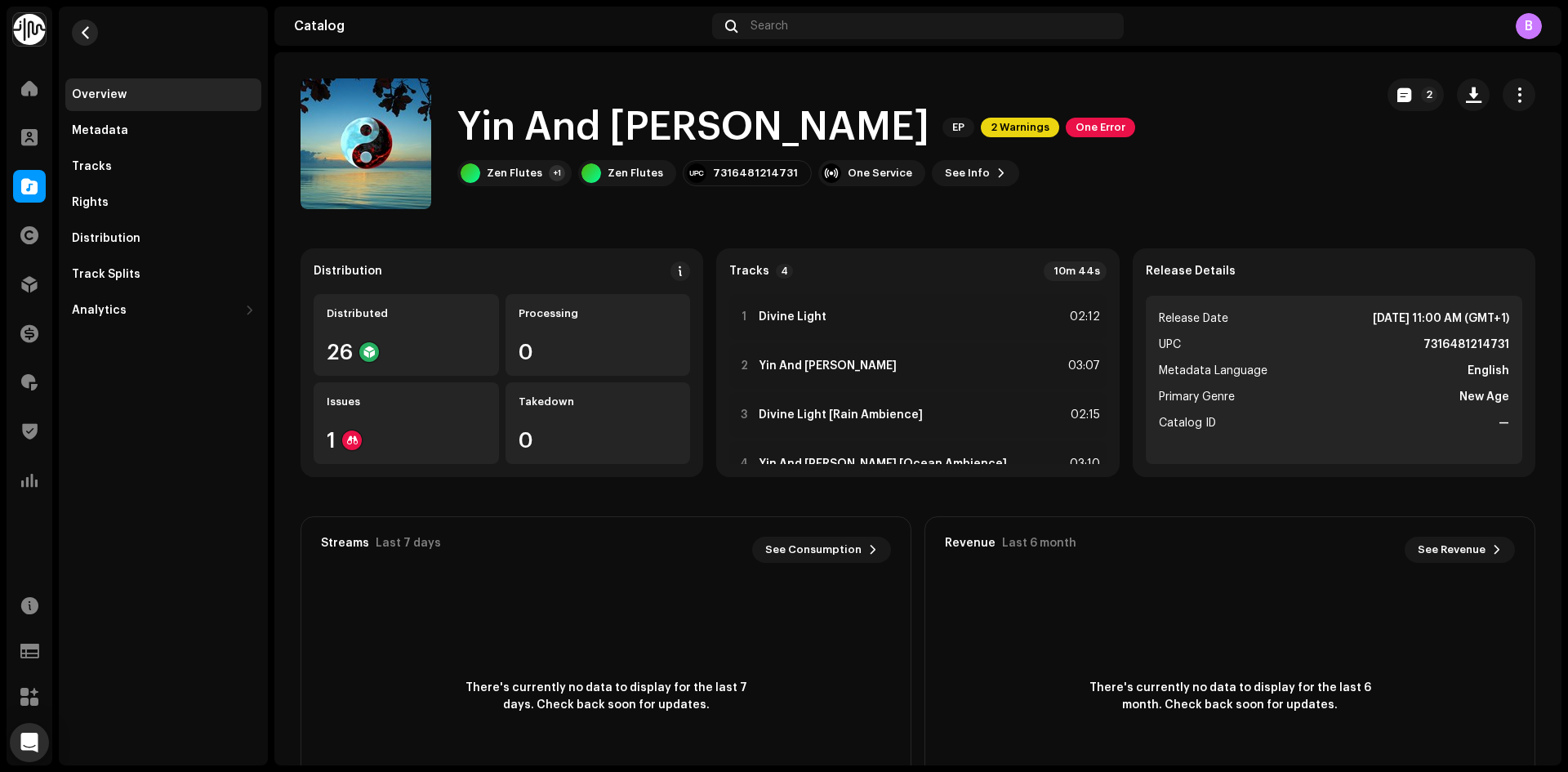
click at [76, 42] on re-m-nav-back at bounding box center [85, 43] width 39 height 72
click at [76, 41] on button "button" at bounding box center [85, 32] width 26 height 26
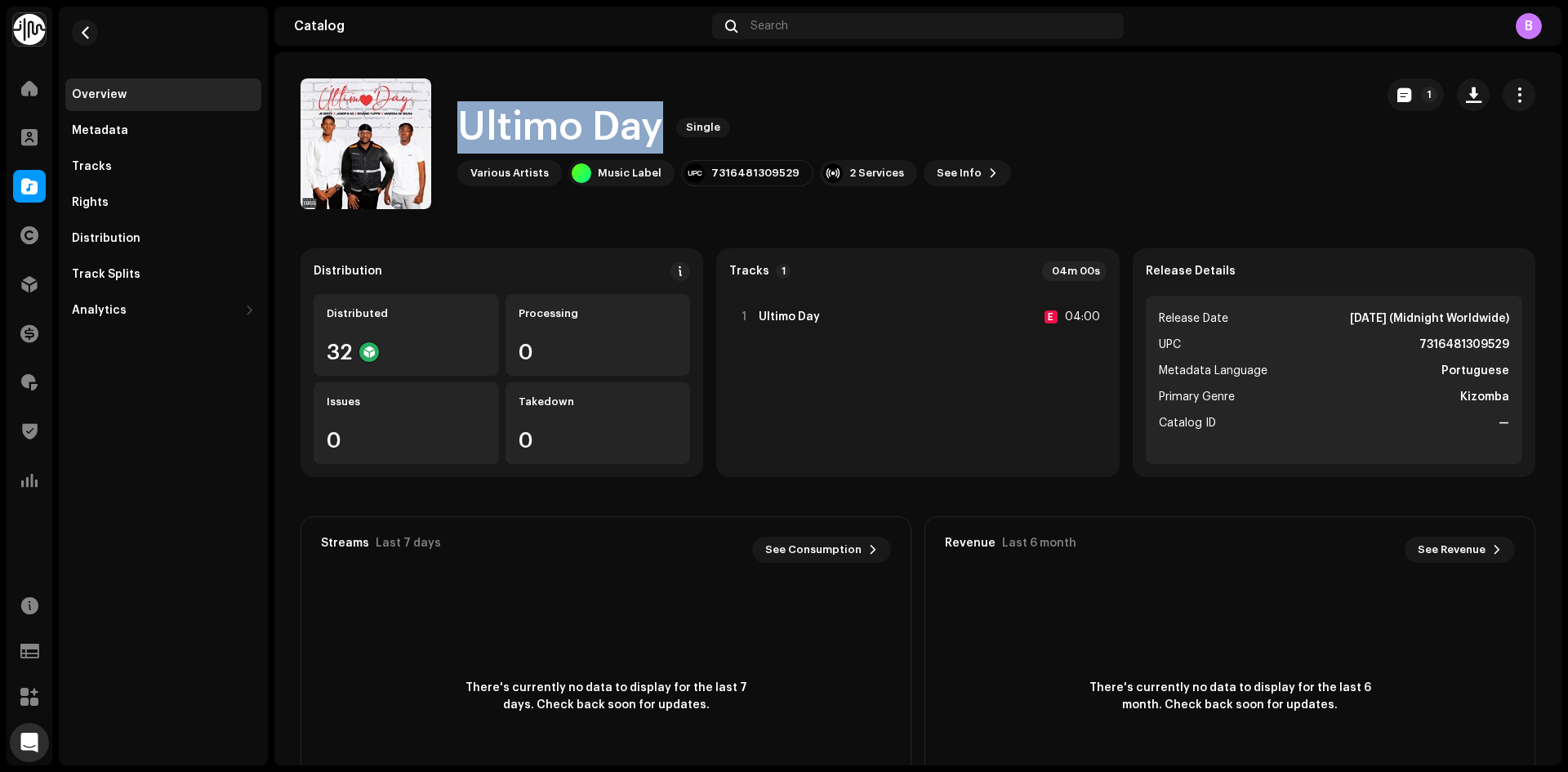
drag, startPoint x: 651, startPoint y: 129, endPoint x: 458, endPoint y: 129, distance: 193.0
click at [458, 129] on h1 "Ultimo Day" at bounding box center [560, 128] width 205 height 53
copy h1 "Ultimo Day"
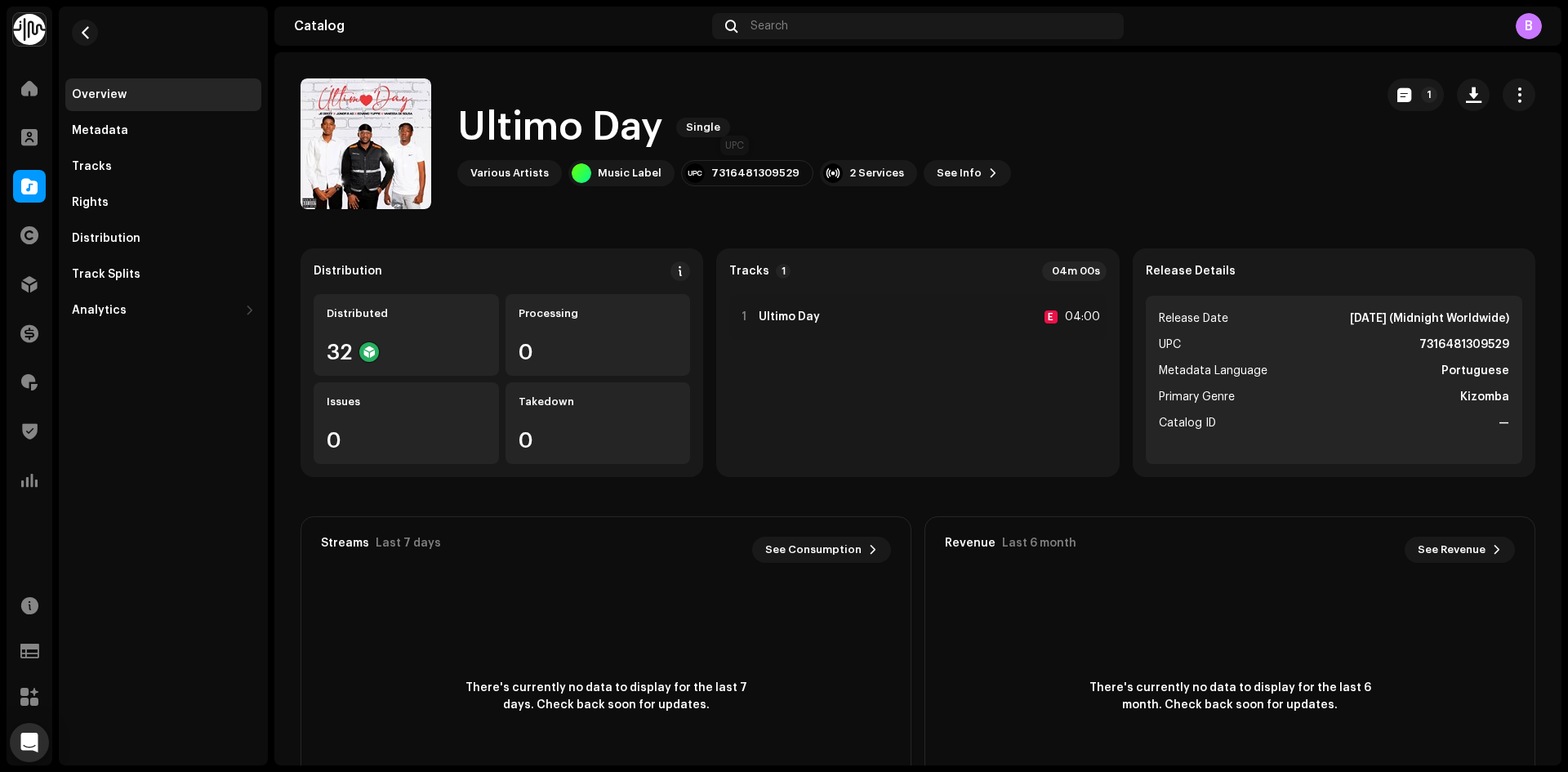
click at [762, 180] on div "7316481309529" at bounding box center [748, 172] width 132 height 26
click at [762, 174] on div "7316481309529" at bounding box center [755, 172] width 89 height 13
copy div "7316481309529"
click at [831, 314] on div "1 Ultimo Day E 04:00" at bounding box center [917, 316] width 377 height 46
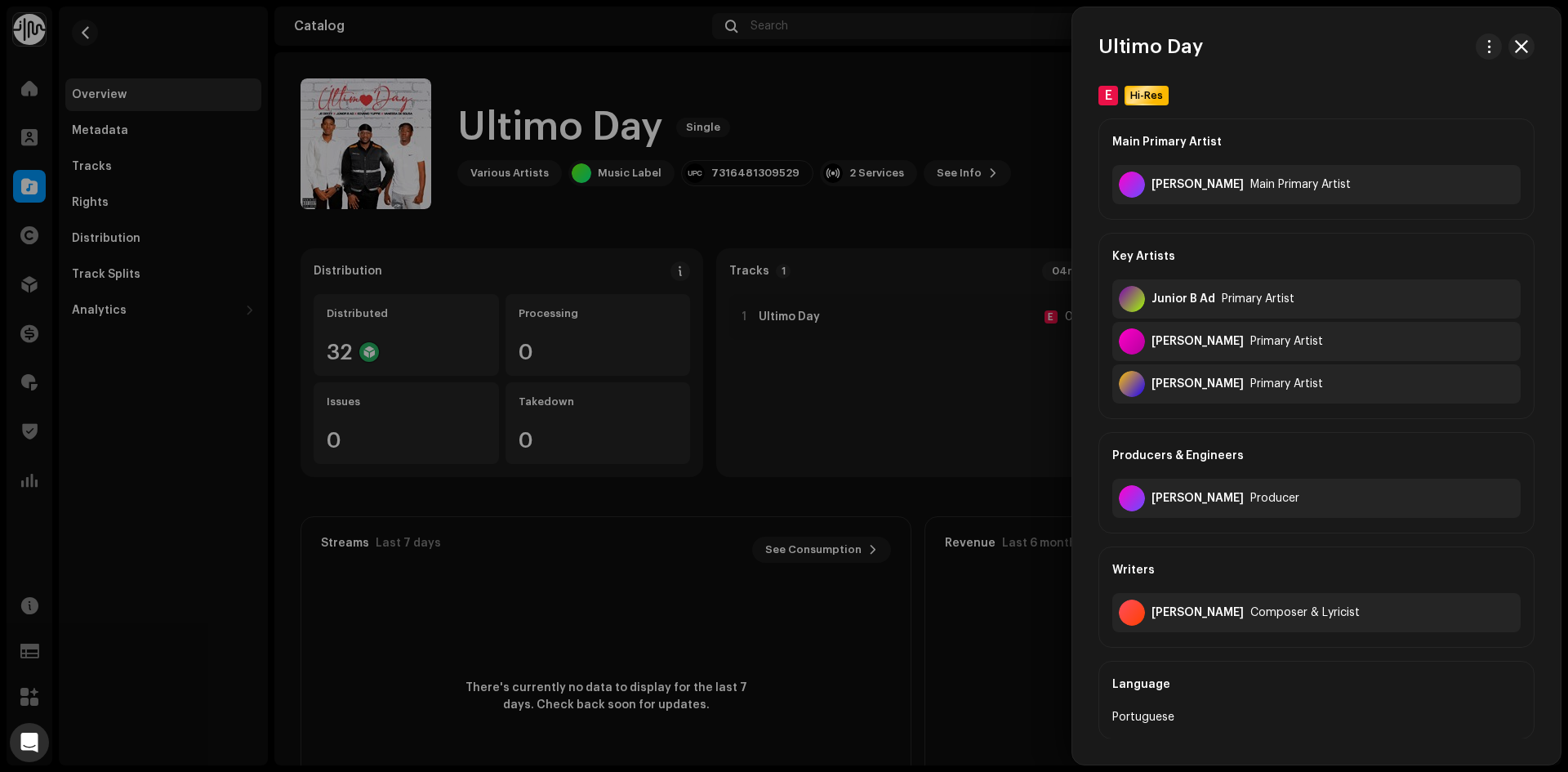
click at [657, 99] on div at bounding box center [784, 386] width 1568 height 772
